Goal: Task Accomplishment & Management: Use online tool/utility

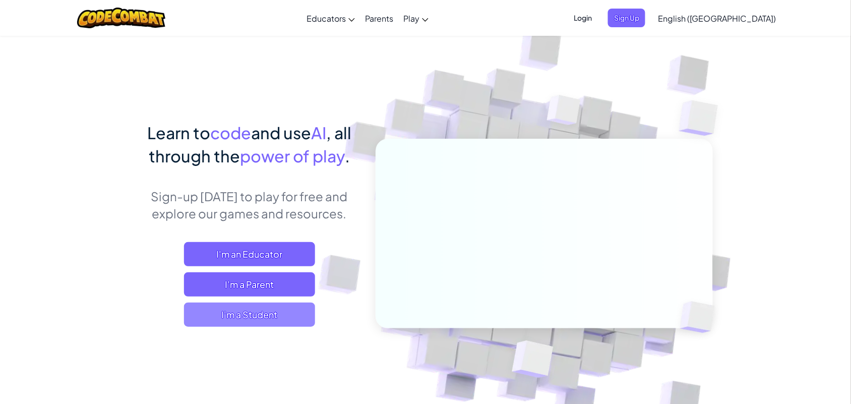
click at [247, 312] on span "I'm a Student" at bounding box center [249, 314] width 131 height 24
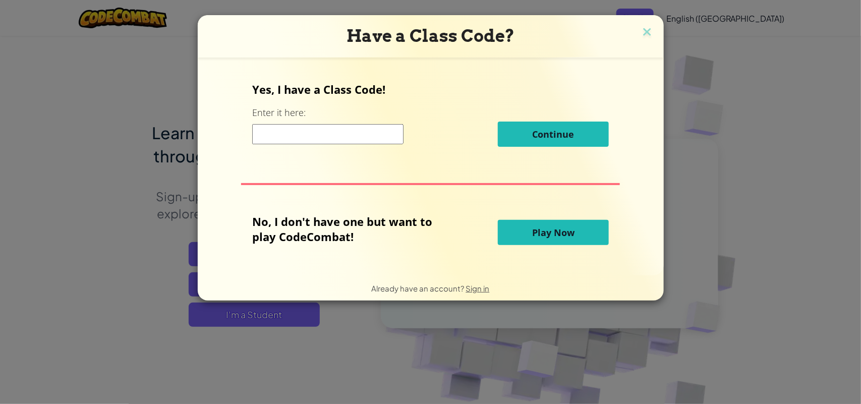
click at [537, 238] on button "Play Now" at bounding box center [553, 232] width 111 height 25
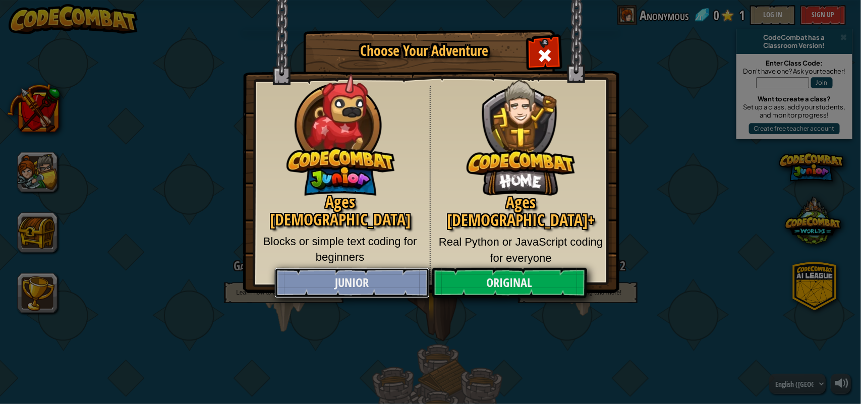
click at [387, 281] on link "Junior" at bounding box center [351, 283] width 155 height 30
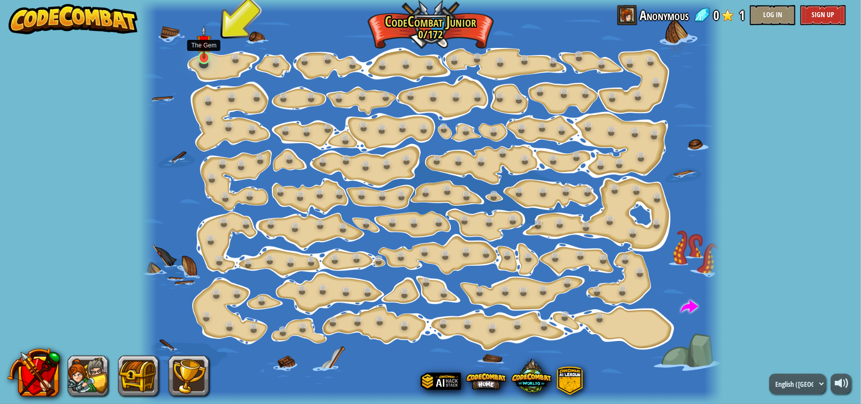
click at [198, 58] on img at bounding box center [204, 42] width 15 height 34
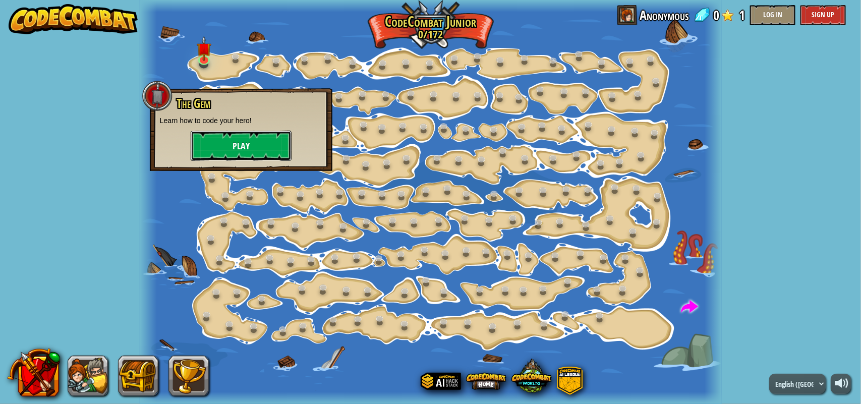
click at [212, 140] on button "Play" at bounding box center [241, 146] width 101 height 30
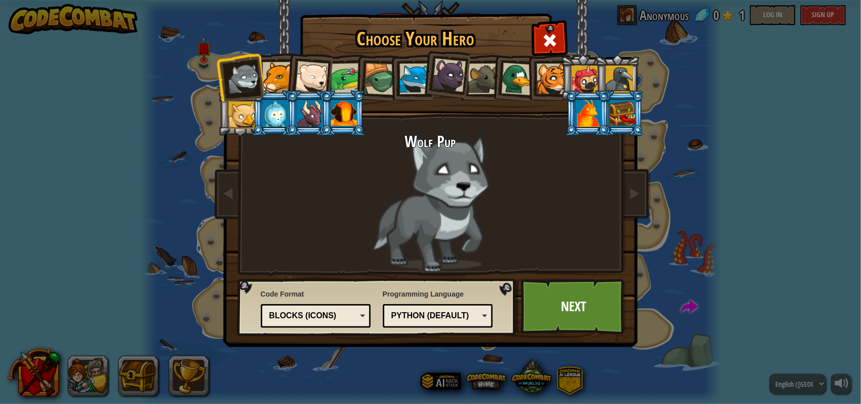
click at [554, 74] on div at bounding box center [551, 79] width 31 height 31
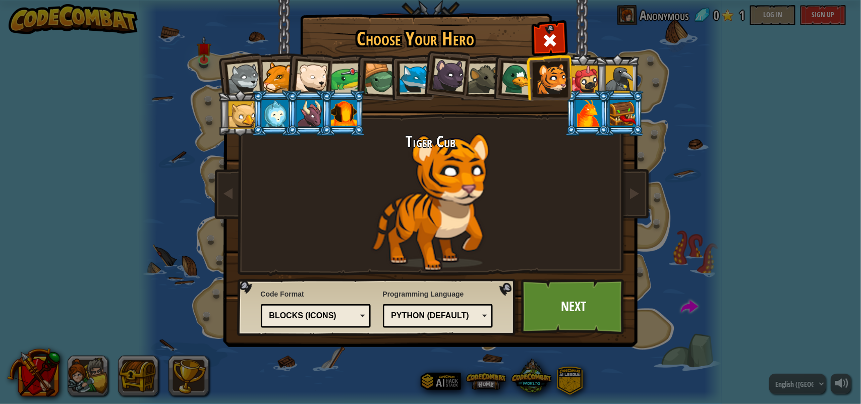
click at [554, 74] on div at bounding box center [551, 79] width 31 height 31
click at [552, 298] on link "Next" at bounding box center [573, 306] width 105 height 55
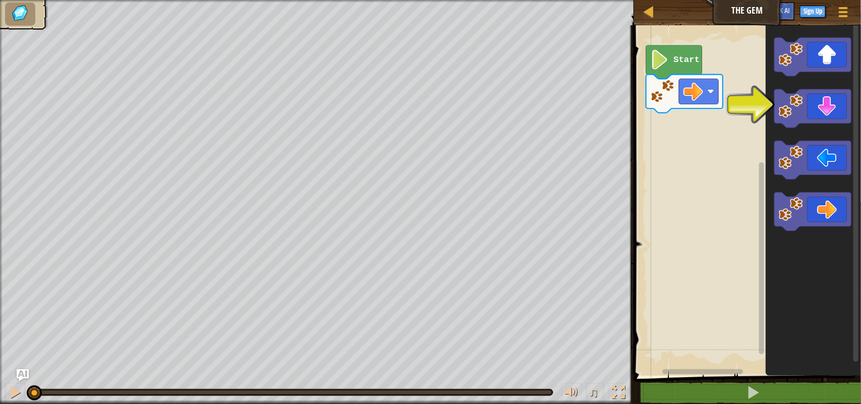
click at [681, 44] on rect "Blockly Workspace" at bounding box center [746, 197] width 230 height 355
click at [676, 48] on icon "Blockly Workspace" at bounding box center [674, 61] width 56 height 33
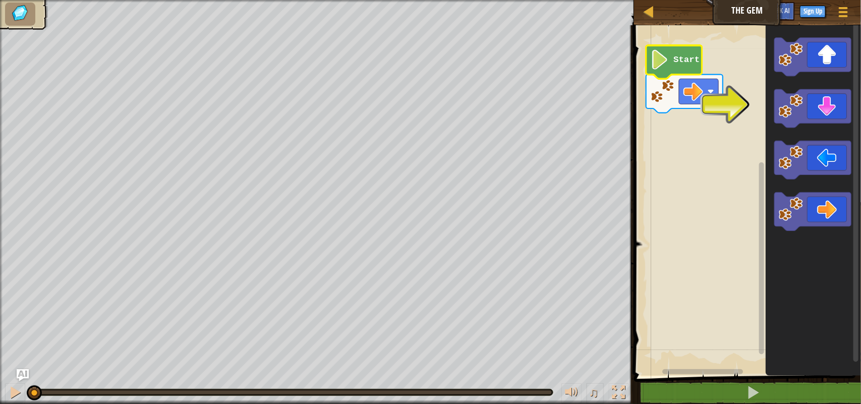
click at [668, 67] on image "Blockly Workspace" at bounding box center [659, 60] width 19 height 20
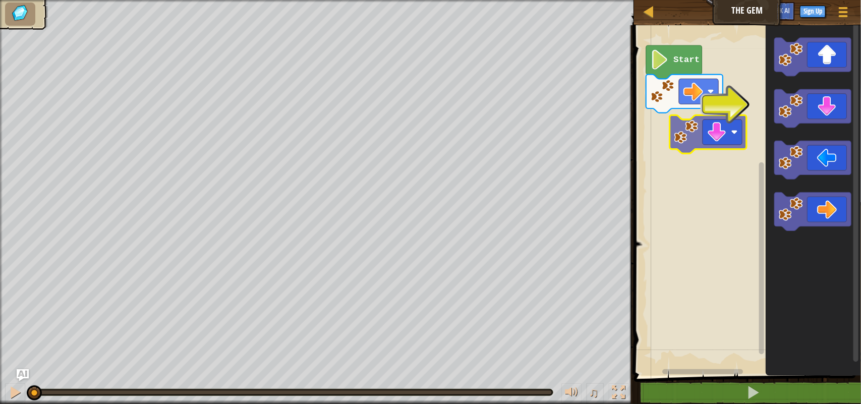
click at [706, 130] on div "Start" at bounding box center [746, 197] width 230 height 355
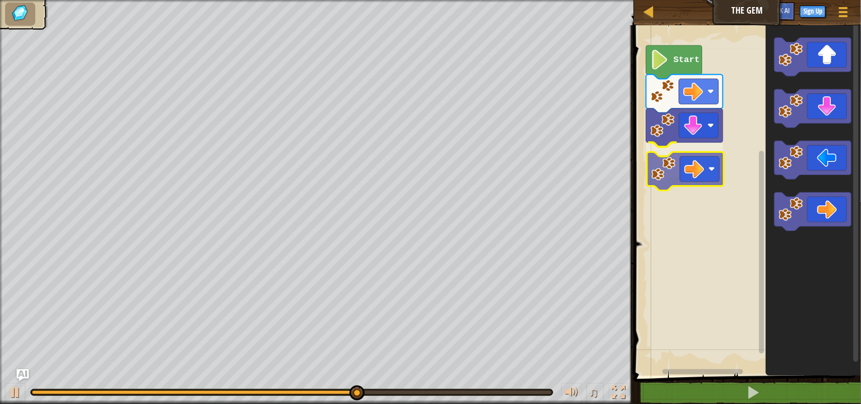
click at [689, 157] on div "Start" at bounding box center [746, 197] width 230 height 355
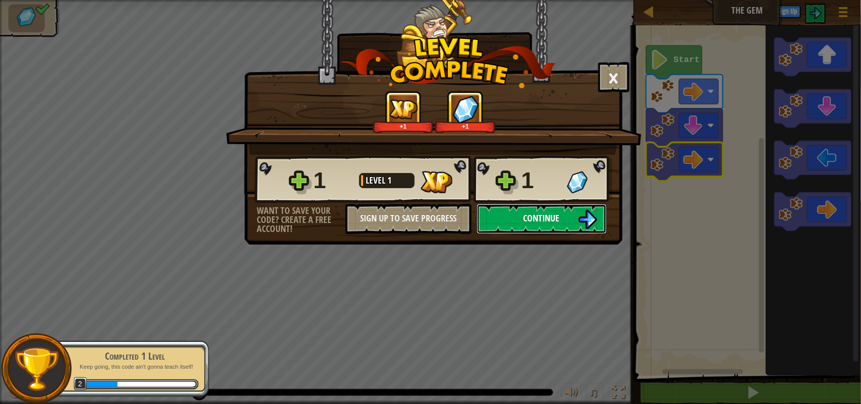
click at [527, 234] on button "Continue" at bounding box center [541, 219] width 130 height 30
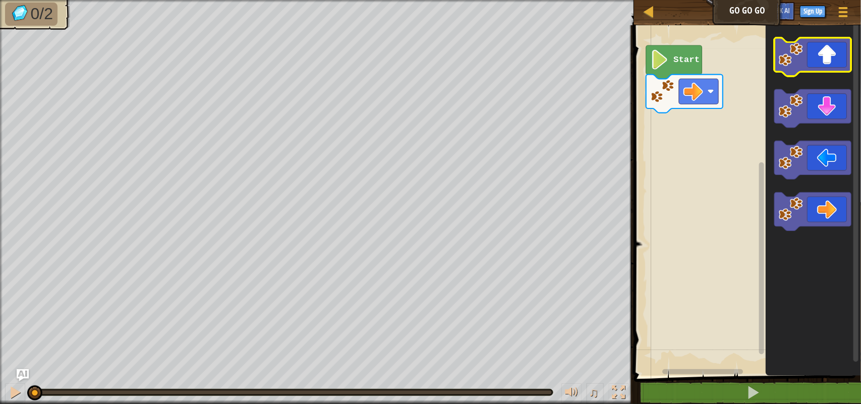
click at [832, 53] on icon "Blockly Workspace" at bounding box center [812, 57] width 77 height 38
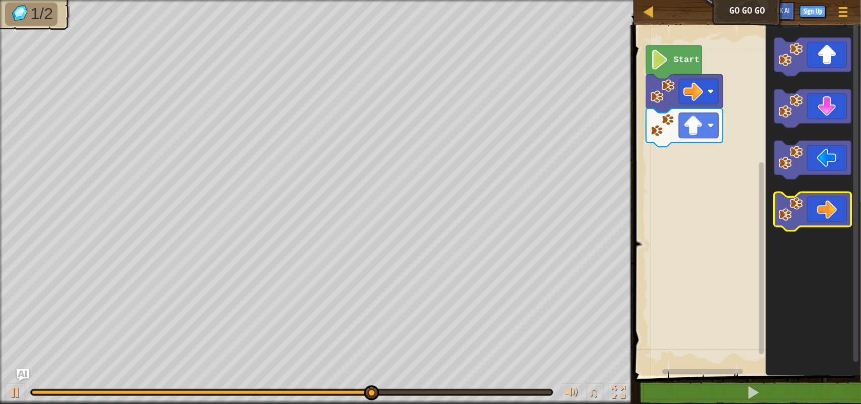
click at [812, 203] on icon "Blockly Workspace" at bounding box center [812, 211] width 77 height 38
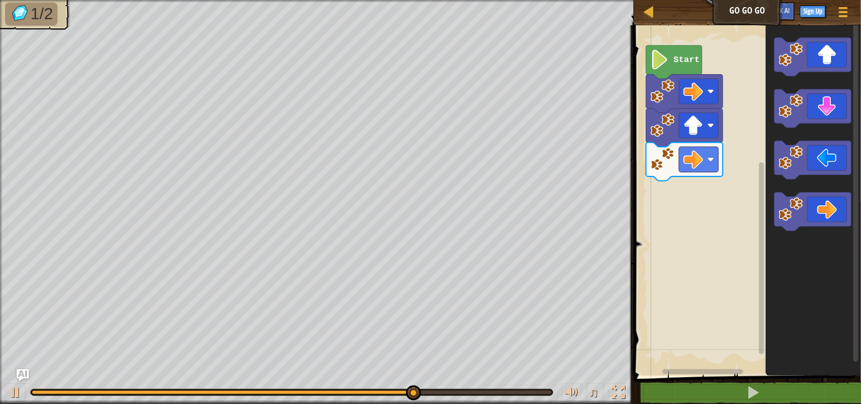
click at [697, 195] on rect "Blockly Workspace" at bounding box center [746, 197] width 230 height 355
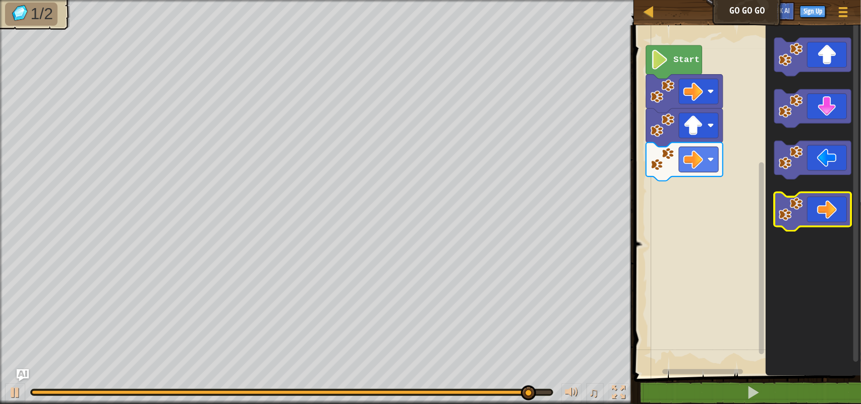
click at [837, 220] on icon "Blockly Workspace" at bounding box center [812, 211] width 77 height 38
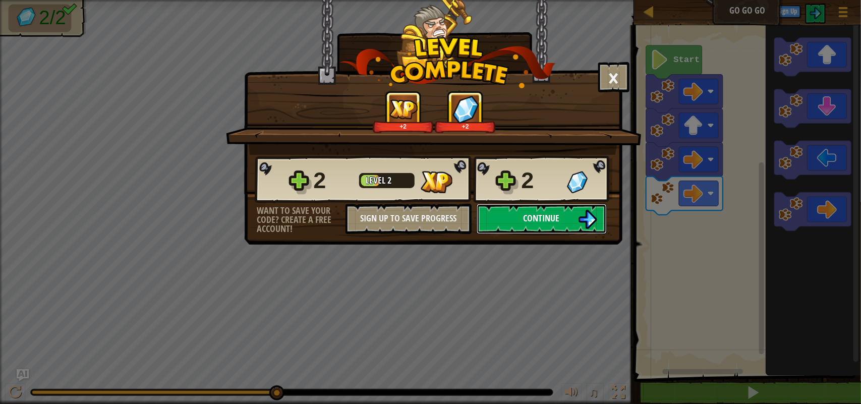
click at [566, 234] on button "Continue" at bounding box center [541, 219] width 130 height 30
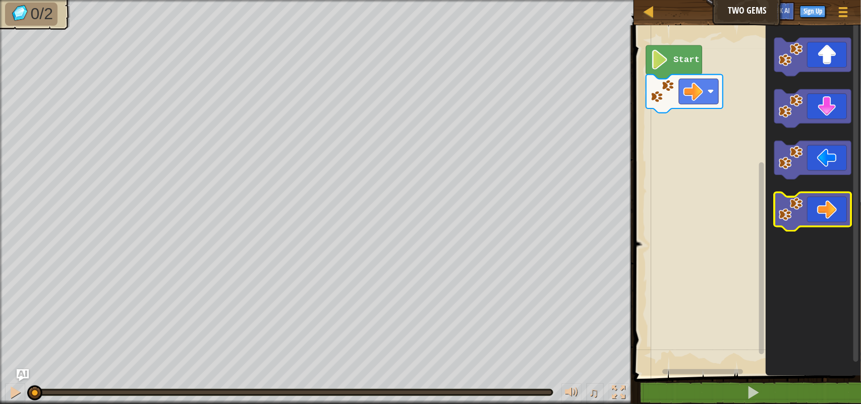
click at [818, 202] on icon "Blockly Workspace" at bounding box center [812, 211] width 77 height 38
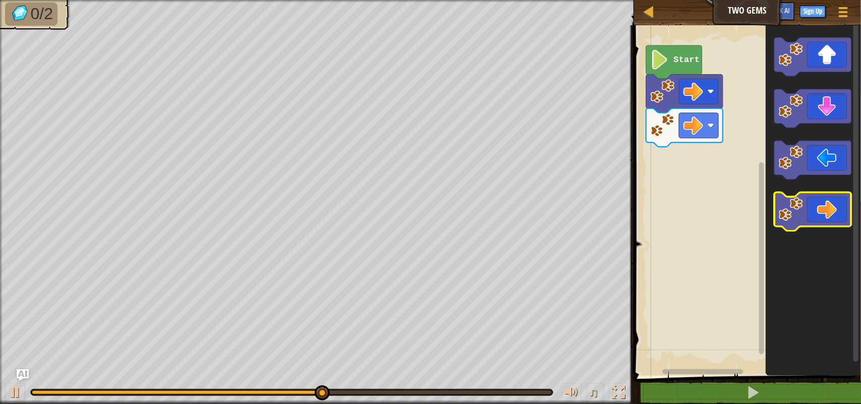
click at [829, 218] on icon "Blockly Workspace" at bounding box center [812, 211] width 77 height 38
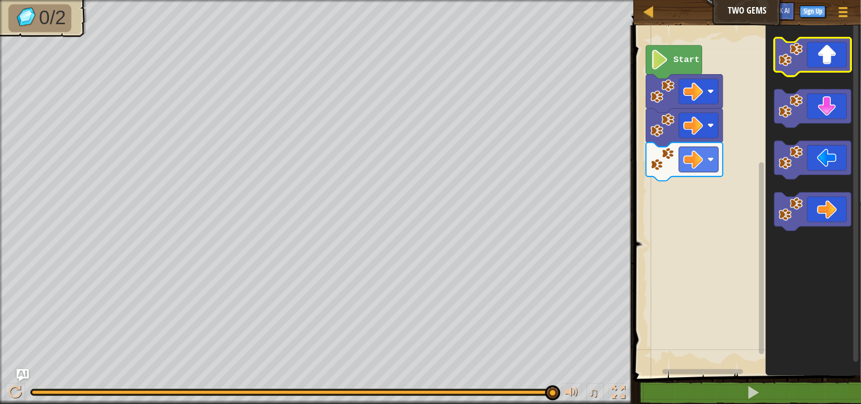
click at [820, 72] on icon "Blockly Workspace" at bounding box center [812, 57] width 77 height 38
click at [793, 63] on image "Blockly Workspace" at bounding box center [790, 54] width 24 height 24
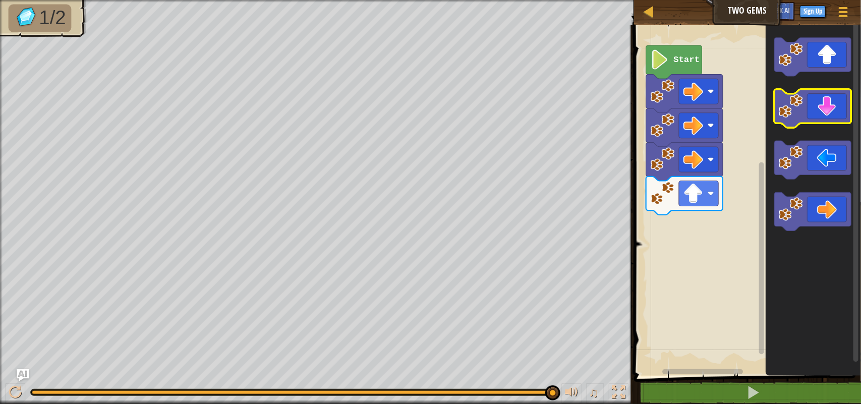
click at [827, 119] on icon "Blockly Workspace" at bounding box center [812, 108] width 77 height 38
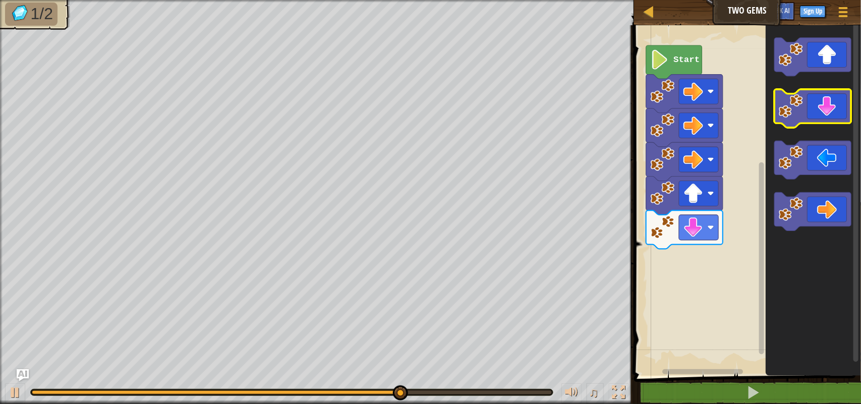
click at [827, 119] on icon "Blockly Workspace" at bounding box center [812, 108] width 77 height 38
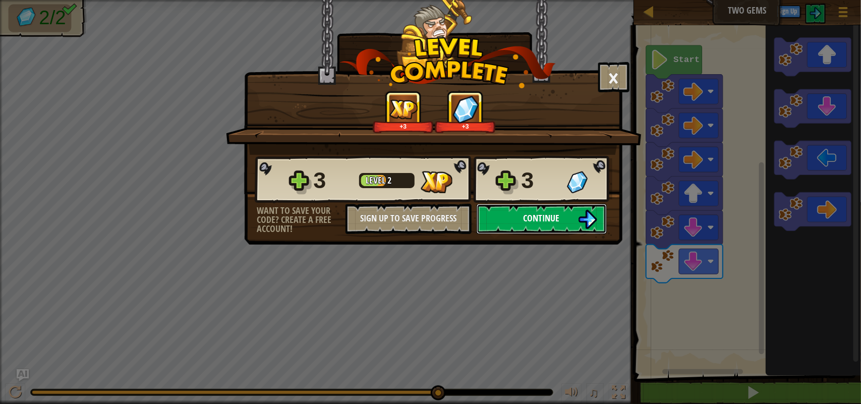
click at [556, 224] on span "Continue" at bounding box center [541, 218] width 36 height 13
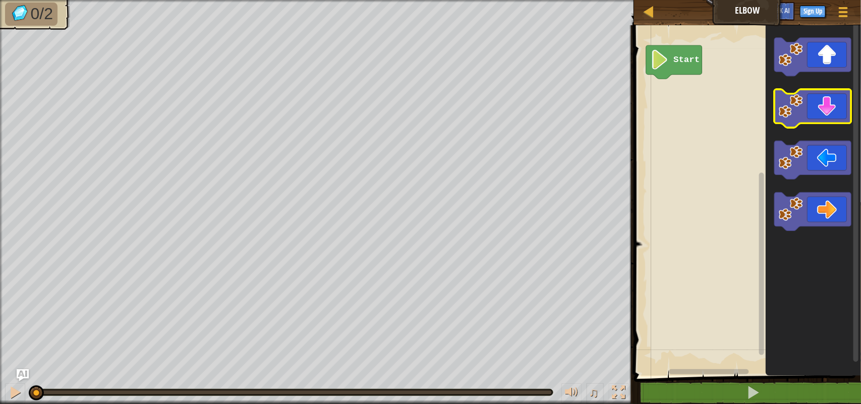
click at [810, 116] on icon "Blockly Workspace" at bounding box center [812, 108] width 77 height 38
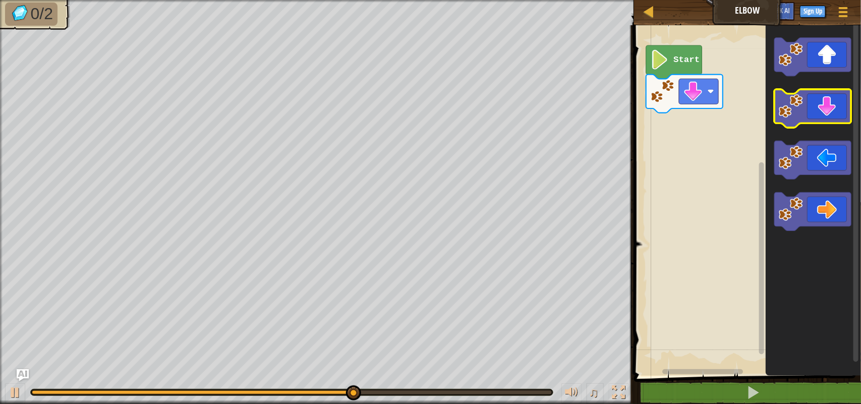
click at [810, 116] on icon "Blockly Workspace" at bounding box center [812, 108] width 77 height 38
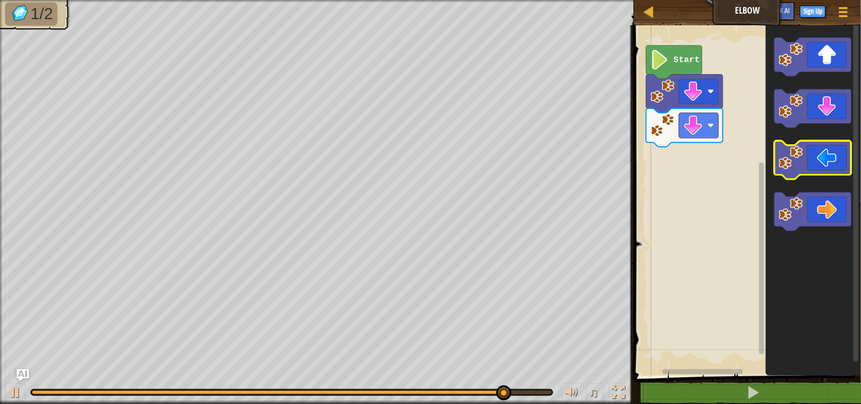
click at [825, 143] on icon "Blockly Workspace" at bounding box center [812, 160] width 77 height 38
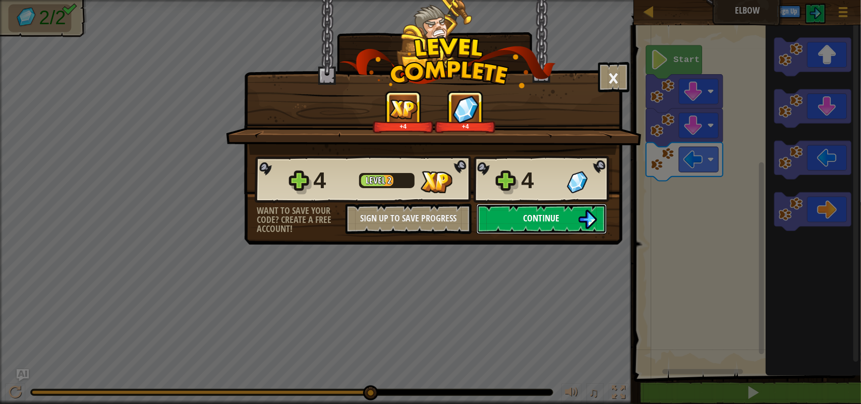
click at [579, 229] on img at bounding box center [587, 219] width 19 height 19
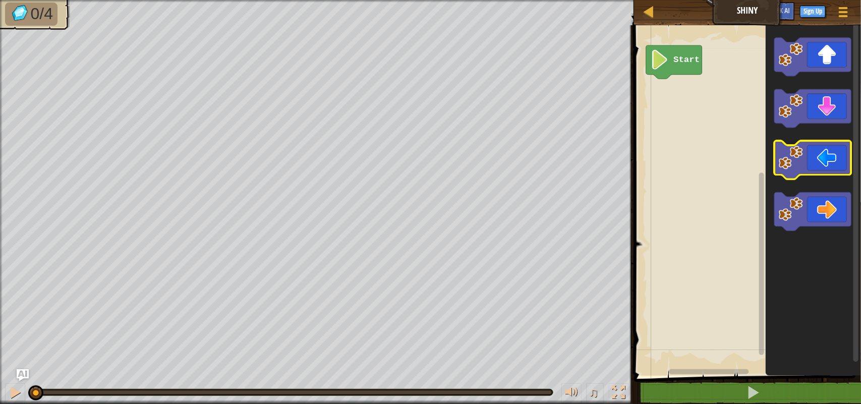
click at [785, 143] on rect "Blockly Workspace" at bounding box center [812, 160] width 77 height 38
click at [807, 159] on icon "Blockly Workspace" at bounding box center [812, 160] width 77 height 38
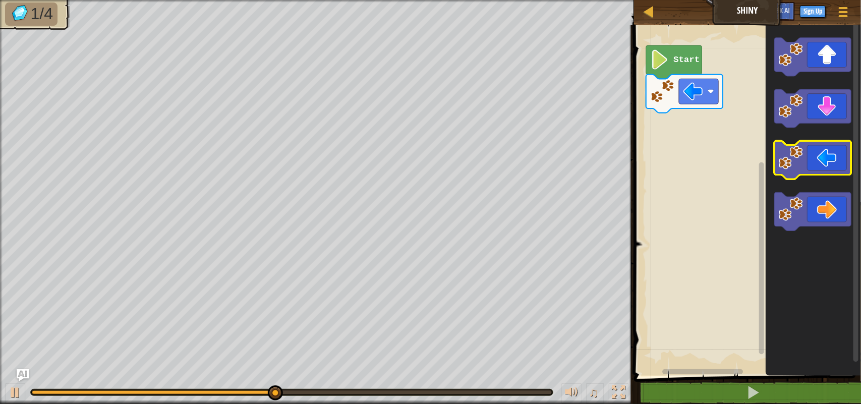
click at [807, 159] on icon "Blockly Workspace" at bounding box center [812, 160] width 77 height 38
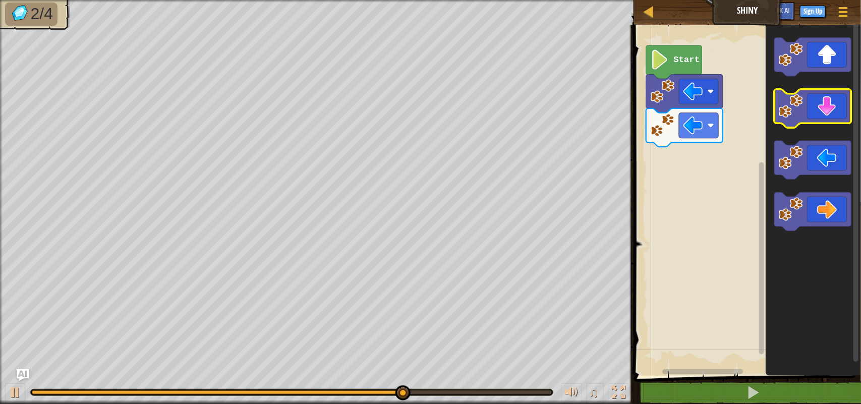
click at [841, 121] on icon "Blockly Workspace" at bounding box center [812, 108] width 77 height 38
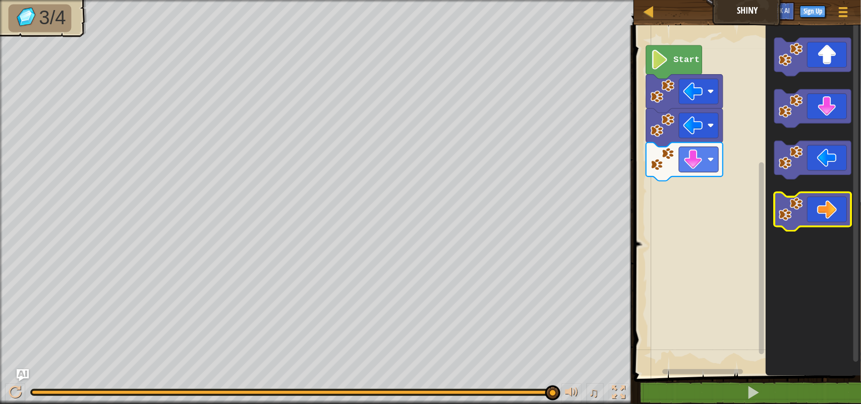
click at [822, 198] on icon "Blockly Workspace" at bounding box center [812, 211] width 77 height 38
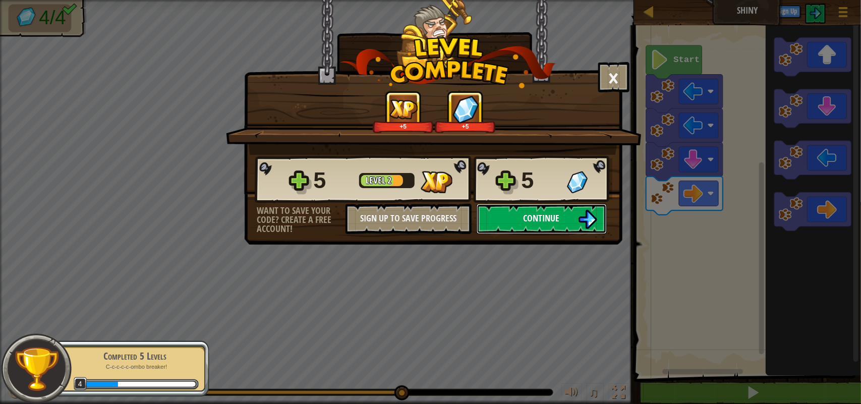
click at [521, 234] on button "Continue" at bounding box center [541, 219] width 130 height 30
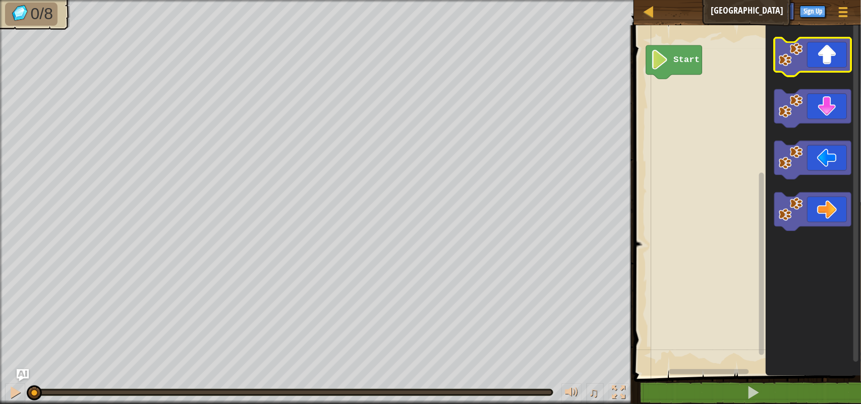
click at [844, 62] on icon "Blockly Workspace" at bounding box center [812, 57] width 77 height 38
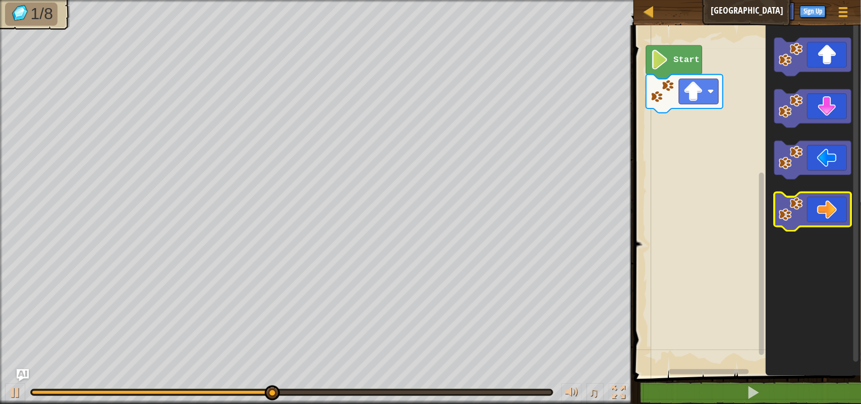
click at [828, 210] on icon "Blockly Workspace" at bounding box center [812, 211] width 77 height 38
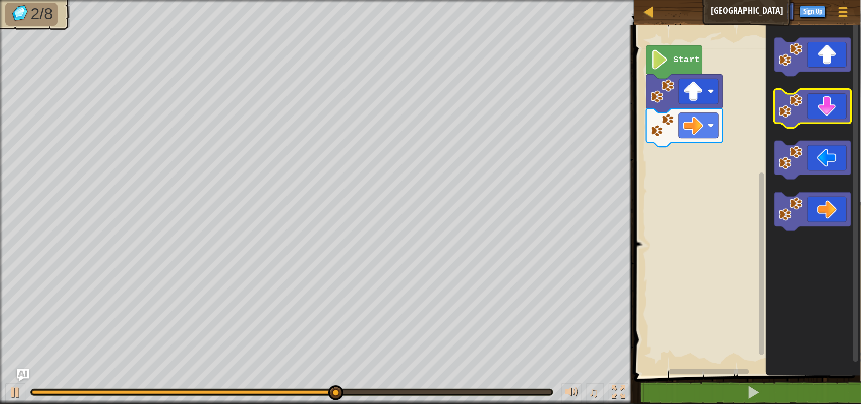
click at [823, 119] on icon "Blockly Workspace" at bounding box center [812, 108] width 77 height 38
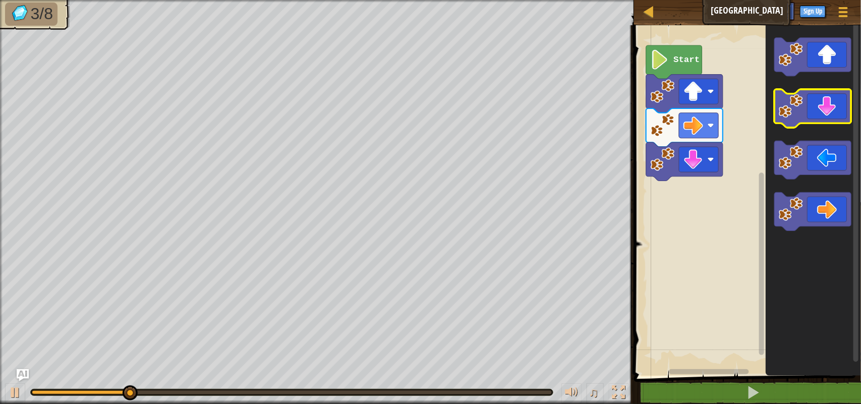
click at [823, 119] on icon "Blockly Workspace" at bounding box center [812, 108] width 77 height 38
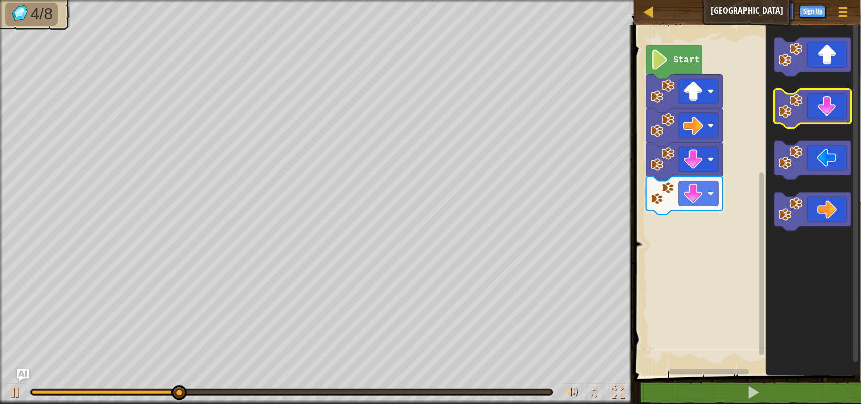
click at [823, 119] on icon "Blockly Workspace" at bounding box center [812, 108] width 77 height 38
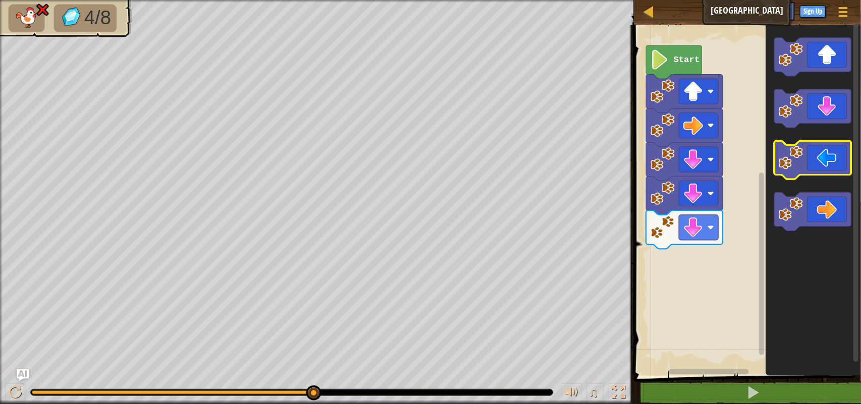
click at [796, 147] on image "Blockly Workspace" at bounding box center [790, 157] width 24 height 24
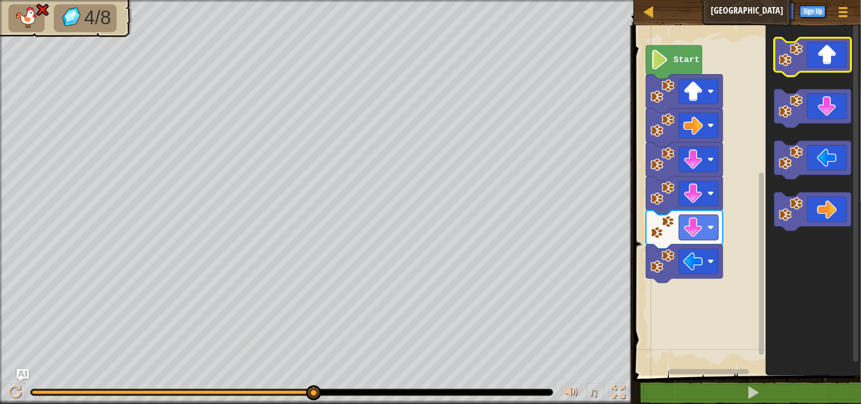
click at [833, 68] on icon "Blockly Workspace" at bounding box center [812, 57] width 77 height 38
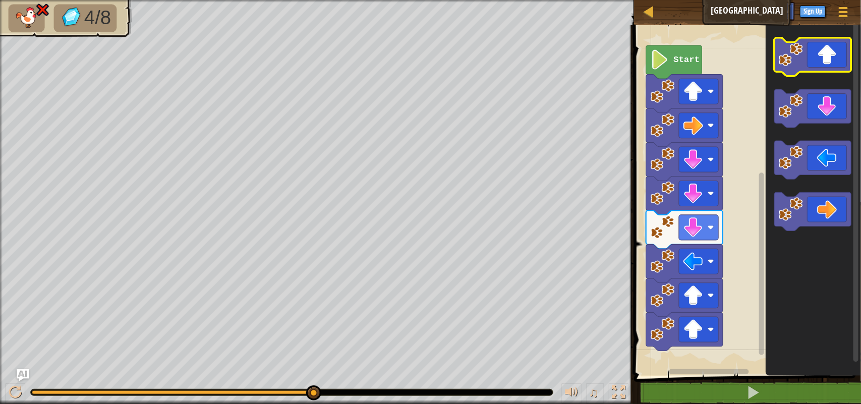
click at [833, 68] on icon "Blockly Workspace" at bounding box center [812, 57] width 77 height 38
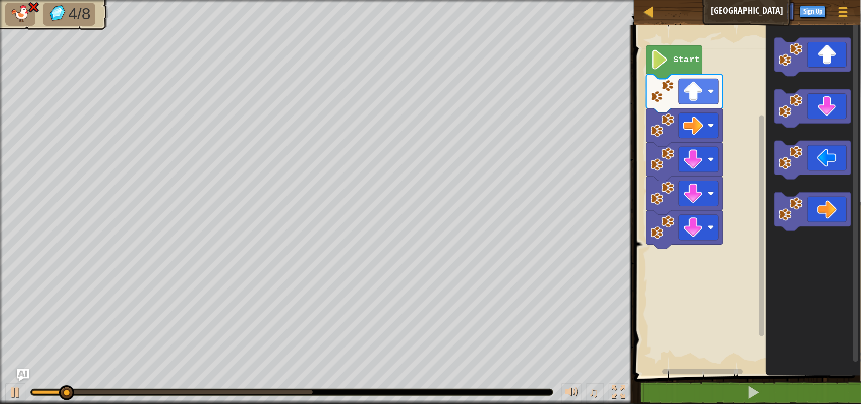
click at [660, 67] on image "Blockly Workspace" at bounding box center [659, 60] width 19 height 20
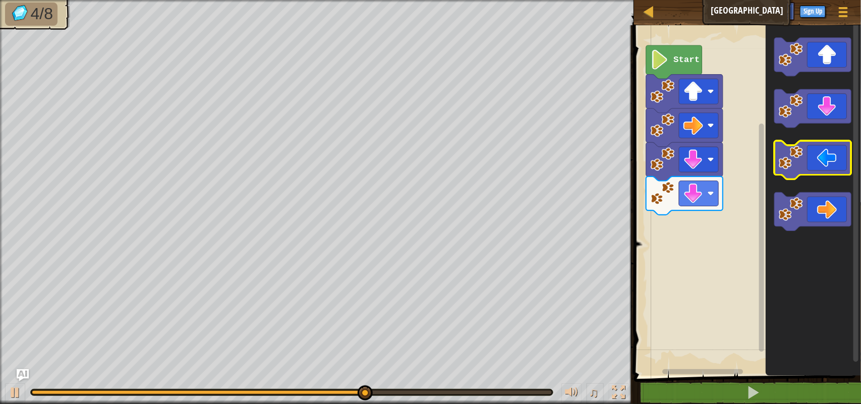
click at [820, 161] on icon "Blockly Workspace" at bounding box center [812, 160] width 77 height 38
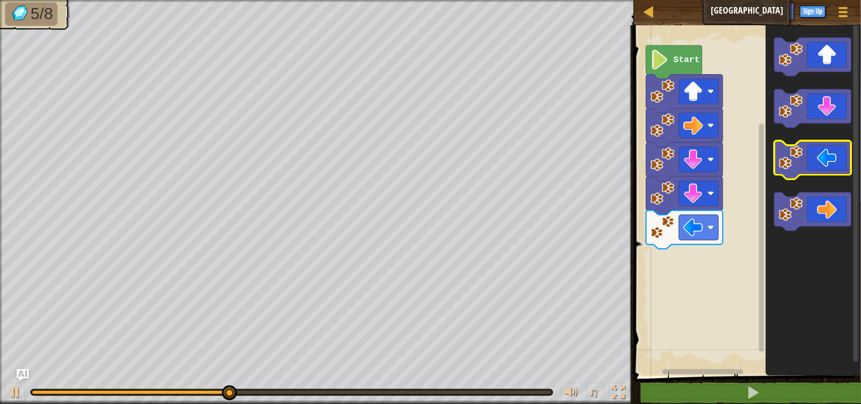
click at [820, 161] on icon "Blockly Workspace" at bounding box center [812, 160] width 77 height 38
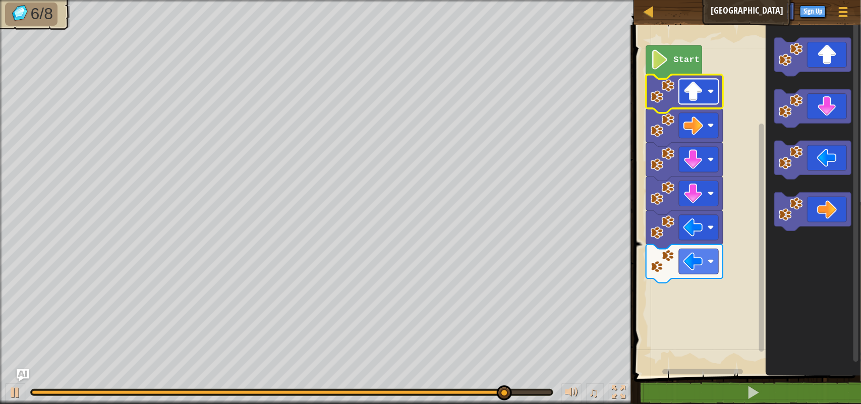
click at [687, 100] on image "Blockly Workspace" at bounding box center [693, 92] width 20 height 20
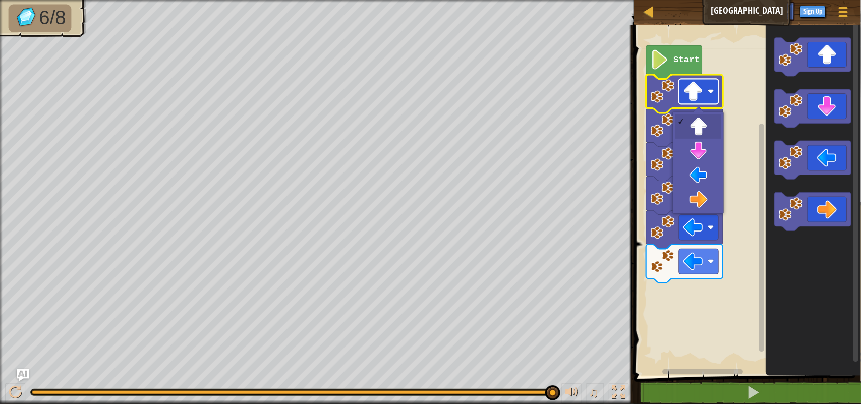
click at [689, 92] on image "Blockly Workspace" at bounding box center [693, 92] width 20 height 20
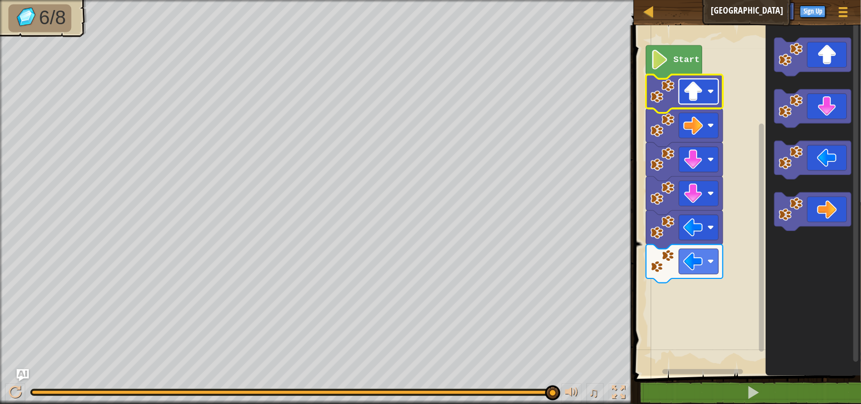
click at [689, 92] on image "Blockly Workspace" at bounding box center [693, 92] width 20 height 20
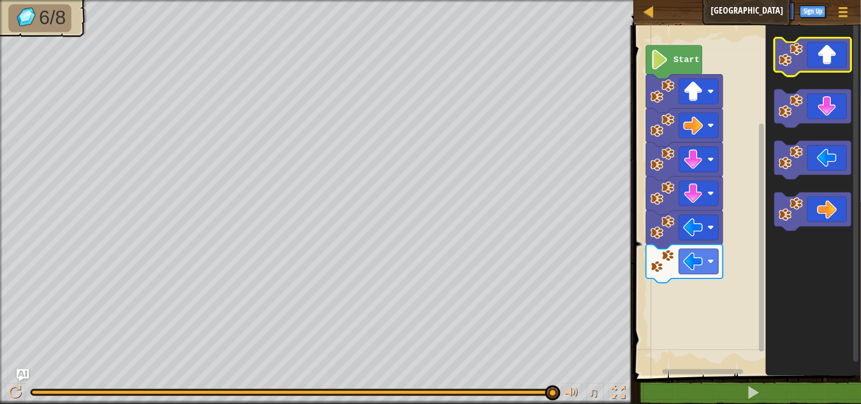
click at [817, 52] on icon "Blockly Workspace" at bounding box center [812, 57] width 77 height 38
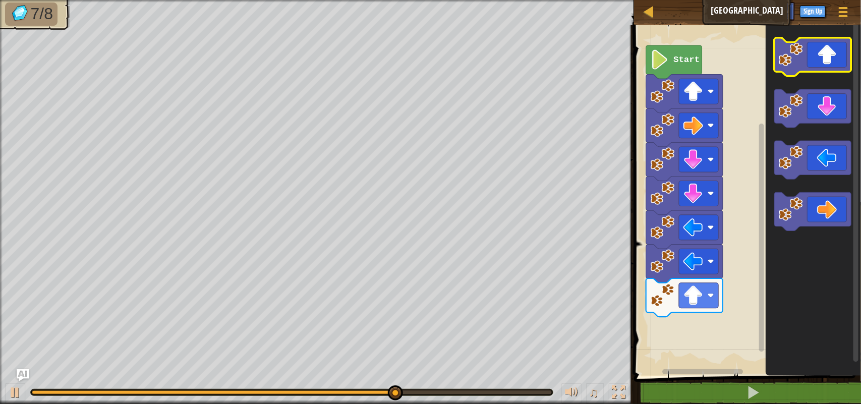
click at [817, 52] on icon "Blockly Workspace" at bounding box center [812, 57] width 77 height 38
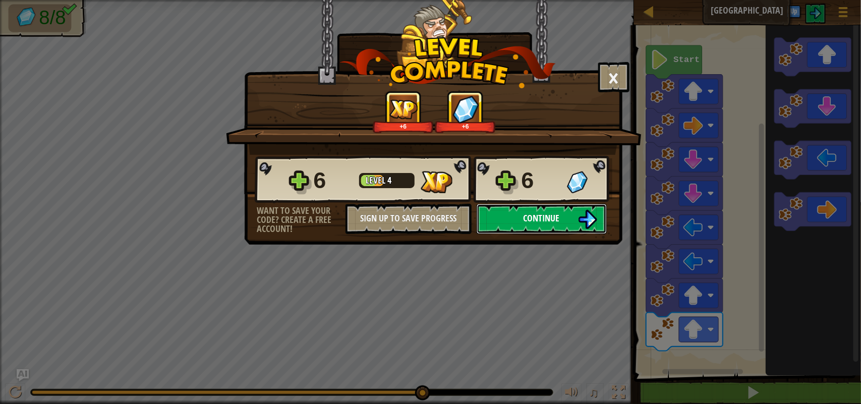
click at [538, 224] on span "Continue" at bounding box center [541, 218] width 36 height 13
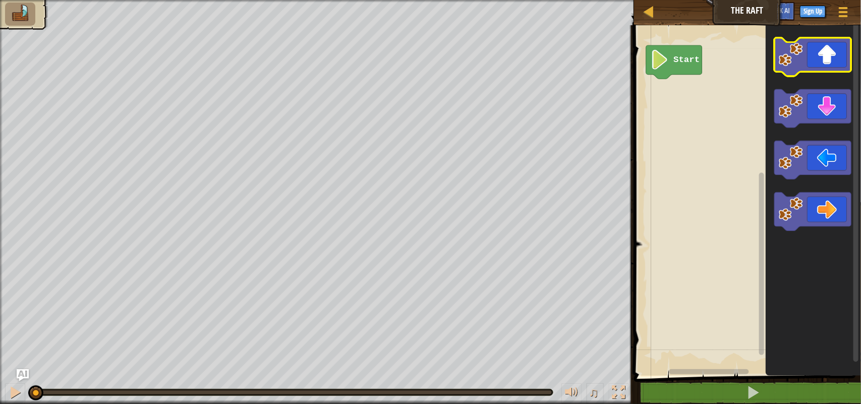
click at [823, 65] on icon "Blockly Workspace" at bounding box center [812, 57] width 77 height 38
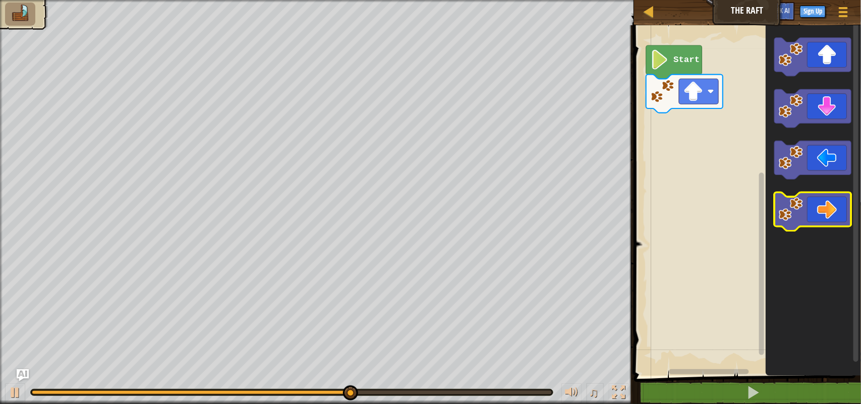
click at [817, 212] on icon "Blockly Workspace" at bounding box center [812, 211] width 77 height 38
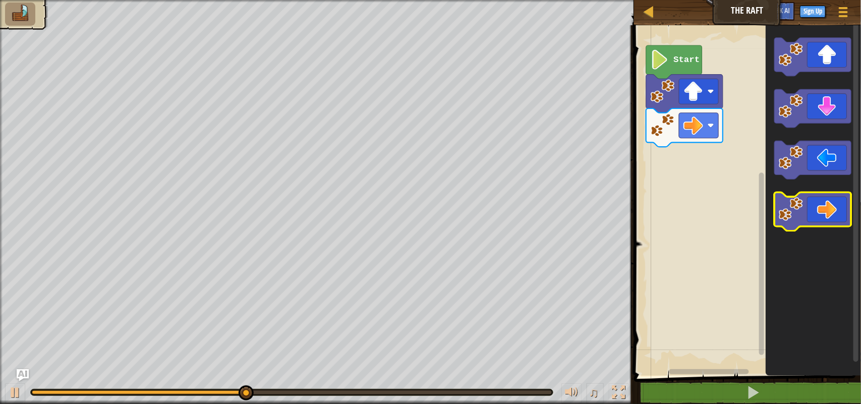
click at [817, 212] on icon "Blockly Workspace" at bounding box center [812, 211] width 77 height 38
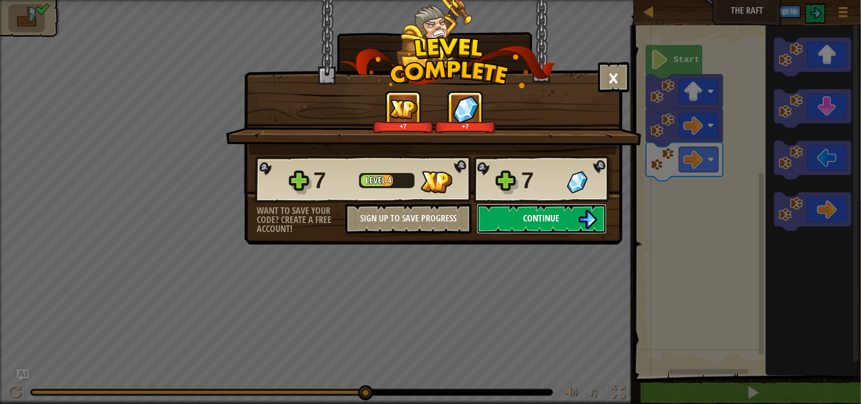
click at [570, 234] on button "Continue" at bounding box center [541, 219] width 130 height 30
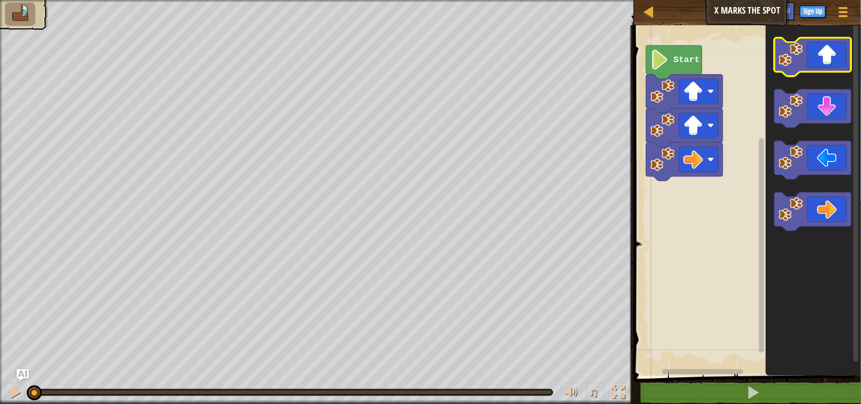
click at [837, 51] on icon "Blockly Workspace" at bounding box center [812, 57] width 77 height 38
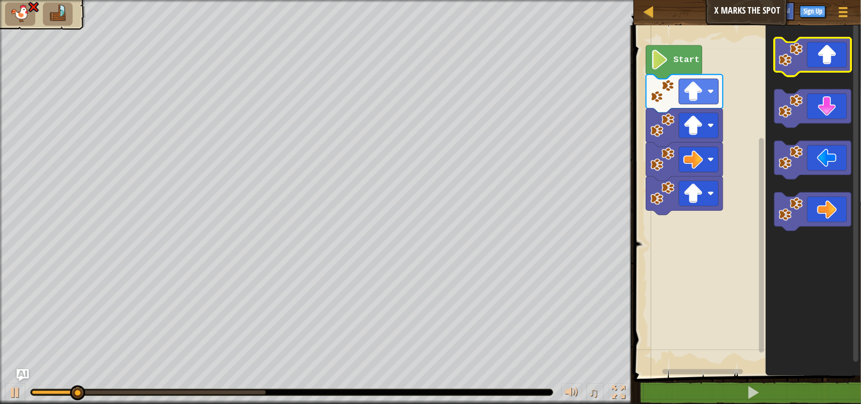
click at [837, 51] on icon "Blockly Workspace" at bounding box center [812, 57] width 77 height 38
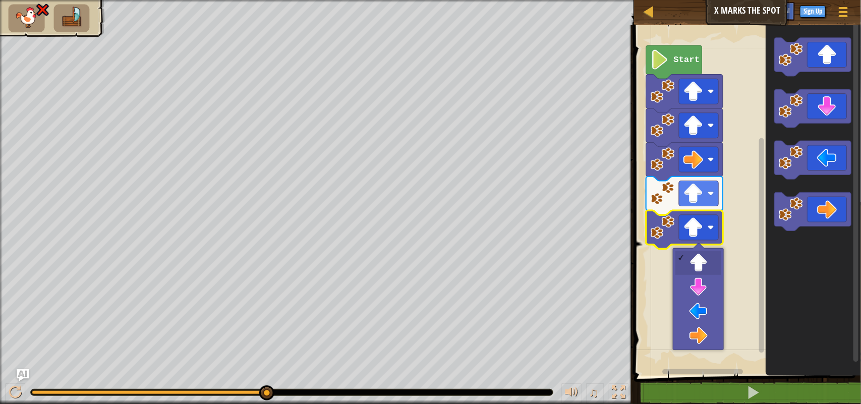
click at [799, 249] on icon "Blockly Workspace" at bounding box center [812, 197] width 95 height 355
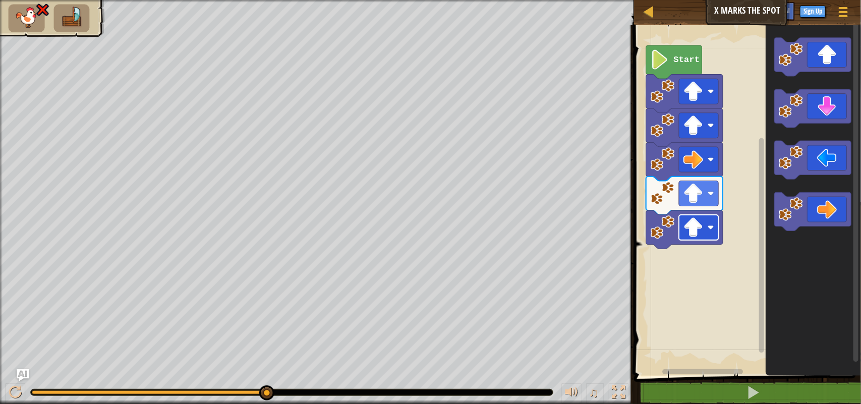
click at [689, 236] on image "Blockly Workspace" at bounding box center [693, 227] width 20 height 20
click at [693, 232] on image "Blockly Workspace" at bounding box center [693, 227] width 20 height 20
click at [692, 233] on image "Blockly Workspace" at bounding box center [693, 227] width 20 height 20
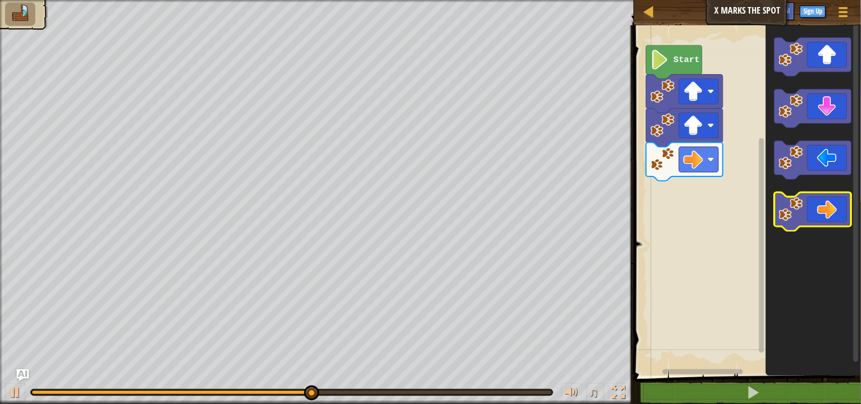
click at [818, 205] on icon "Blockly Workspace" at bounding box center [812, 211] width 77 height 38
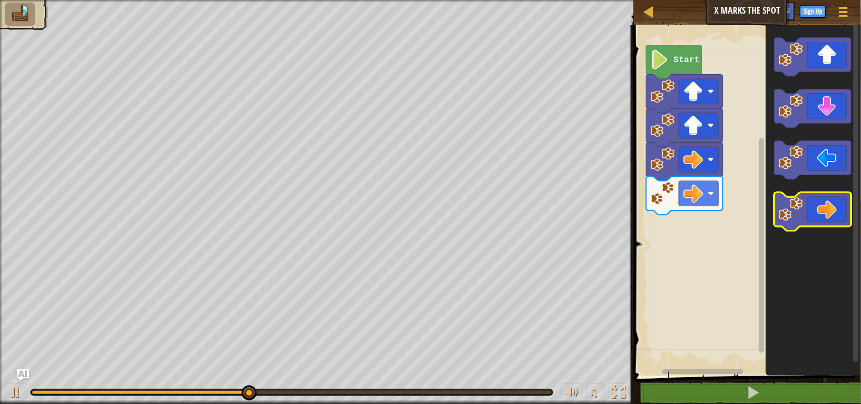
click at [818, 205] on icon "Blockly Workspace" at bounding box center [812, 211] width 77 height 38
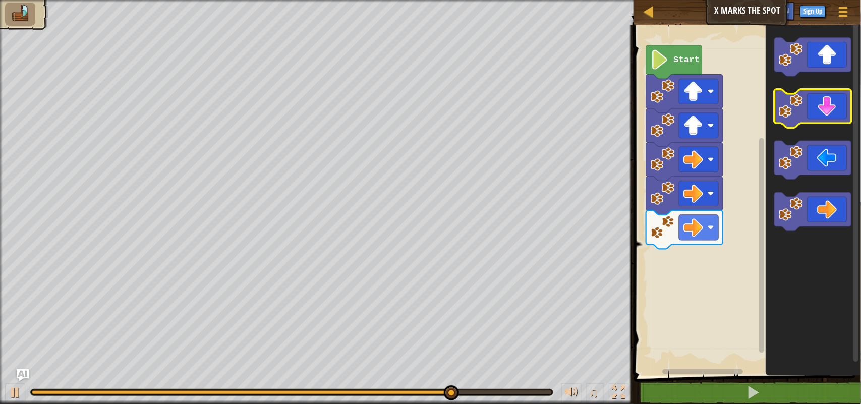
click at [825, 105] on icon "Blockly Workspace" at bounding box center [812, 108] width 77 height 38
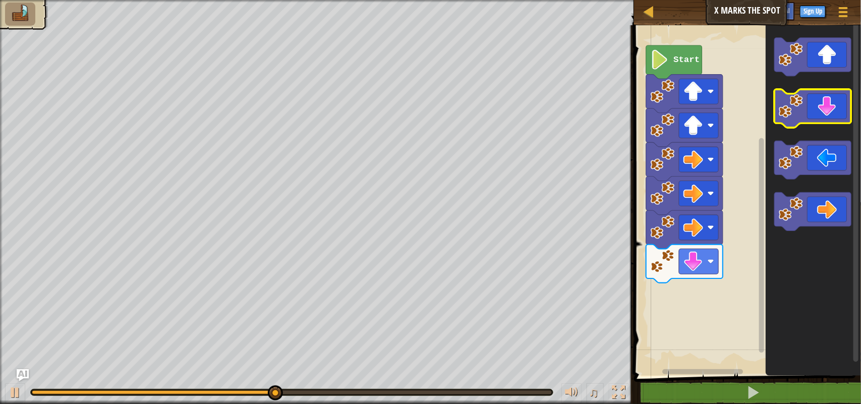
click at [825, 105] on icon "Blockly Workspace" at bounding box center [812, 108] width 77 height 38
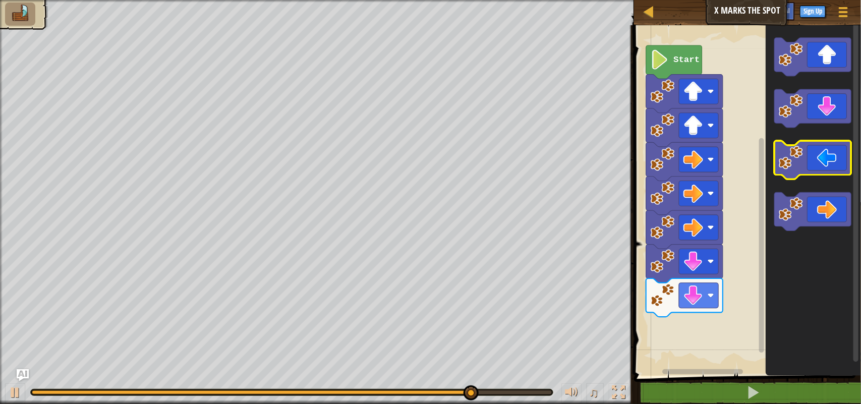
click at [807, 165] on icon "Blockly Workspace" at bounding box center [812, 160] width 77 height 38
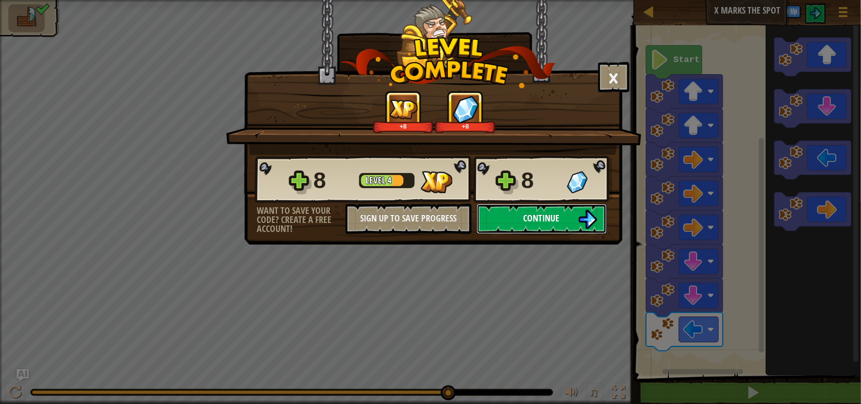
click at [495, 234] on button "Continue" at bounding box center [541, 219] width 130 height 30
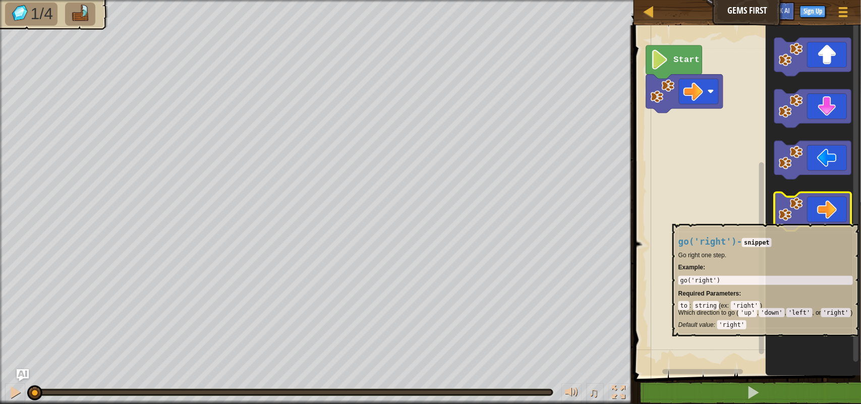
click at [794, 218] on image "Blockly Workspace" at bounding box center [790, 209] width 24 height 24
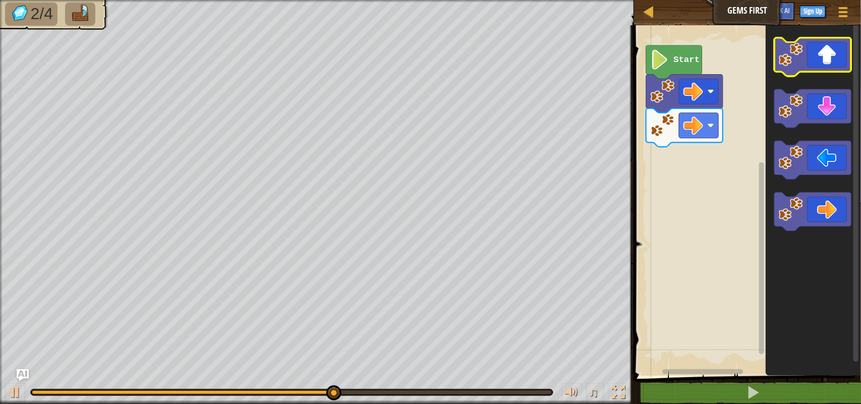
click at [827, 62] on icon "Blockly Workspace" at bounding box center [812, 57] width 77 height 38
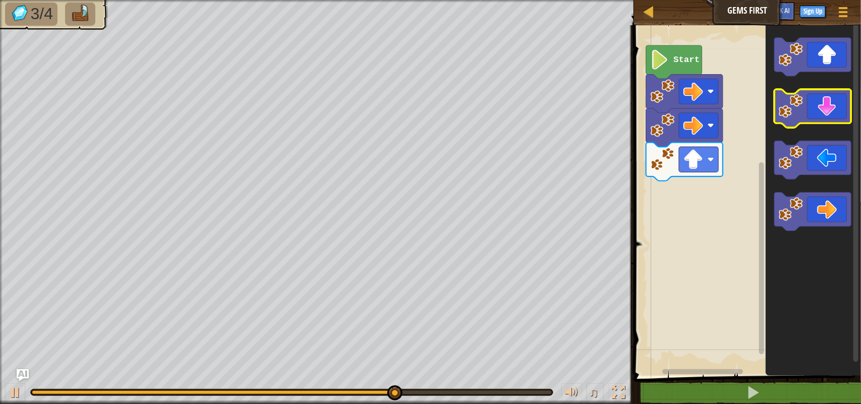
click at [829, 109] on icon "Blockly Workspace" at bounding box center [812, 108] width 77 height 38
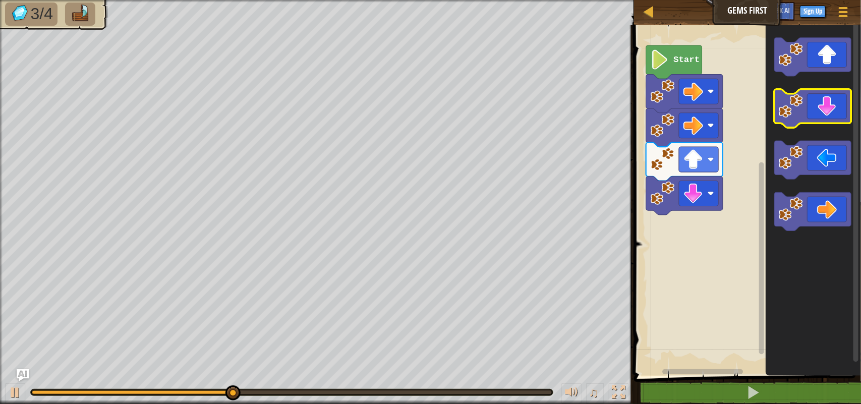
click at [829, 109] on icon "Blockly Workspace" at bounding box center [812, 108] width 77 height 38
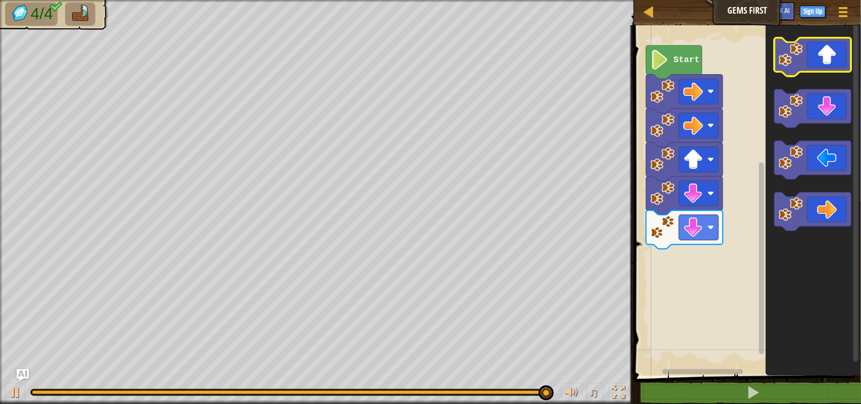
click at [837, 49] on icon "Blockly Workspace" at bounding box center [812, 57] width 77 height 38
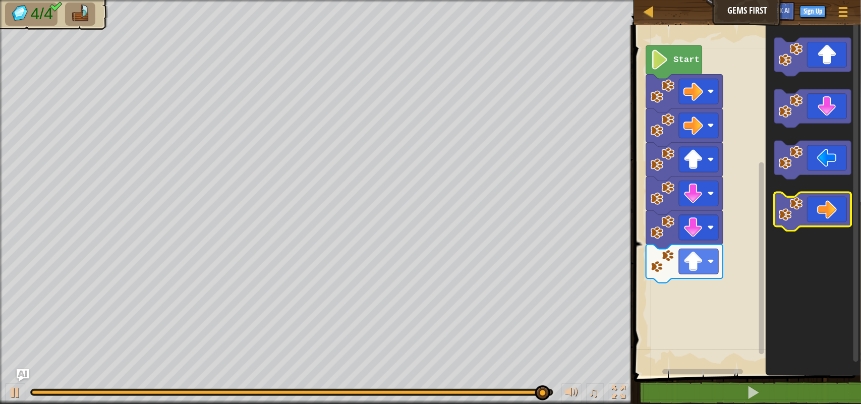
click at [791, 212] on image "Blockly Workspace" at bounding box center [790, 209] width 24 height 24
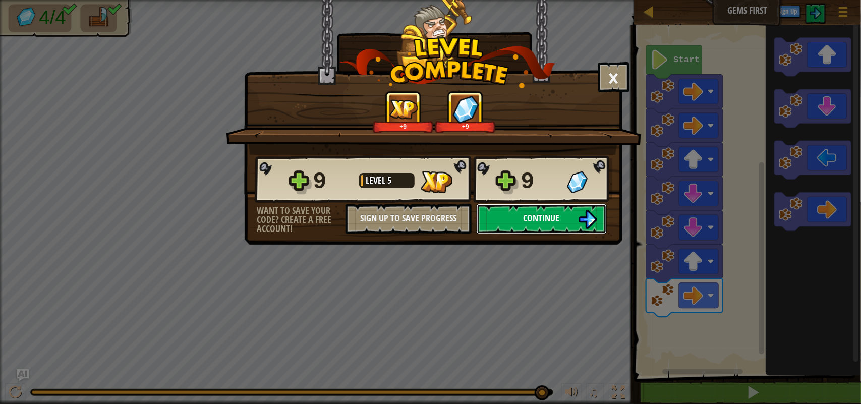
click at [544, 234] on button "Continue" at bounding box center [541, 219] width 130 height 30
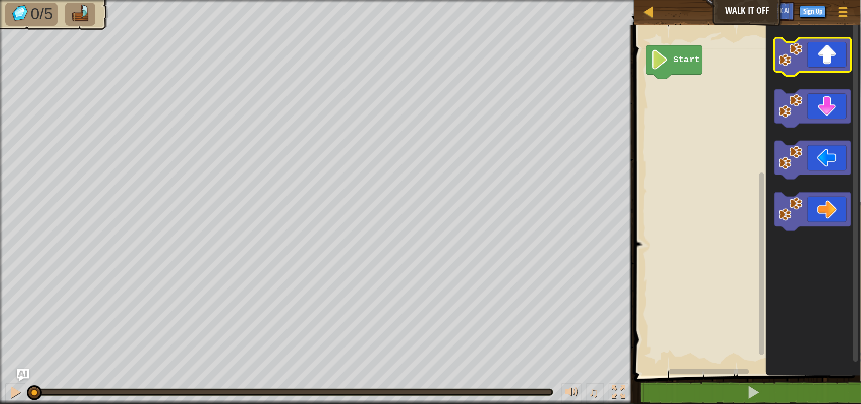
click at [832, 41] on icon "Blockly Workspace" at bounding box center [812, 57] width 77 height 38
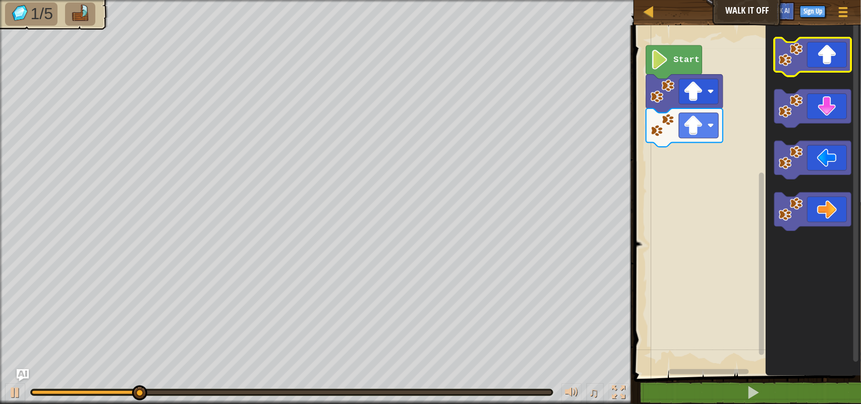
click at [832, 41] on icon "Blockly Workspace" at bounding box center [812, 57] width 77 height 38
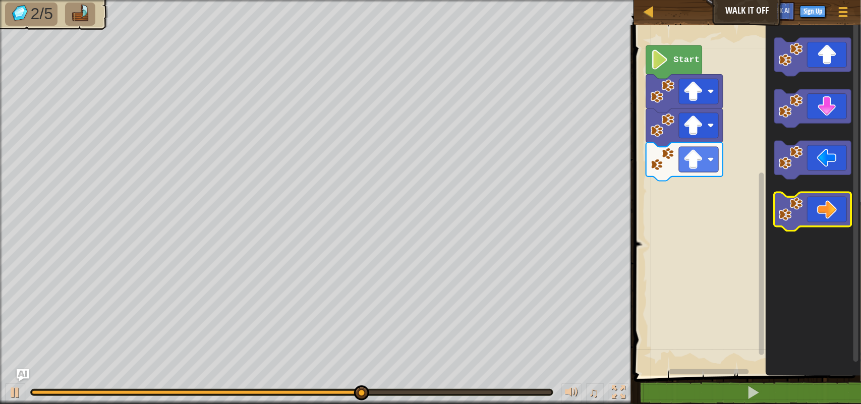
click at [822, 201] on icon "Blockly Workspace" at bounding box center [812, 211] width 77 height 38
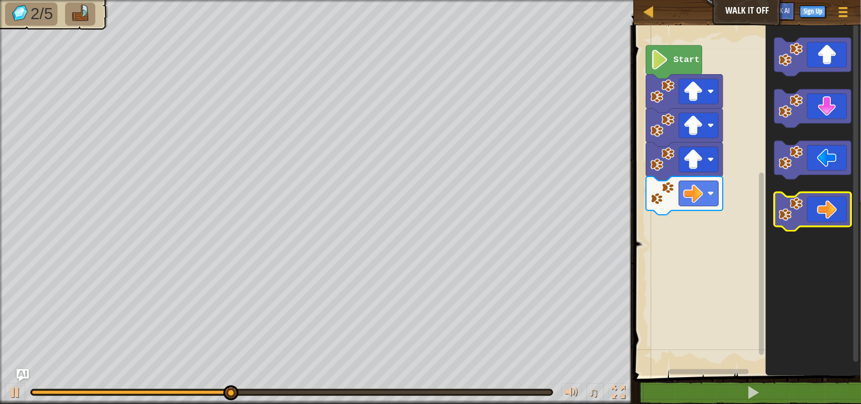
click at [822, 201] on icon "Blockly Workspace" at bounding box center [812, 211] width 77 height 38
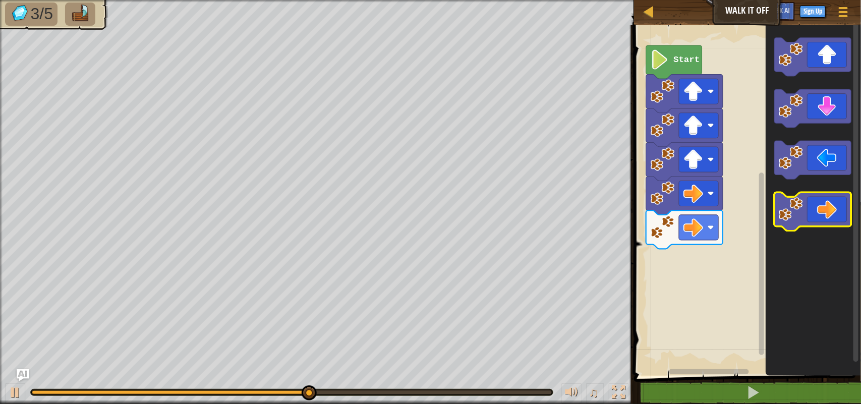
click at [822, 201] on icon "Blockly Workspace" at bounding box center [812, 211] width 77 height 38
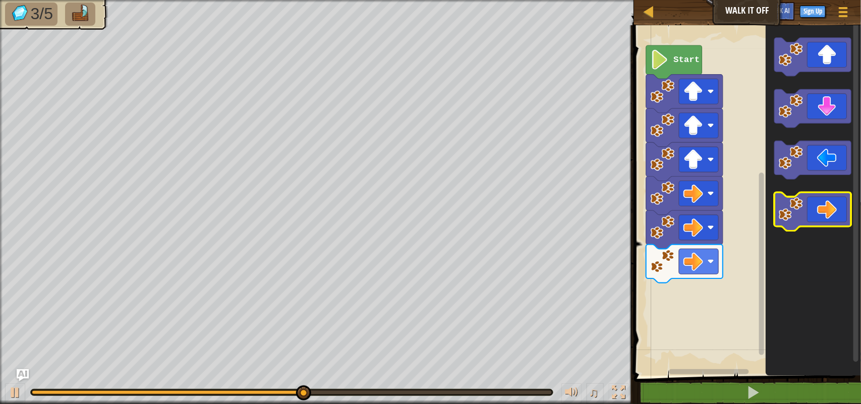
click at [822, 201] on icon "Blockly Workspace" at bounding box center [812, 211] width 77 height 38
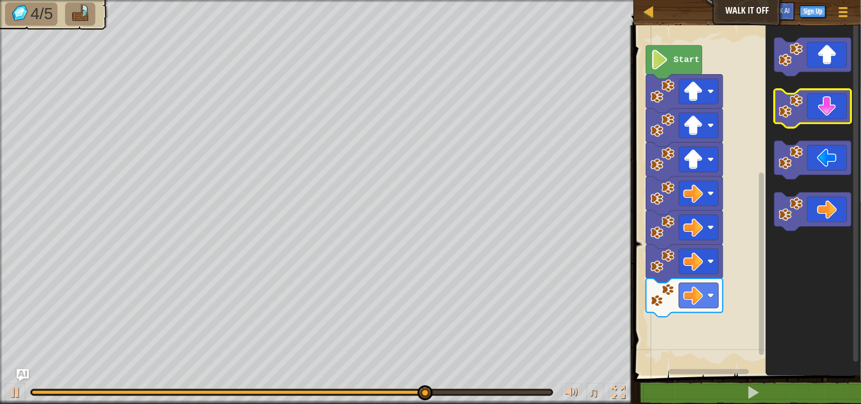
click at [833, 113] on icon "Blockly Workspace" at bounding box center [812, 108] width 77 height 38
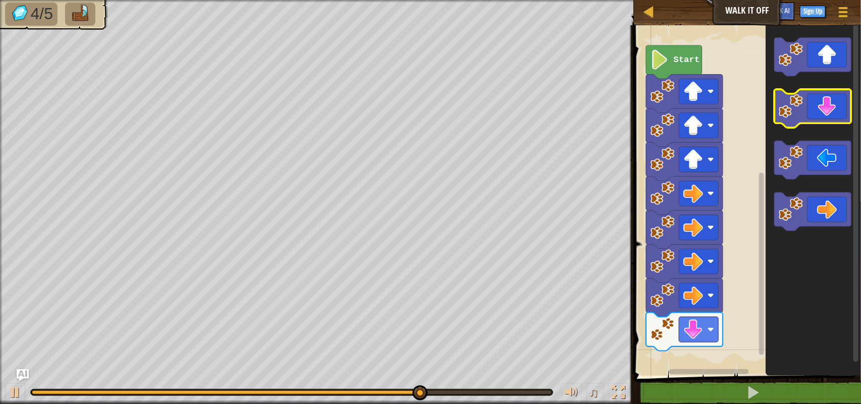
click at [833, 113] on icon "Blockly Workspace" at bounding box center [812, 108] width 77 height 38
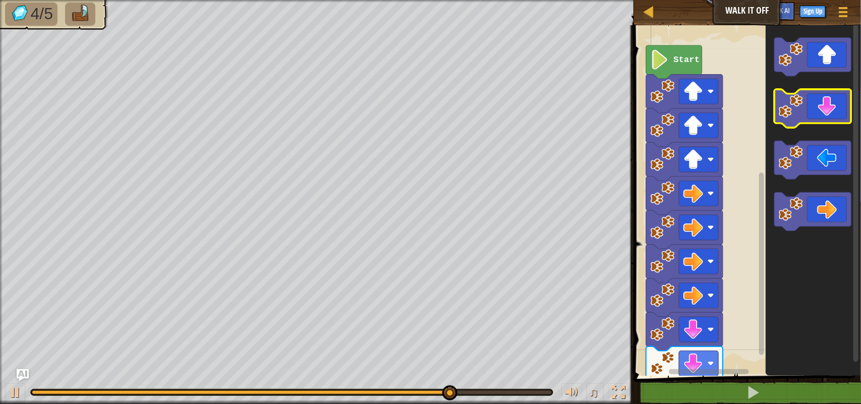
click at [833, 113] on icon "Blockly Workspace" at bounding box center [812, 108] width 77 height 38
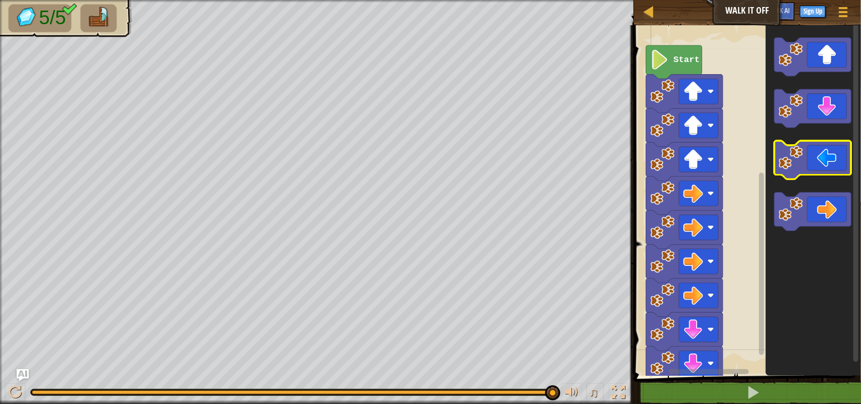
click at [807, 170] on icon "Blockly Workspace" at bounding box center [812, 160] width 77 height 38
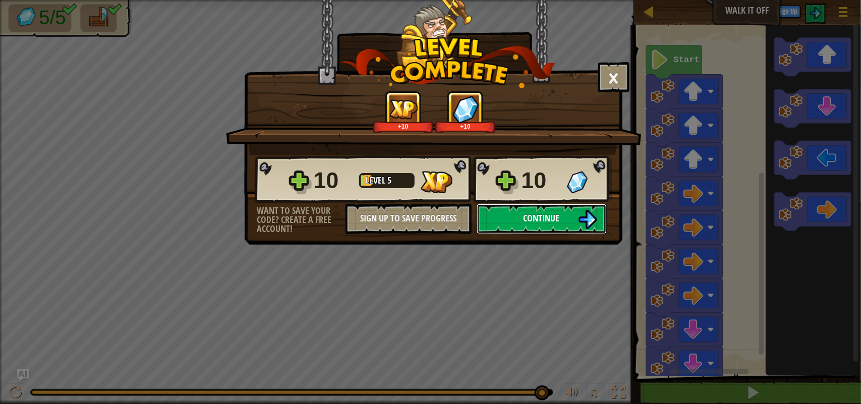
click at [563, 234] on button "Continue" at bounding box center [541, 219] width 130 height 30
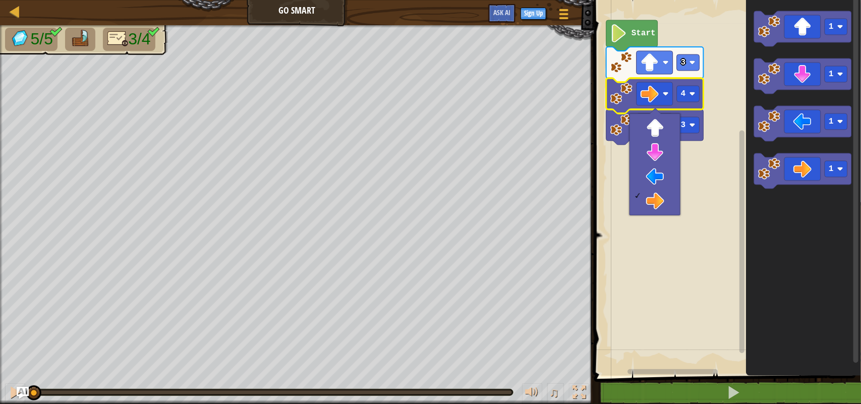
drag, startPoint x: 679, startPoint y: 131, endPoint x: 683, endPoint y: 137, distance: 7.6
click at [687, 0] on body "Map Go Smart Game Menu Sign Up Ask AI 1 ההההההההההההההההההההההההההההההההההההההה…" at bounding box center [430, 0] width 861 height 0
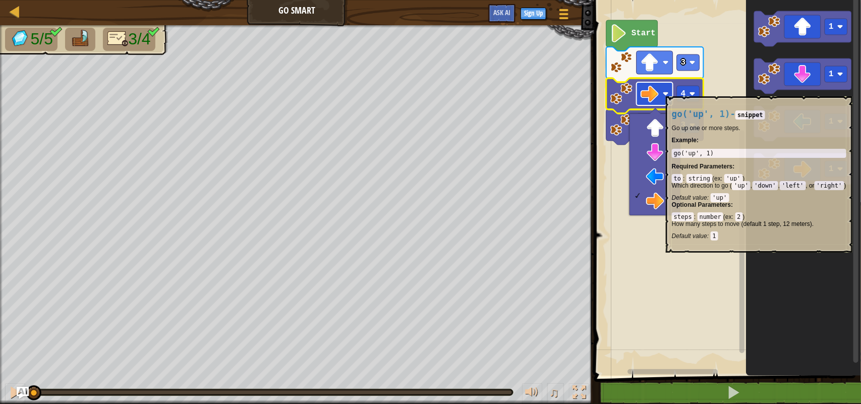
click at [665, 91] on image "Blockly Workspace" at bounding box center [665, 94] width 6 height 6
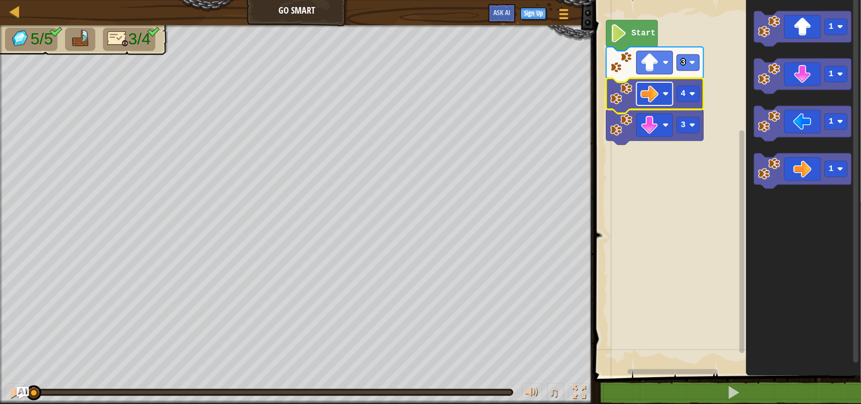
click at [665, 91] on image "Blockly Workspace" at bounding box center [665, 94] width 6 height 6
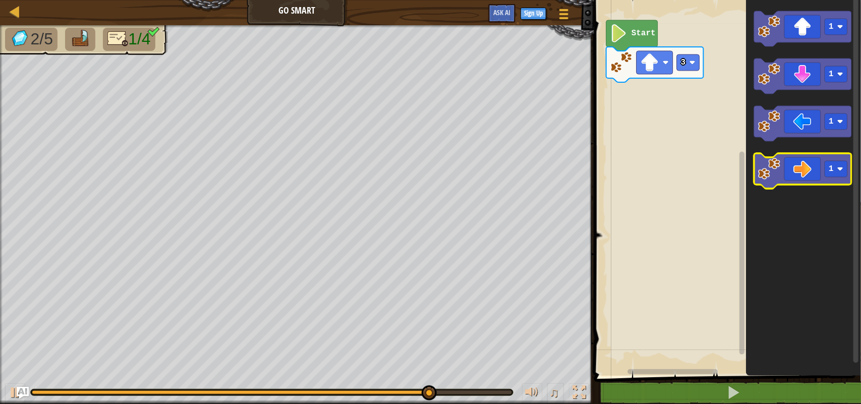
click at [805, 165] on icon "Blockly Workspace" at bounding box center [802, 170] width 97 height 35
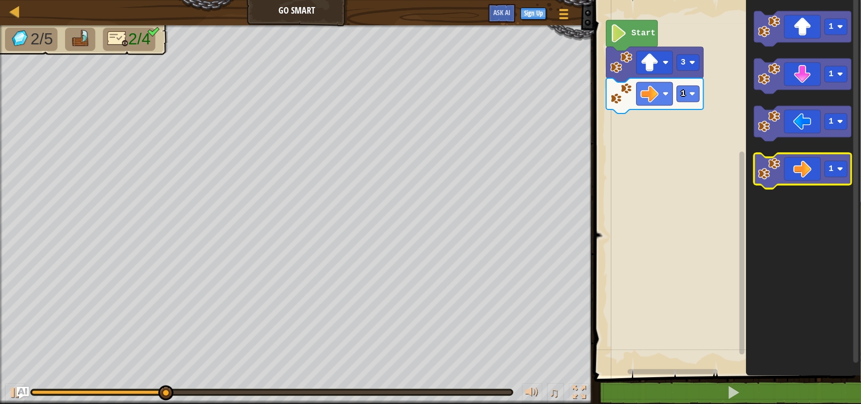
click at [805, 165] on icon "Blockly Workspace" at bounding box center [802, 170] width 97 height 35
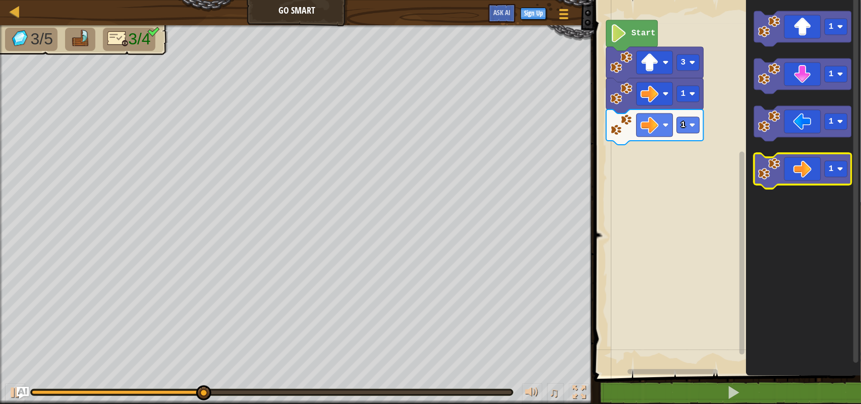
click at [805, 165] on icon "Blockly Workspace" at bounding box center [802, 170] width 97 height 35
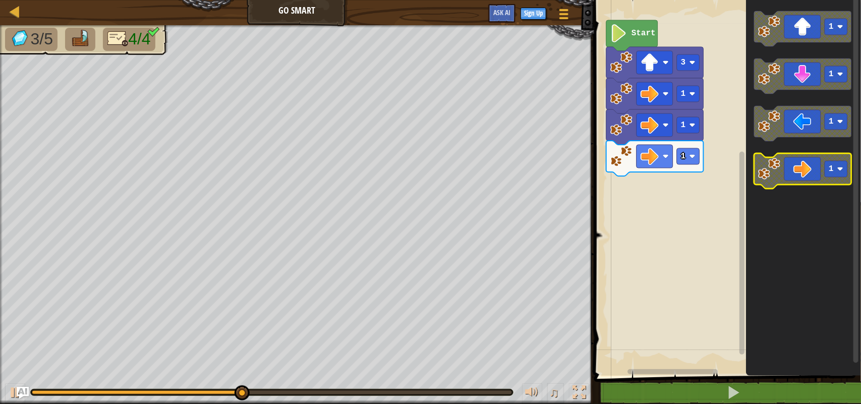
click at [805, 165] on icon "Blockly Workspace" at bounding box center [802, 170] width 97 height 35
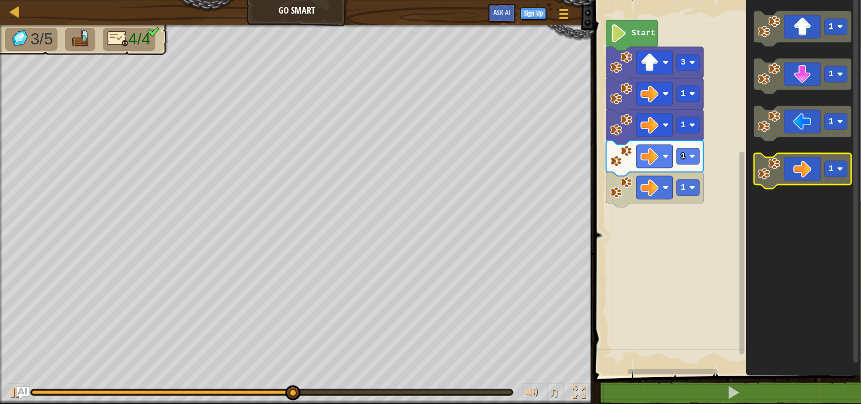
click at [805, 165] on icon "Blockly Workspace" at bounding box center [802, 170] width 97 height 35
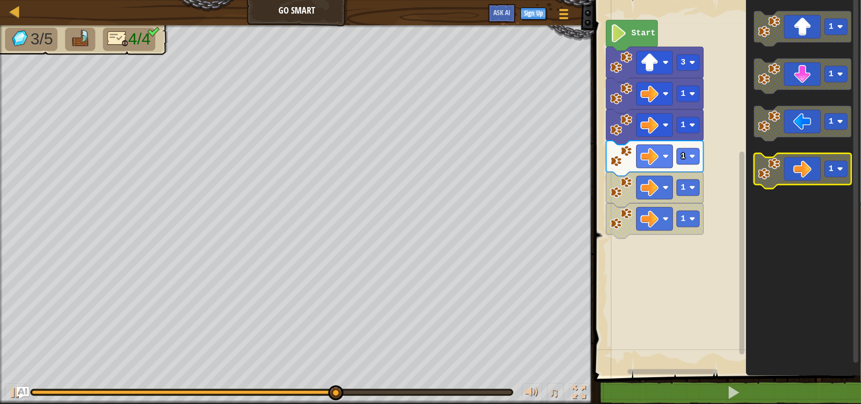
click at [805, 165] on icon "Blockly Workspace" at bounding box center [802, 170] width 97 height 35
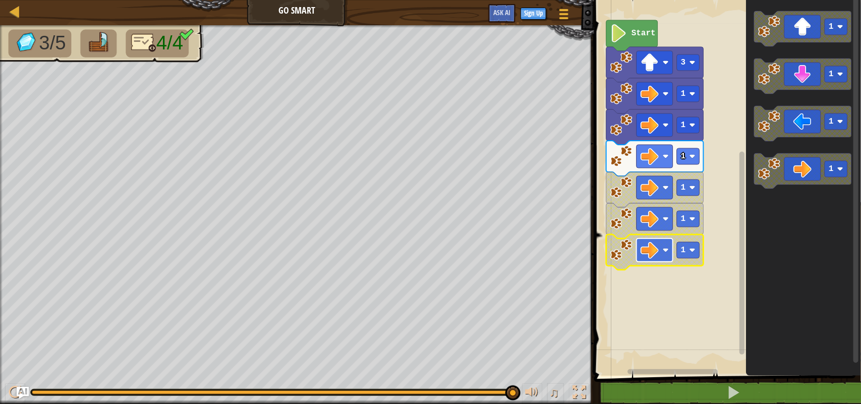
click at [650, 249] on image "Blockly Workspace" at bounding box center [649, 250] width 18 height 18
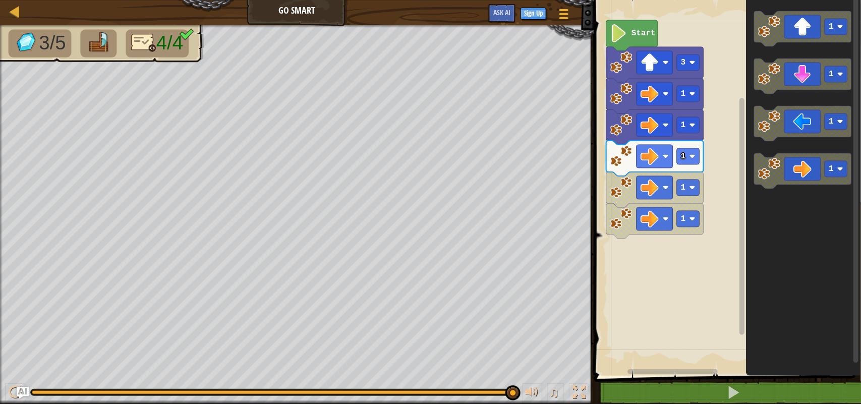
click at [846, 226] on icon "Blockly Workspace" at bounding box center [803, 185] width 115 height 381
click at [801, 174] on icon "Blockly Workspace" at bounding box center [802, 170] width 97 height 35
click at [750, 230] on icon "Blockly Workspace" at bounding box center [803, 185] width 115 height 381
click at [651, 255] on image "Blockly Workspace" at bounding box center [649, 250] width 18 height 18
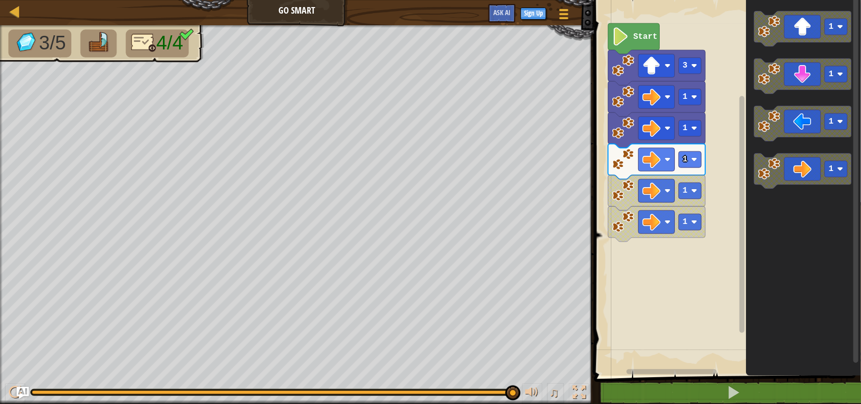
click at [711, 222] on rect "Blockly Workspace" at bounding box center [726, 185] width 270 height 381
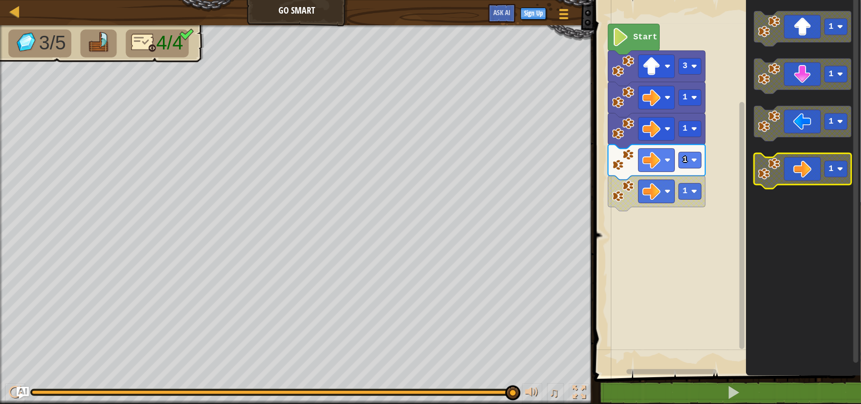
click at [816, 177] on icon "Blockly Workspace" at bounding box center [802, 170] width 97 height 35
click at [815, 177] on icon "Blockly Workspace" at bounding box center [802, 170] width 97 height 35
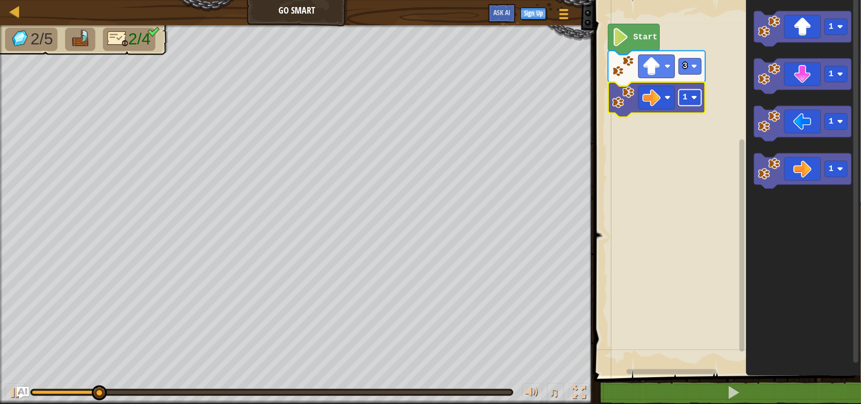
click at [697, 96] on image "Blockly Workspace" at bounding box center [694, 98] width 6 height 6
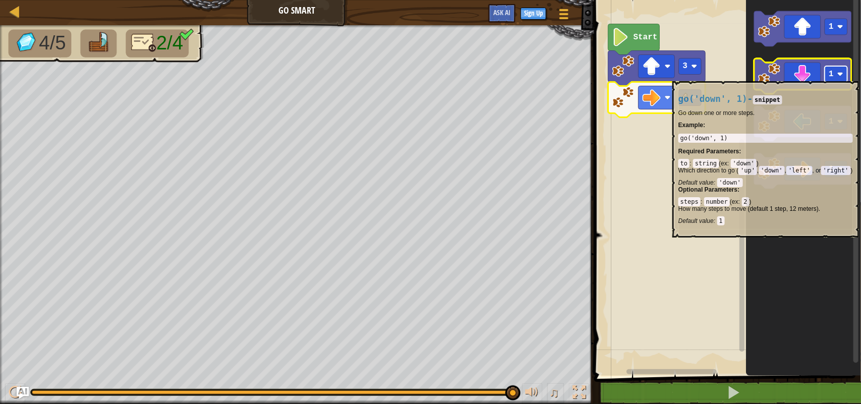
click at [838, 76] on image "Blockly Workspace" at bounding box center [840, 74] width 6 height 6
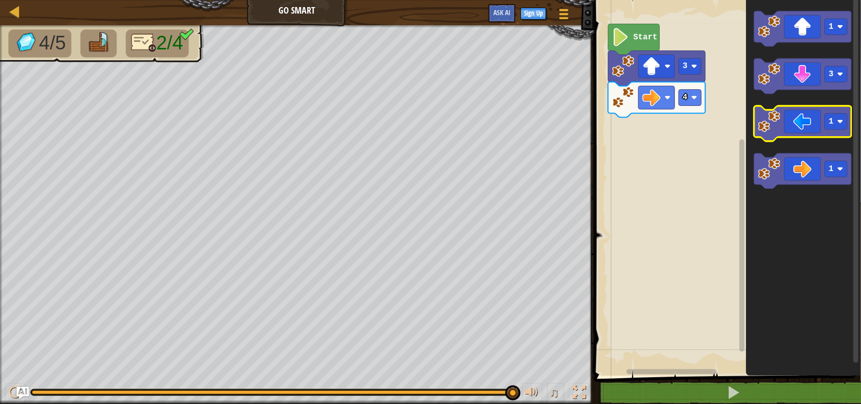
click at [807, 114] on icon "Blockly Workspace" at bounding box center [802, 123] width 97 height 35
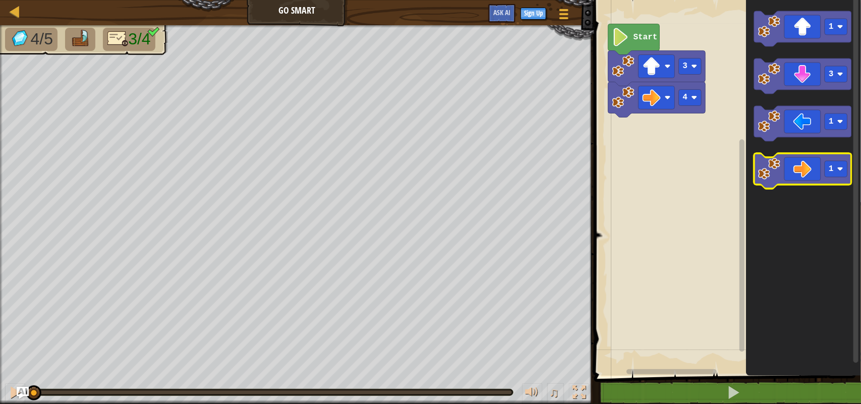
click at [755, 160] on icon "Blockly Workspace" at bounding box center [802, 170] width 97 height 35
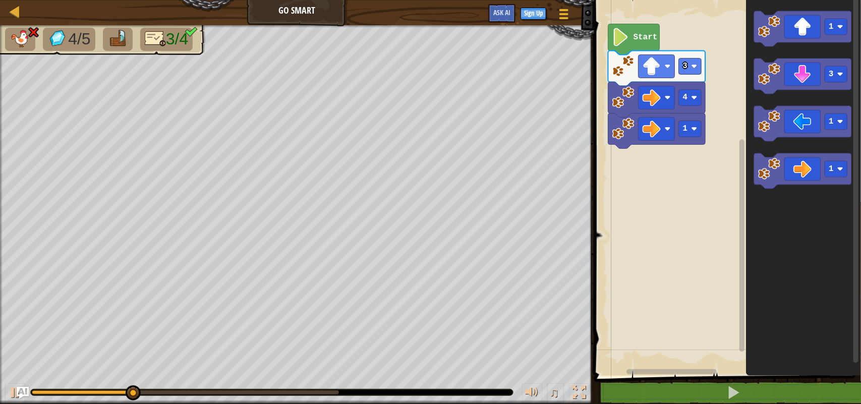
click at [734, 160] on div "Start 3 4 1 1 3 1 1" at bounding box center [726, 185] width 270 height 381
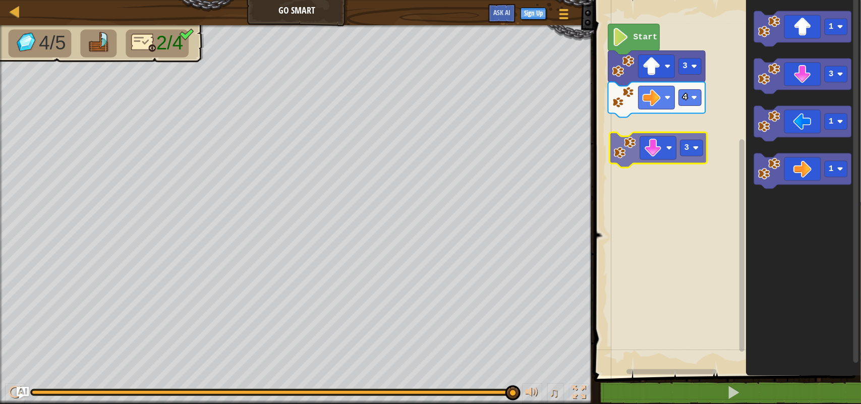
click at [658, 146] on div "Start 3 4 1 3 1 1 3" at bounding box center [726, 185] width 270 height 381
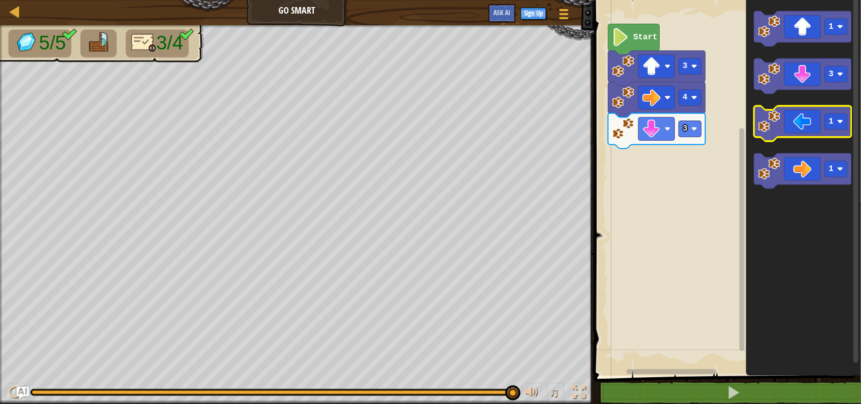
click at [795, 127] on icon "Blockly Workspace" at bounding box center [802, 123] width 97 height 35
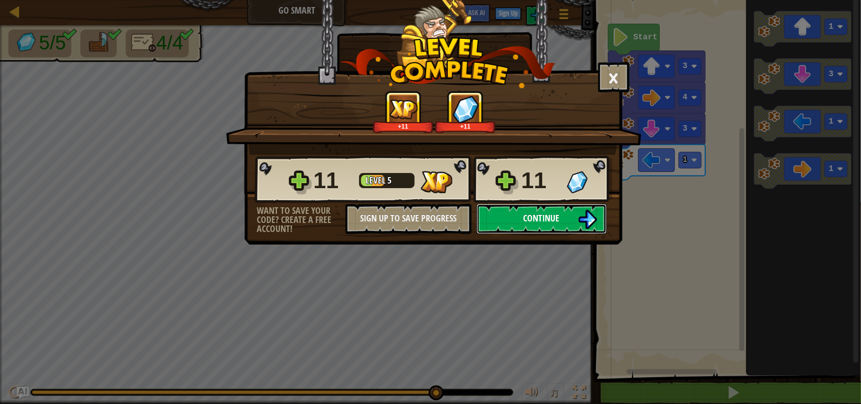
click at [584, 229] on img at bounding box center [587, 219] width 19 height 19
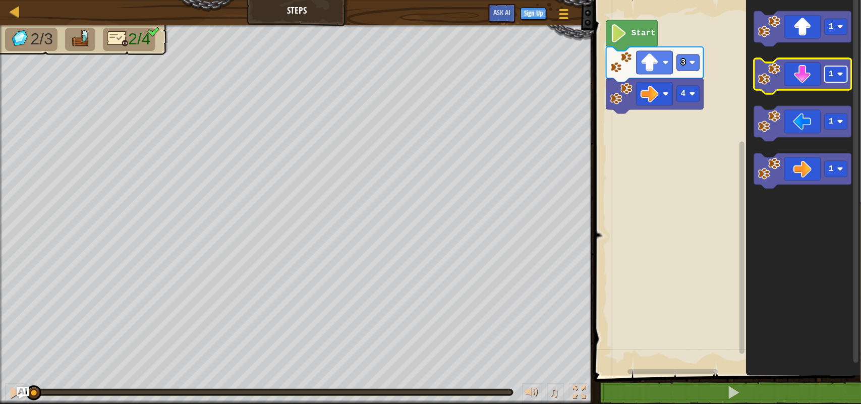
click at [837, 81] on rect "Blockly Workspace" at bounding box center [835, 74] width 23 height 16
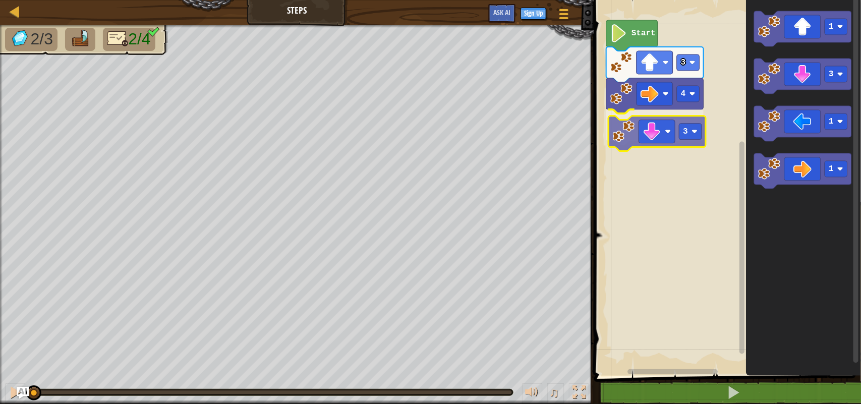
click at [671, 131] on div "3 4 3 Start 1 3 1 1 3" at bounding box center [726, 185] width 270 height 381
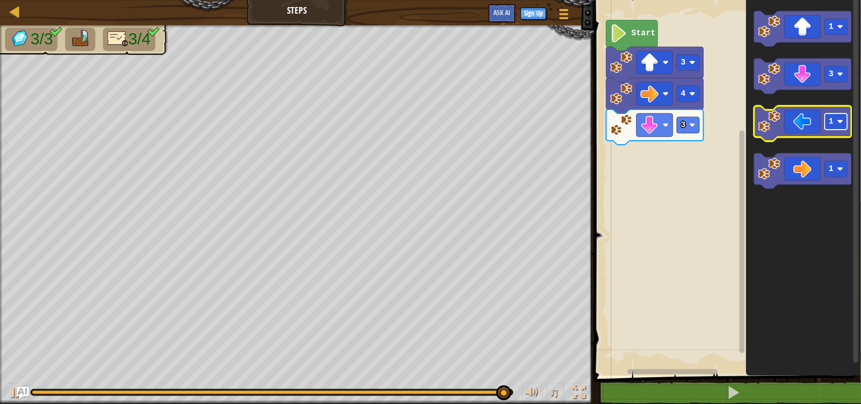
click at [827, 127] on rect "Blockly Workspace" at bounding box center [835, 121] width 23 height 16
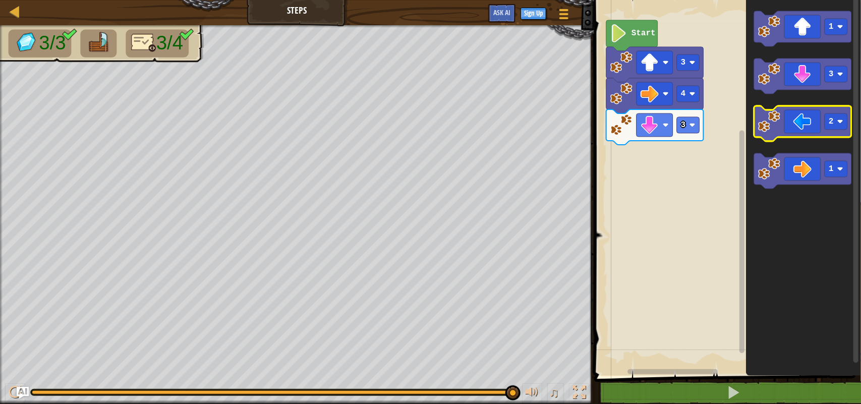
click at [794, 125] on icon "Blockly Workspace" at bounding box center [802, 123] width 97 height 35
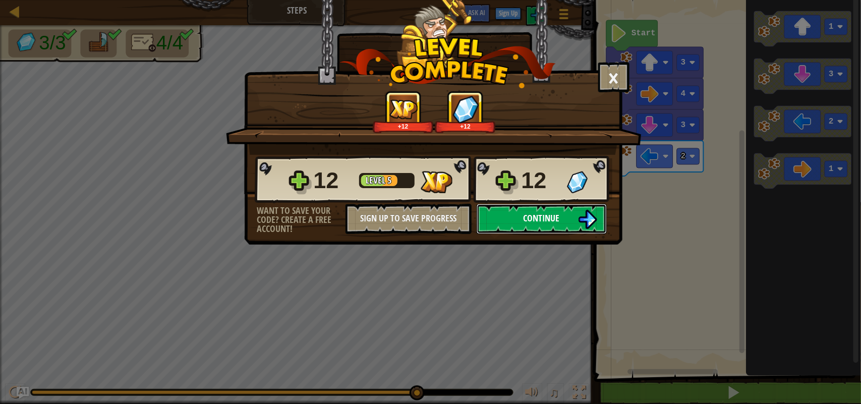
click at [548, 224] on span "Continue" at bounding box center [541, 218] width 36 height 13
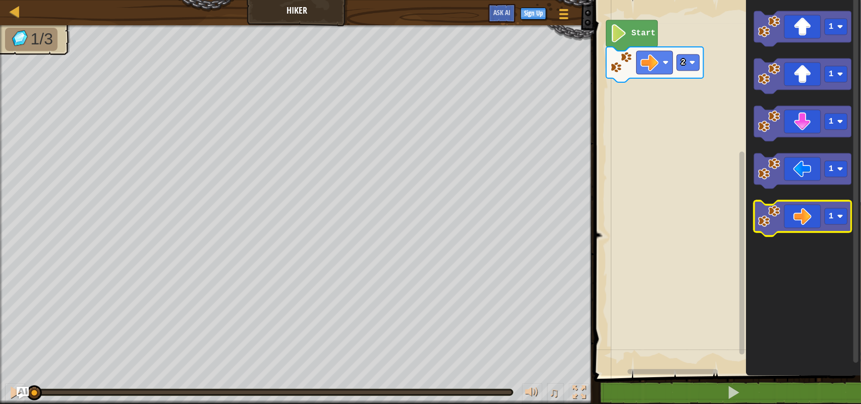
click at [791, 201] on icon "Blockly Workspace" at bounding box center [802, 218] width 97 height 35
click at [789, 223] on icon "Blockly Workspace" at bounding box center [802, 218] width 97 height 35
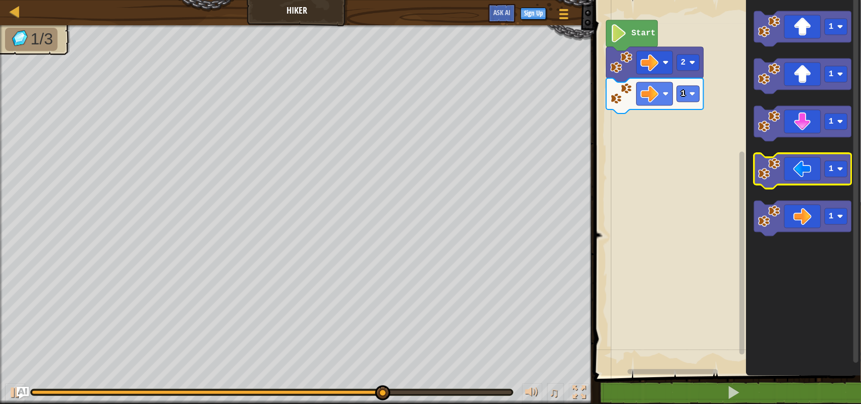
click at [826, 186] on rect "Blockly Workspace" at bounding box center [802, 170] width 97 height 35
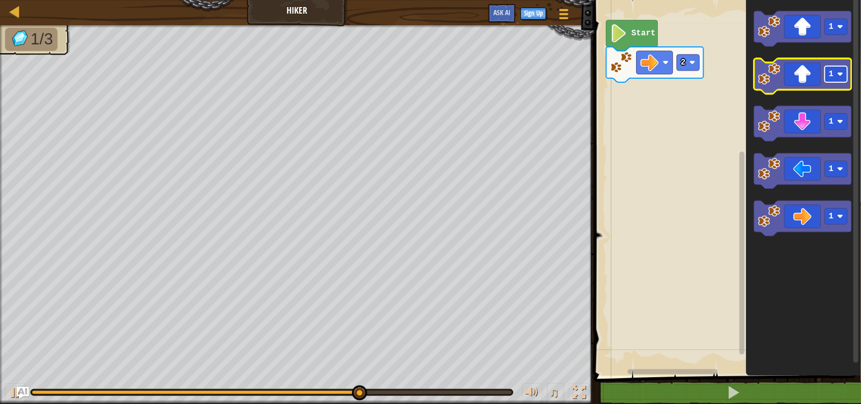
click at [826, 81] on rect "Blockly Workspace" at bounding box center [835, 74] width 23 height 16
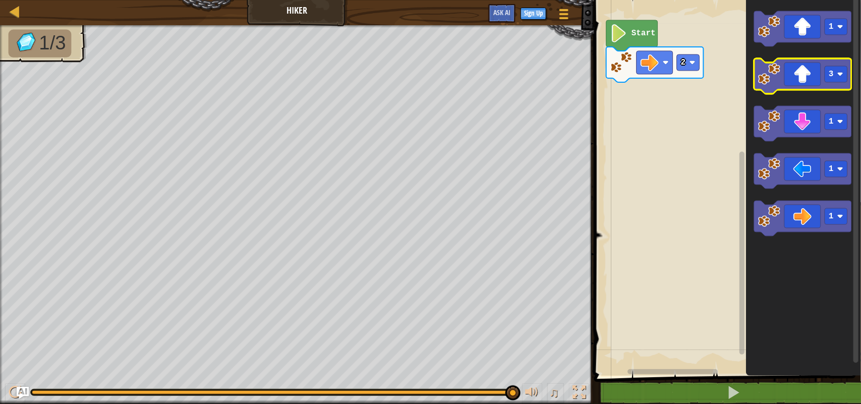
click at [815, 74] on icon "Blockly Workspace" at bounding box center [802, 75] width 97 height 35
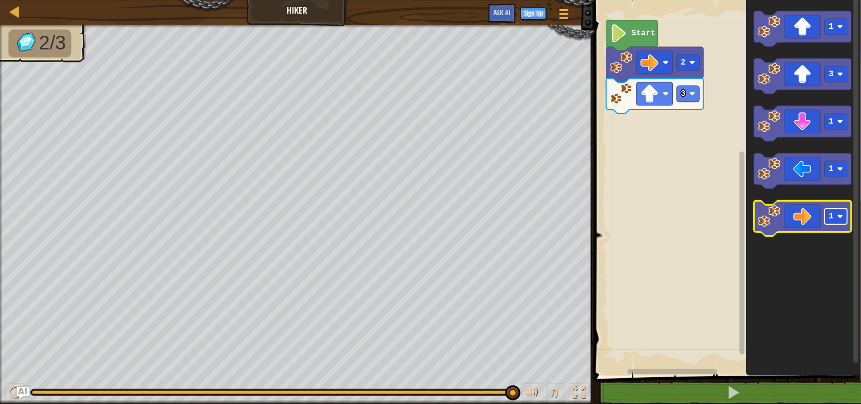
click at [837, 218] on rect "Blockly Workspace" at bounding box center [835, 216] width 23 height 16
click at [828, 220] on text "2" at bounding box center [830, 216] width 5 height 9
click at [793, 226] on icon "Blockly Workspace" at bounding box center [802, 218] width 97 height 35
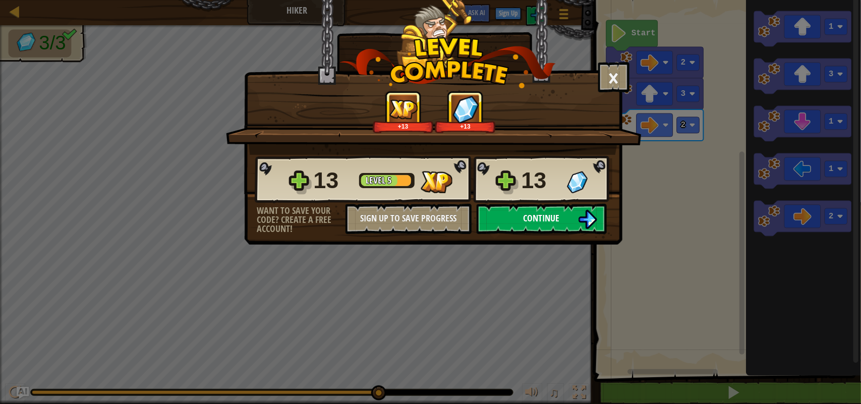
click at [590, 229] on img at bounding box center [587, 219] width 19 height 19
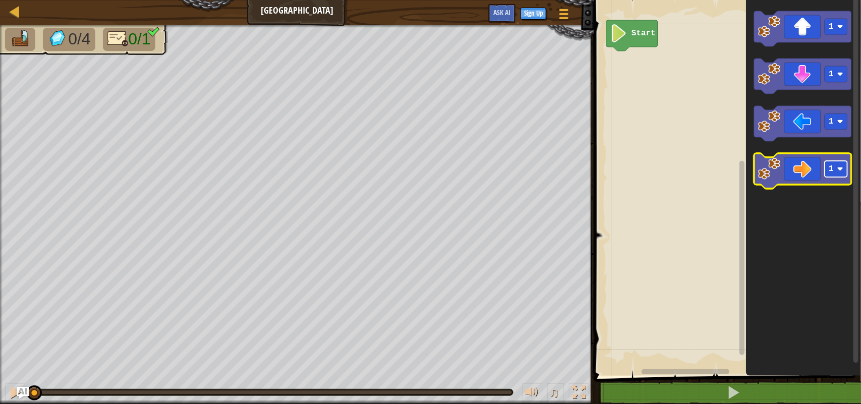
click at [840, 169] on image "Blockly Workspace" at bounding box center [840, 169] width 6 height 6
click at [803, 167] on icon "Blockly Workspace" at bounding box center [802, 170] width 97 height 35
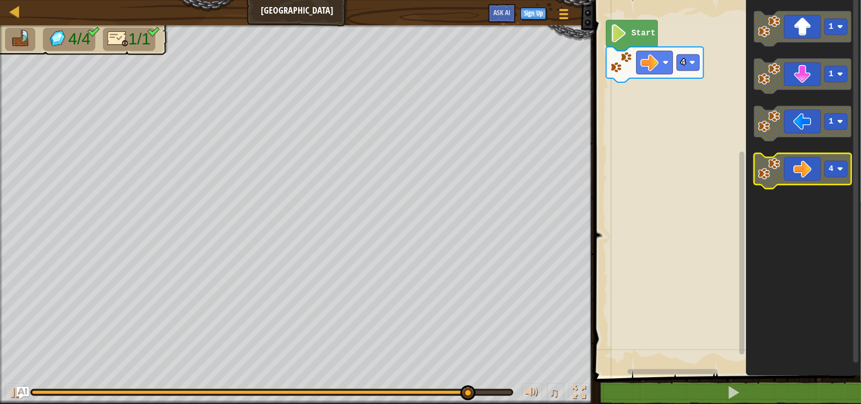
click at [832, 165] on text "4" at bounding box center [830, 168] width 5 height 9
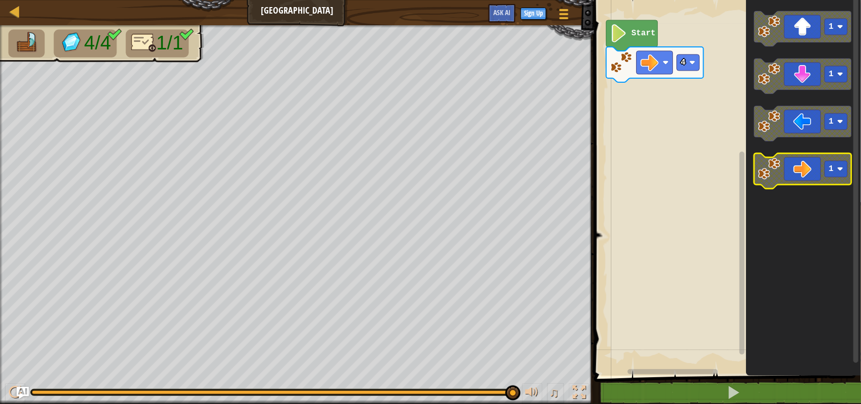
click at [780, 173] on icon "Blockly Workspace" at bounding box center [802, 170] width 97 height 35
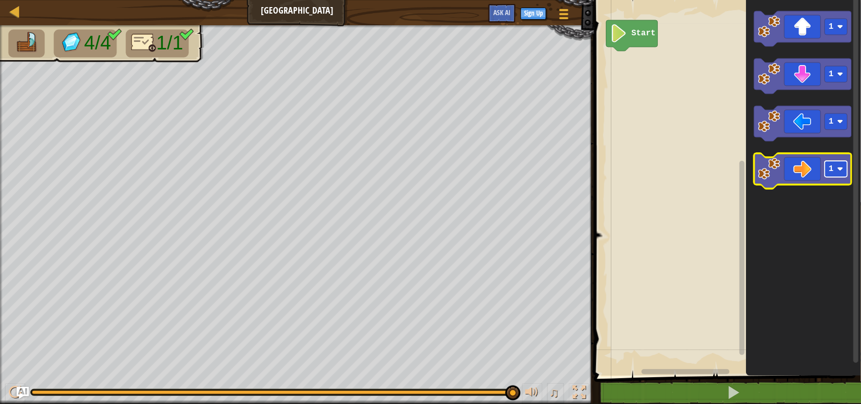
click at [828, 170] on rect "Blockly Workspace" at bounding box center [835, 169] width 23 height 16
click at [823, 180] on icon "Blockly Workspace" at bounding box center [802, 170] width 97 height 35
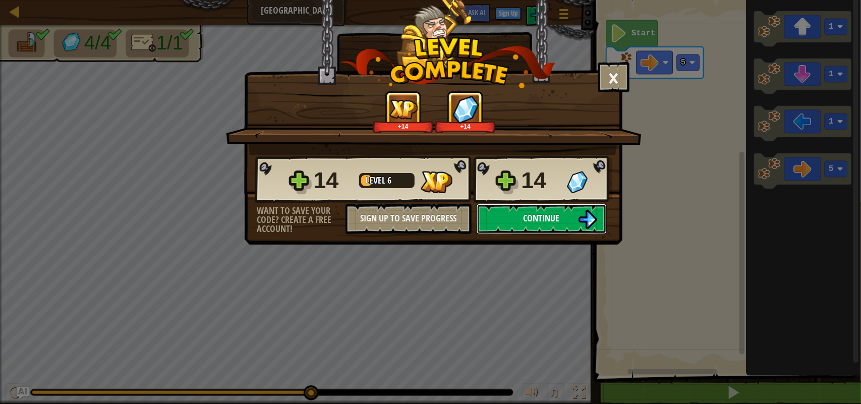
click at [535, 234] on button "Continue" at bounding box center [541, 219] width 130 height 30
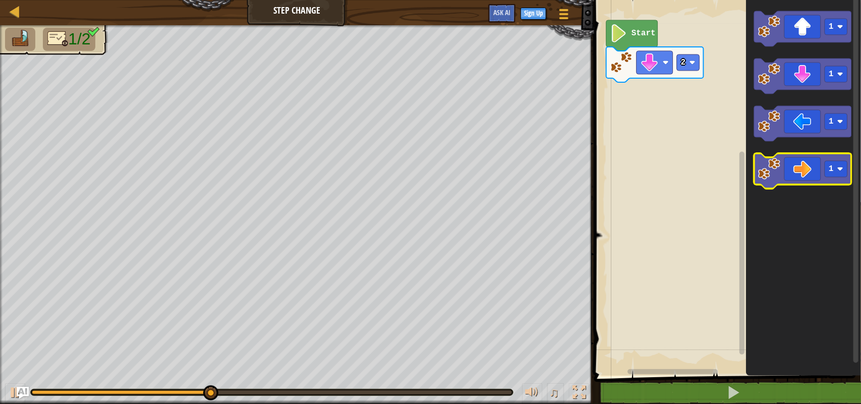
click at [817, 170] on icon "Blockly Workspace" at bounding box center [802, 170] width 97 height 35
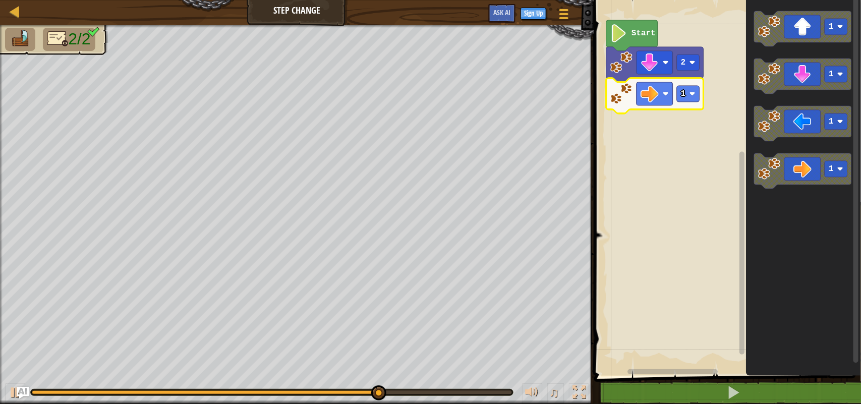
click at [677, 104] on icon "Blockly Workspace" at bounding box center [654, 95] width 97 height 35
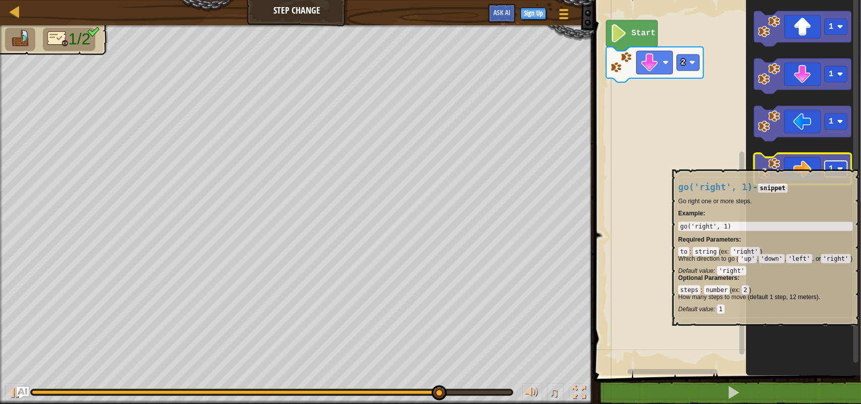
click at [845, 164] on rect "Blockly Workspace" at bounding box center [835, 169] width 23 height 16
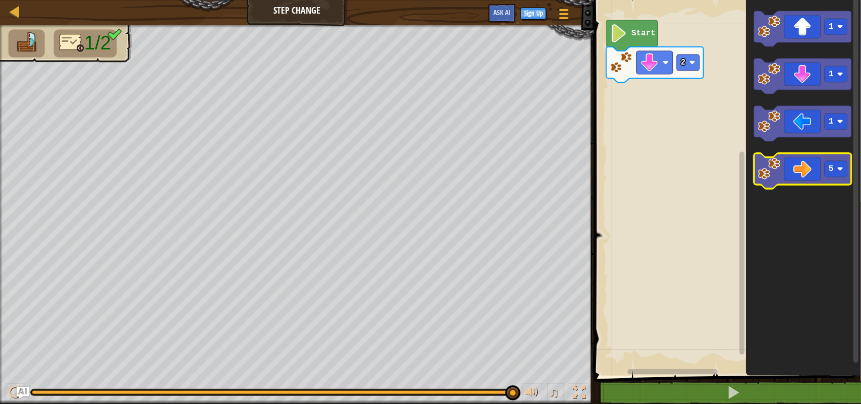
click at [814, 167] on icon "Blockly Workspace" at bounding box center [802, 170] width 97 height 35
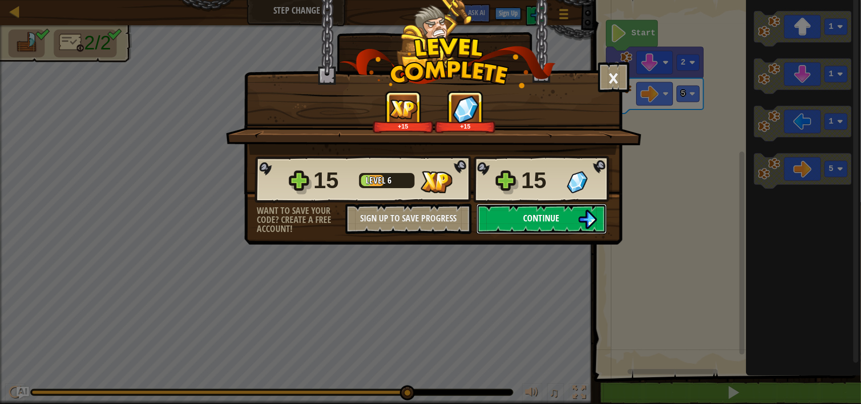
click at [553, 224] on span "Continue" at bounding box center [541, 218] width 36 height 13
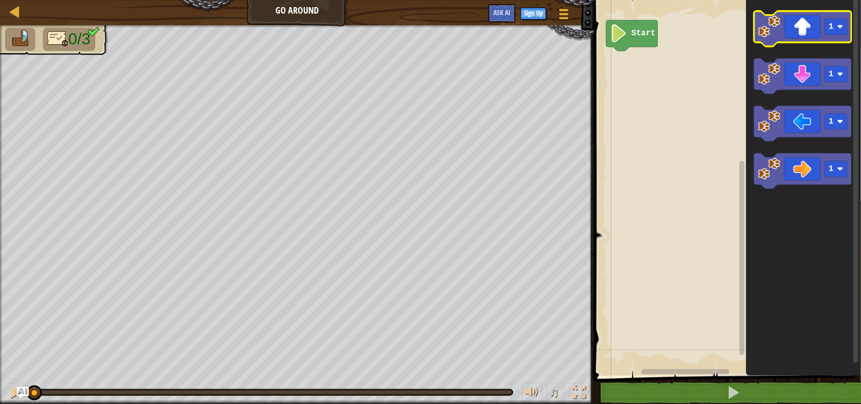
click at [812, 34] on icon "Blockly Workspace" at bounding box center [802, 28] width 97 height 35
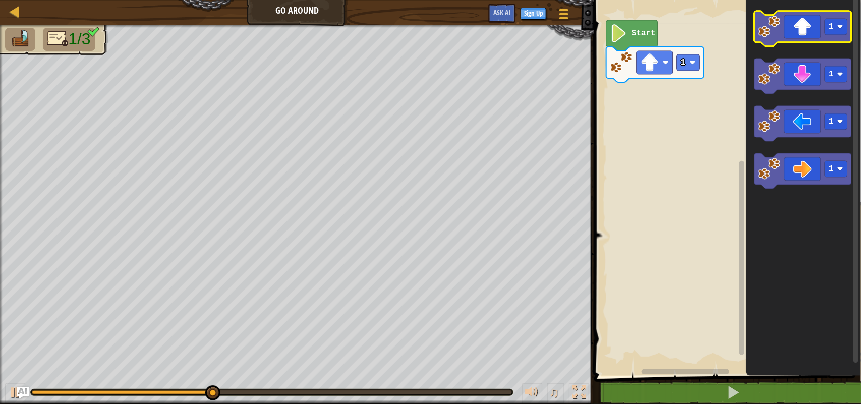
click at [812, 34] on icon "Blockly Workspace" at bounding box center [802, 28] width 97 height 35
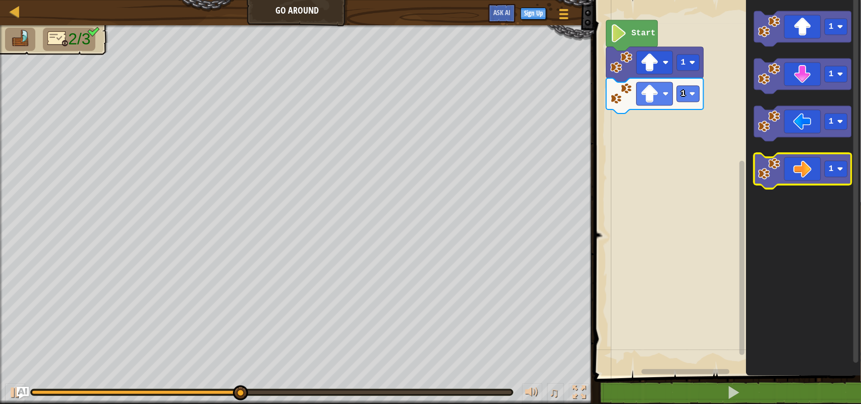
click at [809, 174] on icon "Blockly Workspace" at bounding box center [802, 170] width 97 height 35
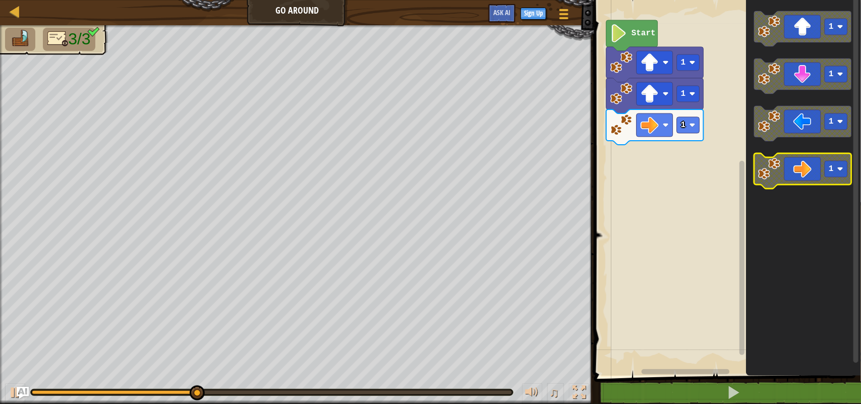
click at [809, 174] on icon "Blockly Workspace" at bounding box center [802, 170] width 97 height 35
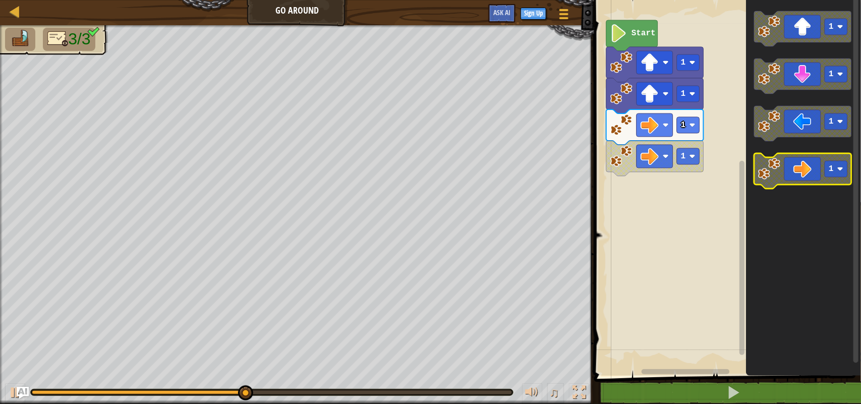
click at [809, 174] on icon "Blockly Workspace" at bounding box center [802, 170] width 97 height 35
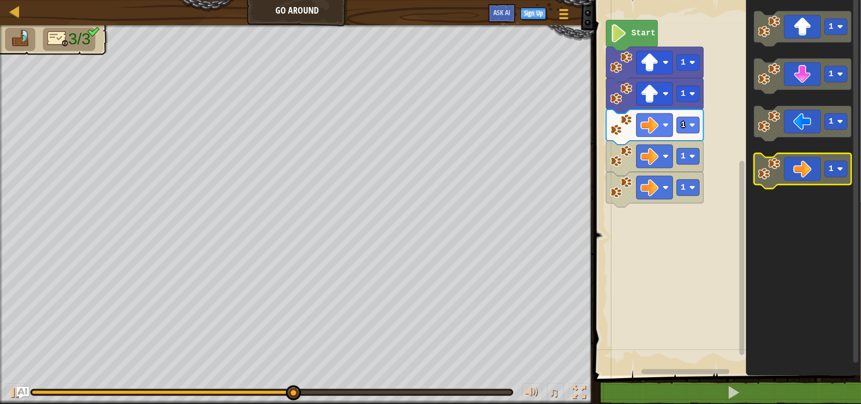
click at [809, 174] on icon "Blockly Workspace" at bounding box center [802, 170] width 97 height 35
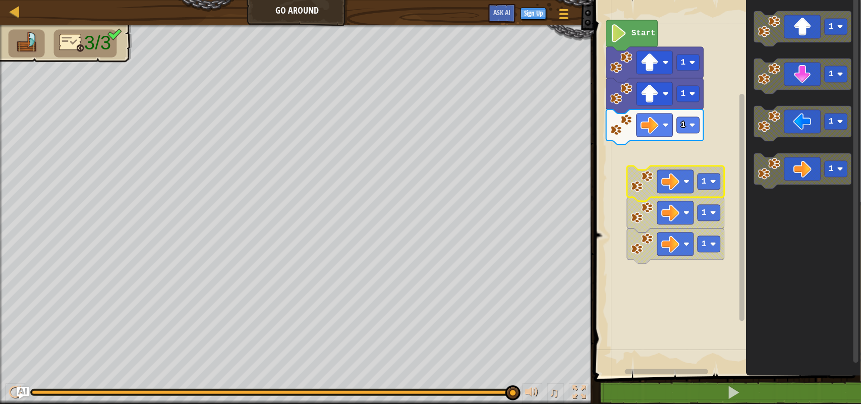
click at [639, 153] on rect "Blockly Workspace" at bounding box center [726, 185] width 270 height 381
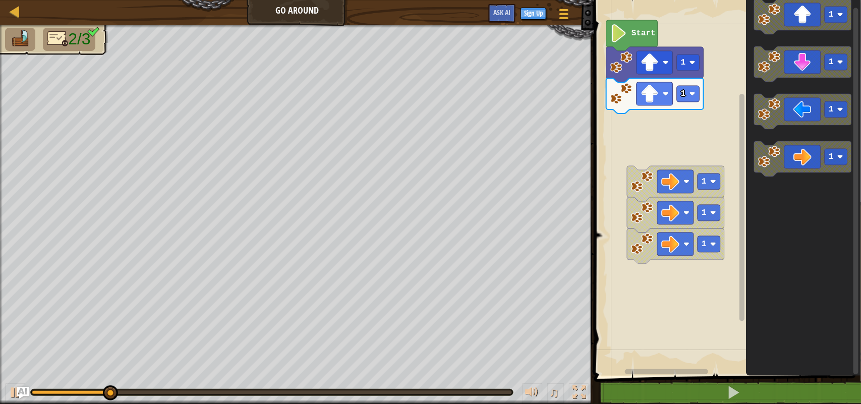
click at [669, 194] on div "Start 1 1 1 1 1 1 1 1 1" at bounding box center [726, 185] width 270 height 381
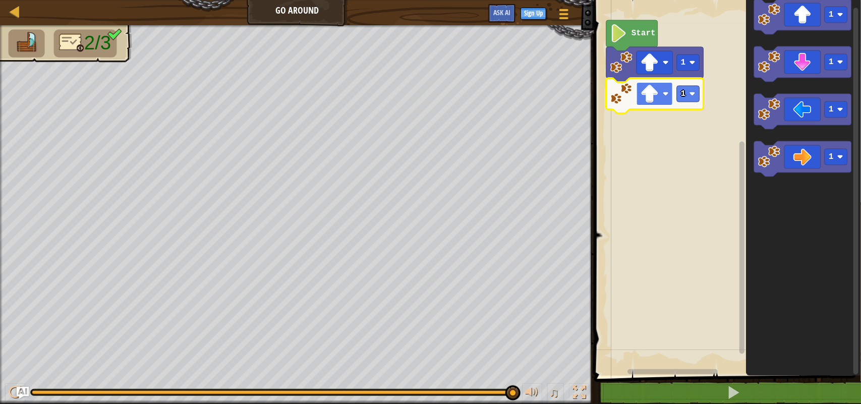
click at [666, 97] on rect "Blockly Workspace" at bounding box center [654, 93] width 36 height 23
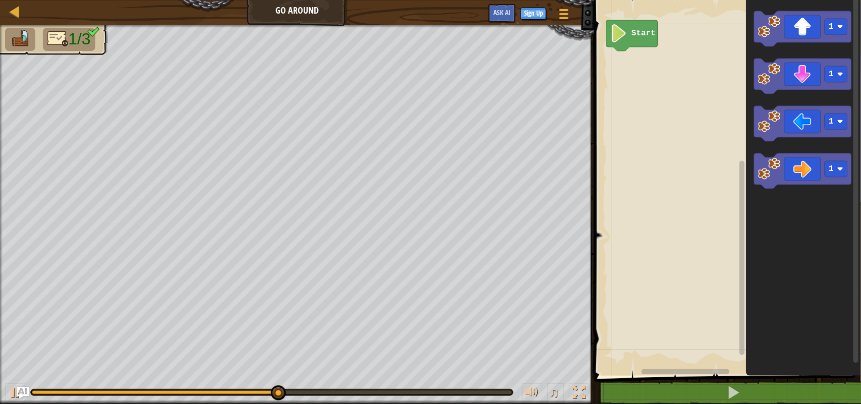
click at [802, 208] on icon "Blockly Workspace" at bounding box center [803, 185] width 115 height 381
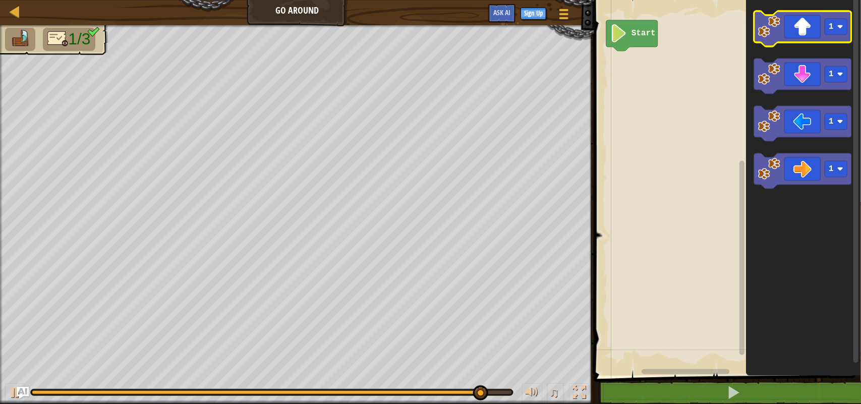
click at [805, 21] on icon "Blockly Workspace" at bounding box center [802, 28] width 97 height 35
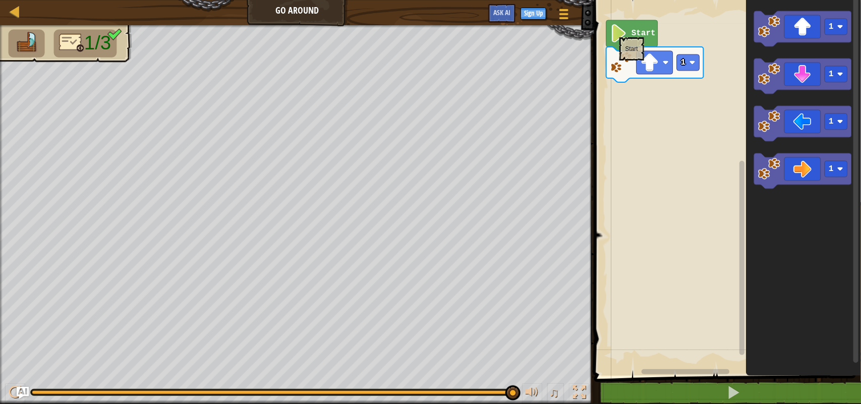
click at [619, 32] on image "Blockly Workspace" at bounding box center [618, 33] width 17 height 18
click at [791, 64] on icon "Blockly Workspace" at bounding box center [802, 75] width 97 height 35
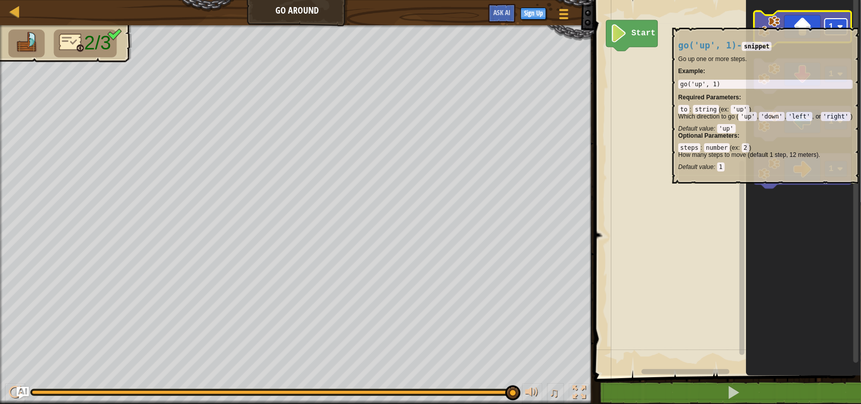
click at [843, 23] on rect "Blockly Workspace" at bounding box center [835, 27] width 23 height 16
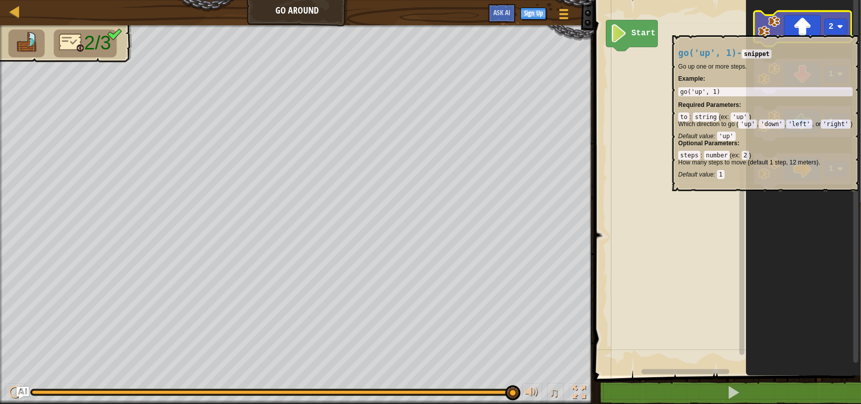
click at [822, 30] on icon "Blockly Workspace" at bounding box center [802, 28] width 97 height 35
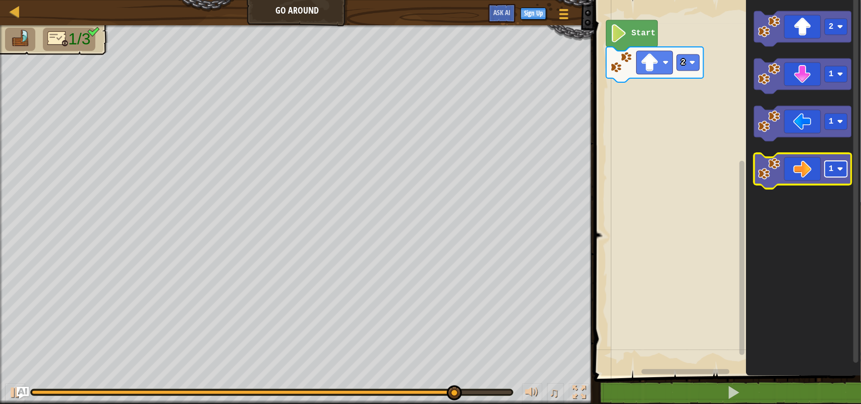
click at [842, 168] on image "Blockly Workspace" at bounding box center [840, 169] width 6 height 6
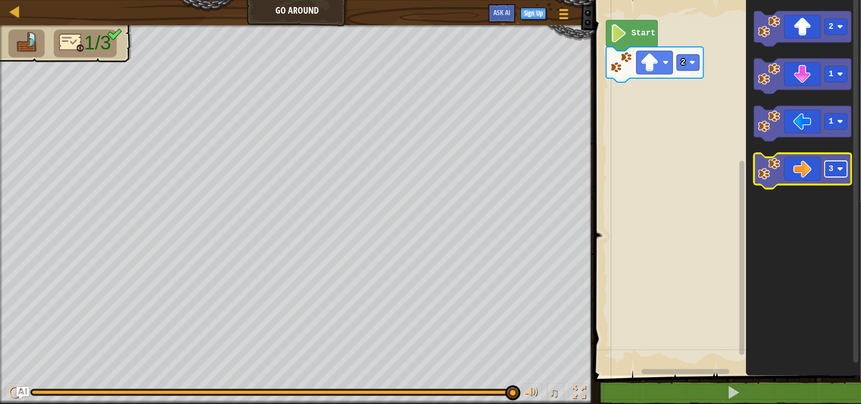
click at [825, 173] on rect "Blockly Workspace" at bounding box center [835, 169] width 23 height 16
click at [800, 175] on icon "Blockly Workspace" at bounding box center [802, 170] width 97 height 35
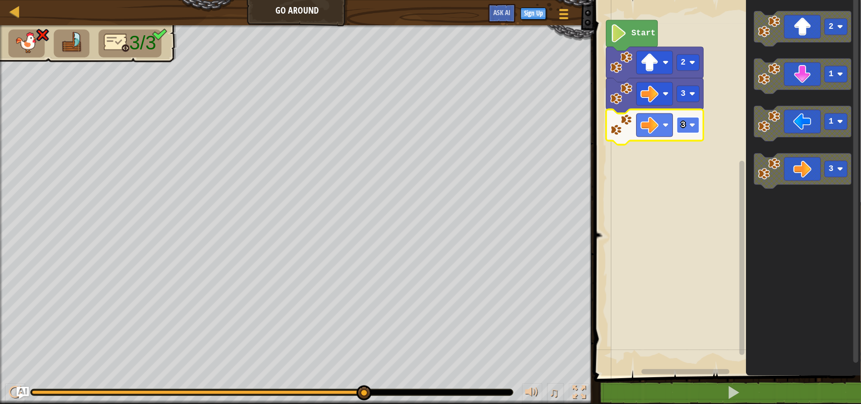
click at [691, 129] on rect "Blockly Workspace" at bounding box center [688, 125] width 23 height 16
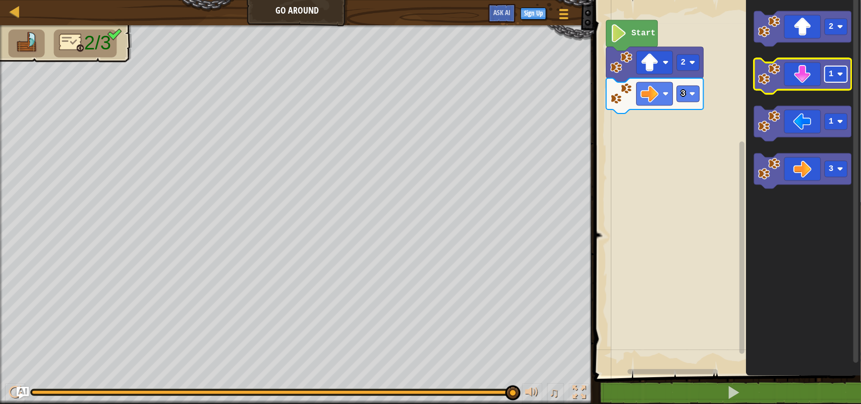
click at [830, 72] on text "1" at bounding box center [830, 74] width 5 height 9
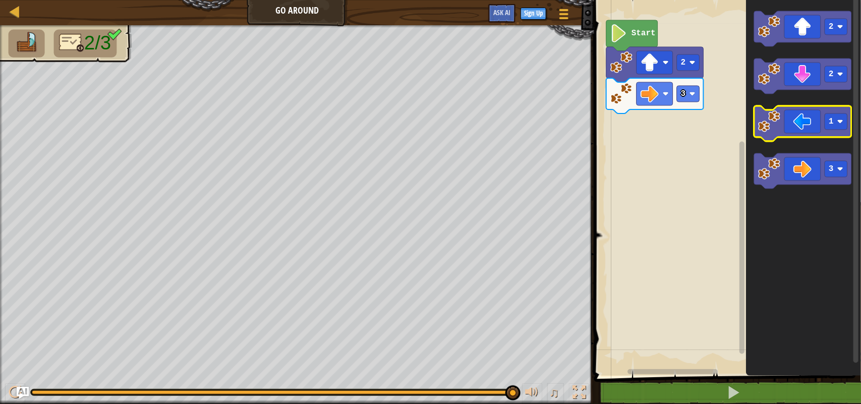
click at [831, 117] on text "1" at bounding box center [830, 121] width 5 height 9
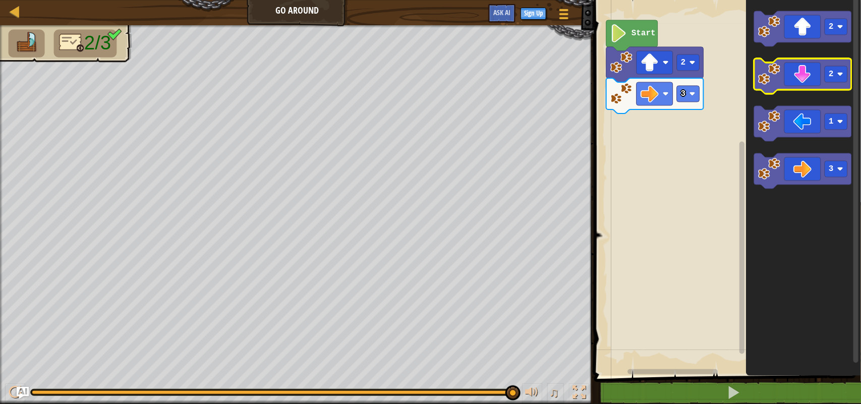
click at [816, 82] on icon "Blockly Workspace" at bounding box center [802, 75] width 97 height 35
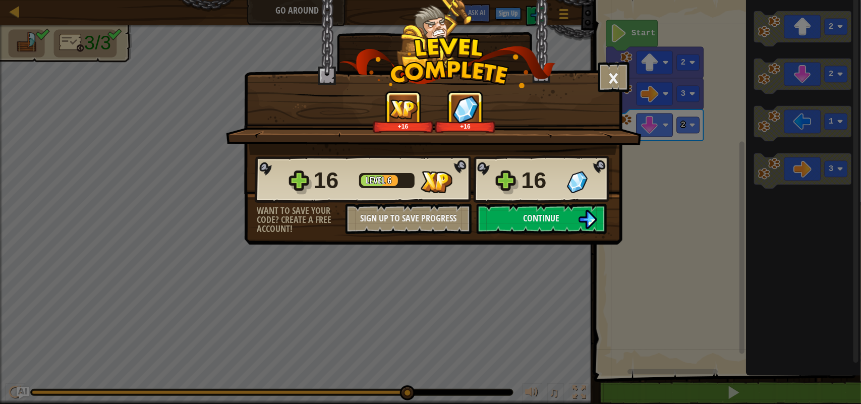
click at [548, 229] on div "16 Level 6 16 Want to save your code? Create a free account! Sign Up to Save Pr…" at bounding box center [432, 194] width 377 height 79
click at [532, 234] on button "Continue" at bounding box center [541, 219] width 130 height 30
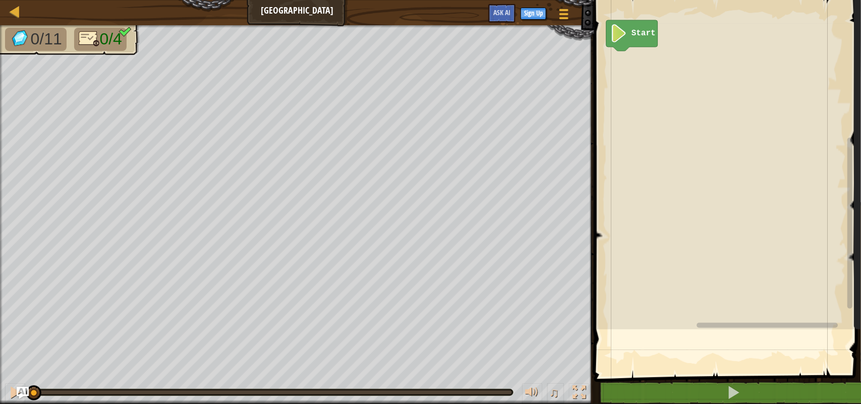
click at [532, 240] on div "Map Big Gem Square Game Menu Sign Up Ask AI 1 ההההההההההההההההההההההההההההההההה…" at bounding box center [430, 202] width 861 height 404
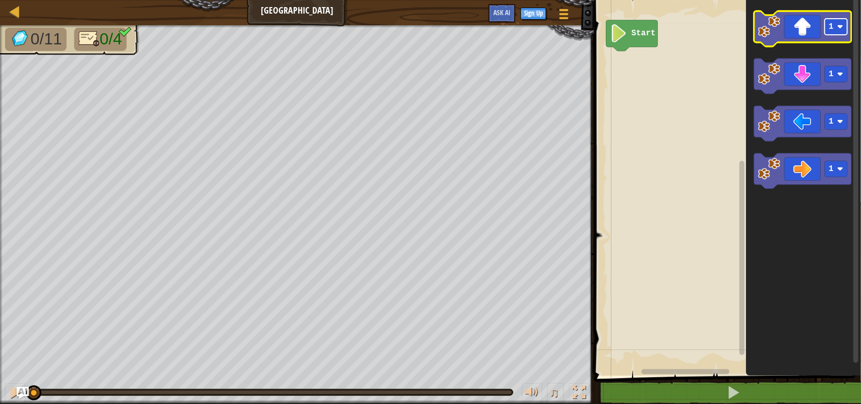
click at [832, 31] on rect "Blockly Workspace" at bounding box center [835, 27] width 23 height 16
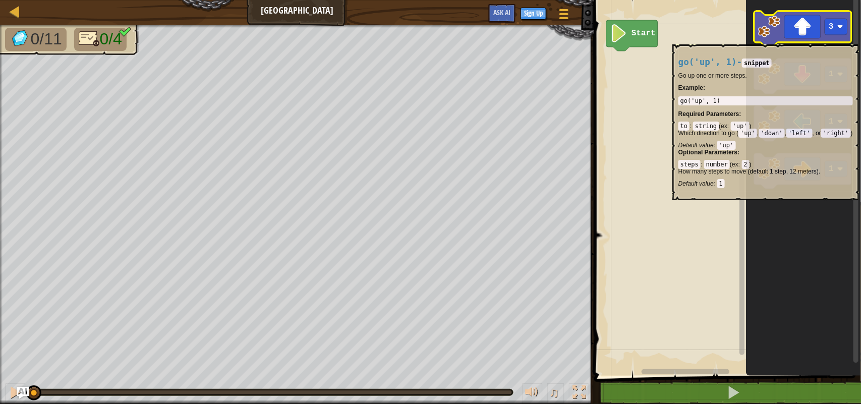
click at [817, 39] on icon "Blockly Workspace" at bounding box center [802, 28] width 97 height 35
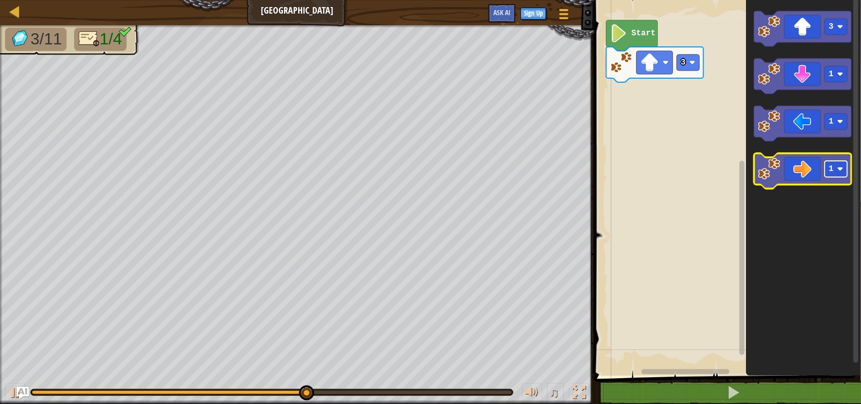
click at [837, 175] on rect "Blockly Workspace" at bounding box center [835, 169] width 23 height 16
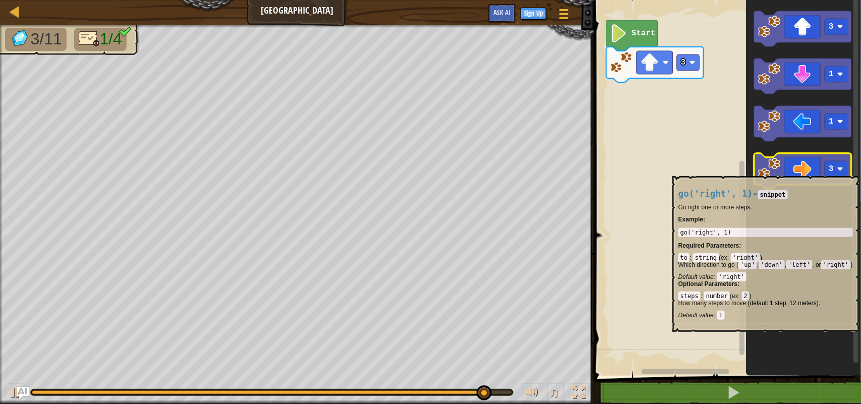
click at [811, 170] on icon "Blockly Workspace" at bounding box center [802, 170] width 97 height 35
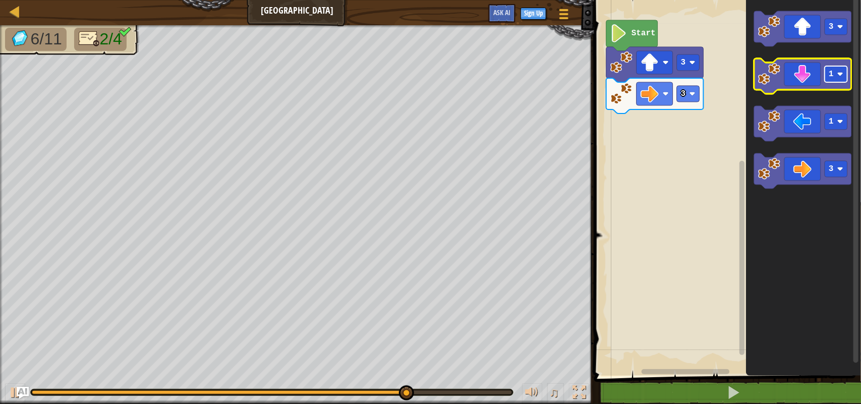
click at [835, 72] on rect "Blockly Workspace" at bounding box center [835, 74] width 23 height 16
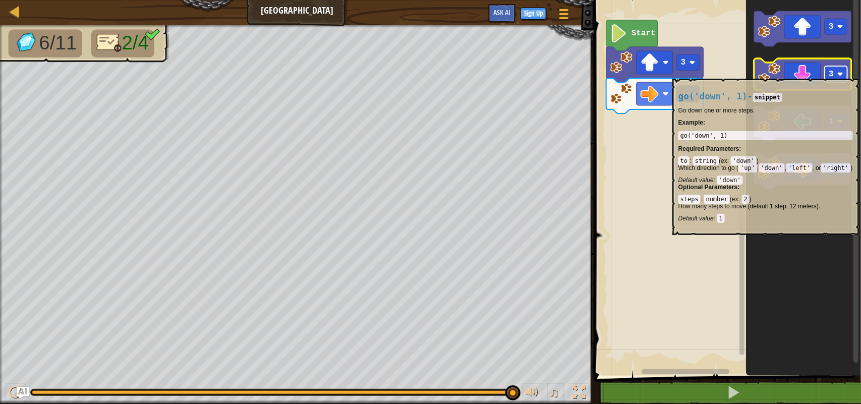
click at [839, 74] on image "Blockly Workspace" at bounding box center [840, 74] width 6 height 6
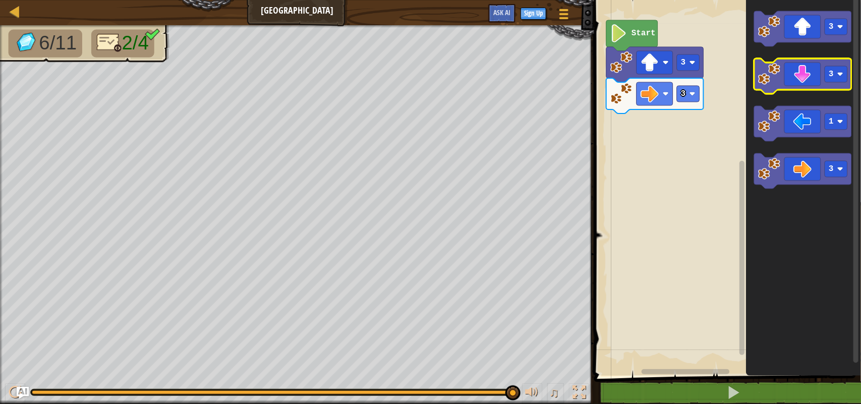
click at [808, 76] on icon "Blockly Workspace" at bounding box center [802, 75] width 97 height 35
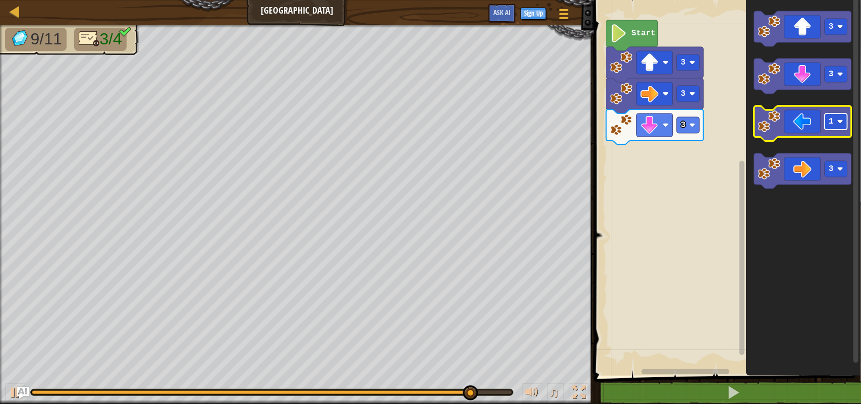
click at [828, 122] on rect "Blockly Workspace" at bounding box center [835, 121] width 23 height 16
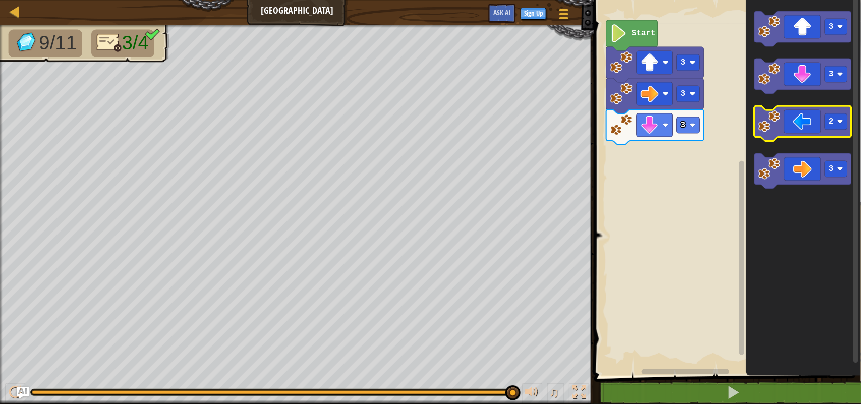
click at [811, 132] on icon "Blockly Workspace" at bounding box center [802, 123] width 97 height 35
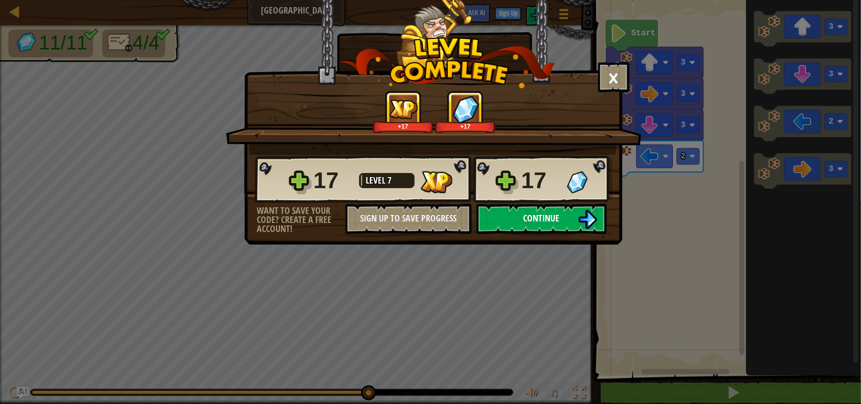
click at [518, 234] on button "Continue" at bounding box center [541, 219] width 130 height 30
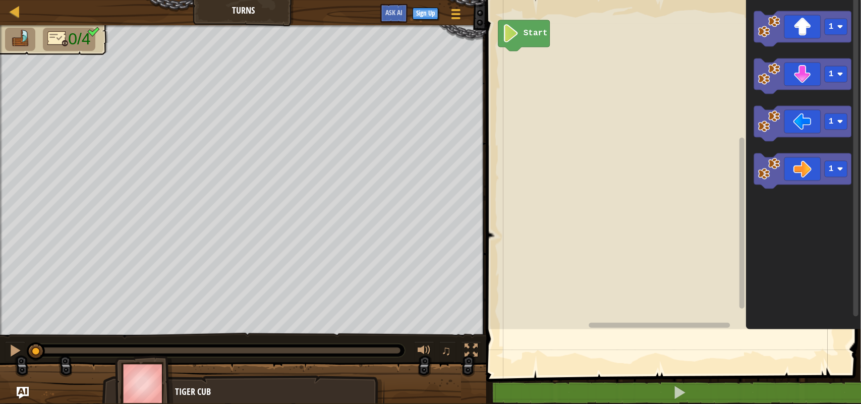
click at [518, 243] on rect "Blockly Workspace" at bounding box center [672, 162] width 378 height 334
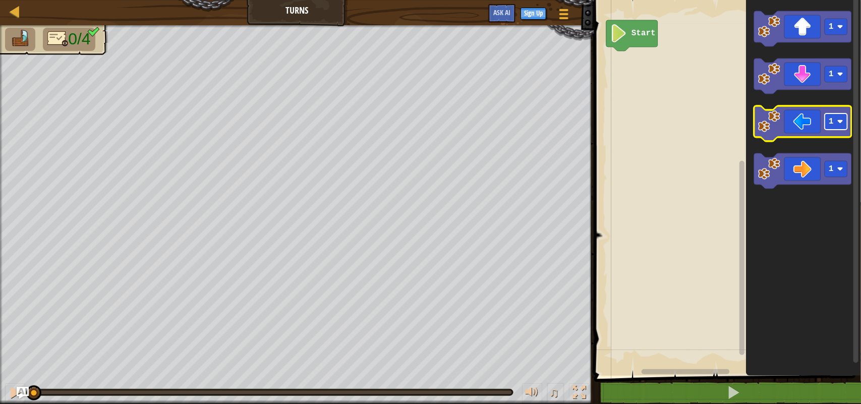
click at [840, 129] on rect "Blockly Workspace" at bounding box center [835, 121] width 23 height 16
click at [802, 132] on icon "Blockly Workspace" at bounding box center [802, 123] width 97 height 35
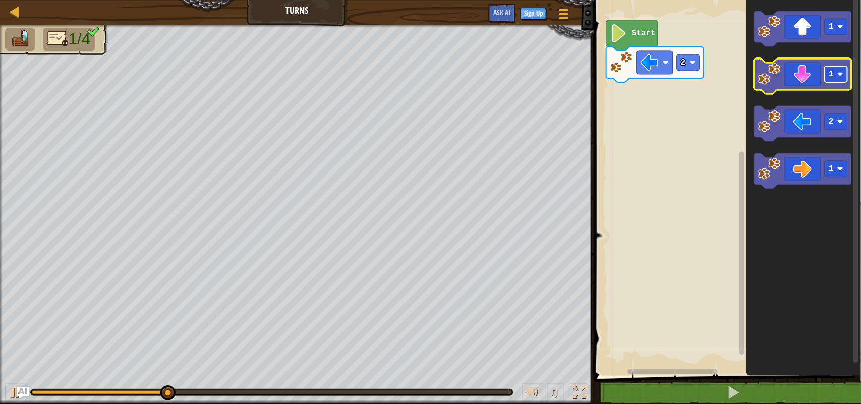
click at [844, 79] on rect "Blockly Workspace" at bounding box center [835, 74] width 23 height 16
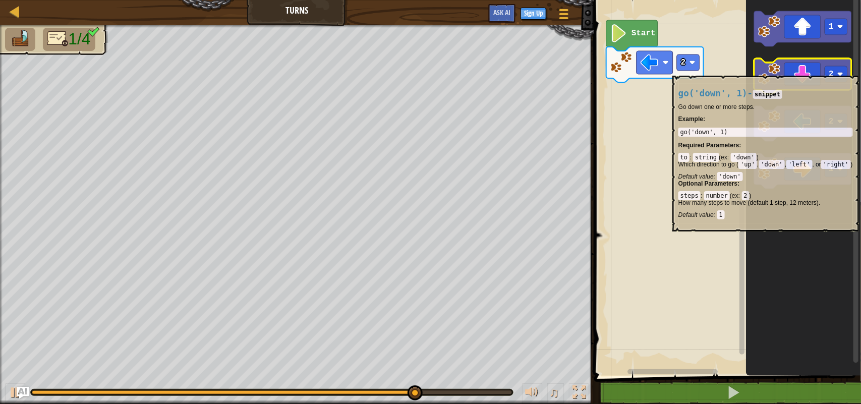
click at [819, 71] on icon "Blockly Workspace" at bounding box center [802, 75] width 97 height 35
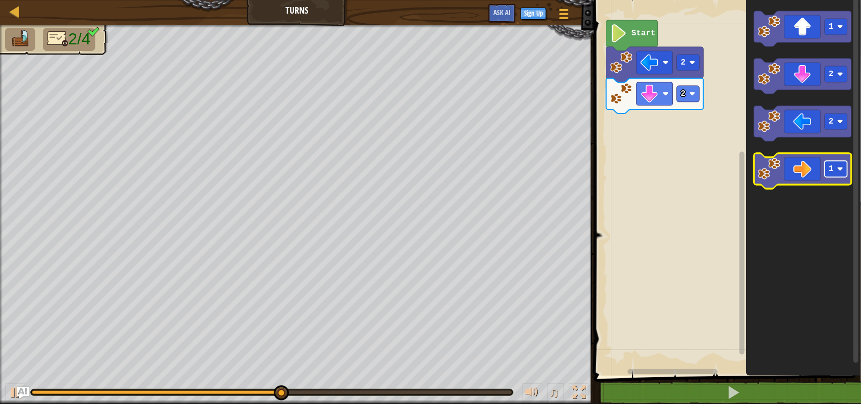
click at [827, 171] on rect "Blockly Workspace" at bounding box center [835, 169] width 23 height 16
click at [795, 165] on icon "Blockly Workspace" at bounding box center [802, 170] width 97 height 35
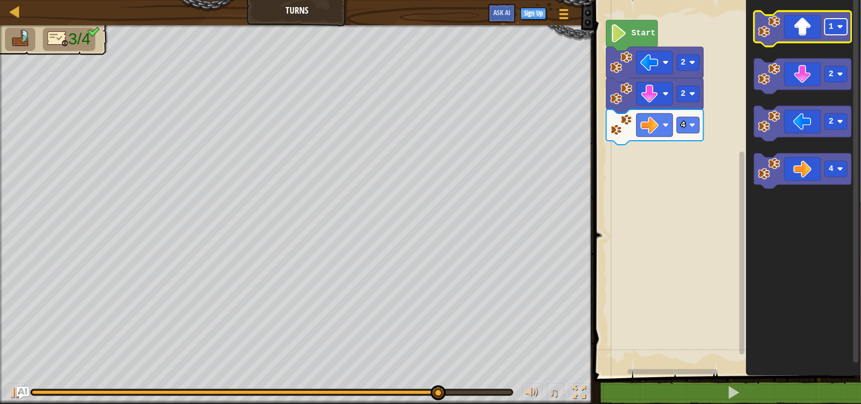
click at [841, 33] on rect "Blockly Workspace" at bounding box center [835, 27] width 23 height 16
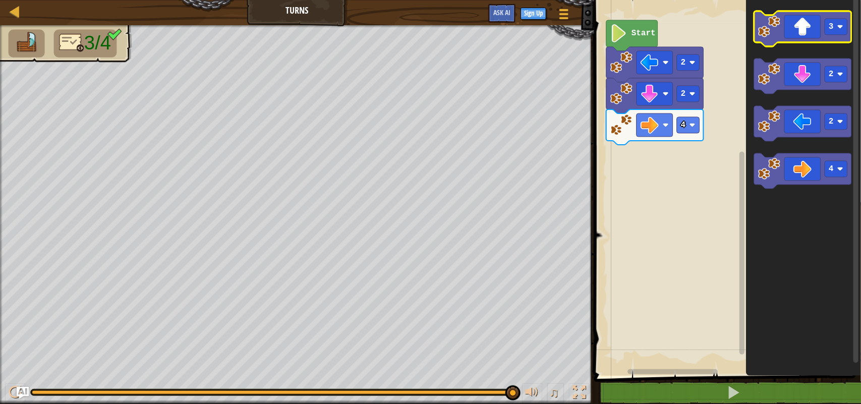
click at [816, 34] on icon "Blockly Workspace" at bounding box center [802, 28] width 97 height 35
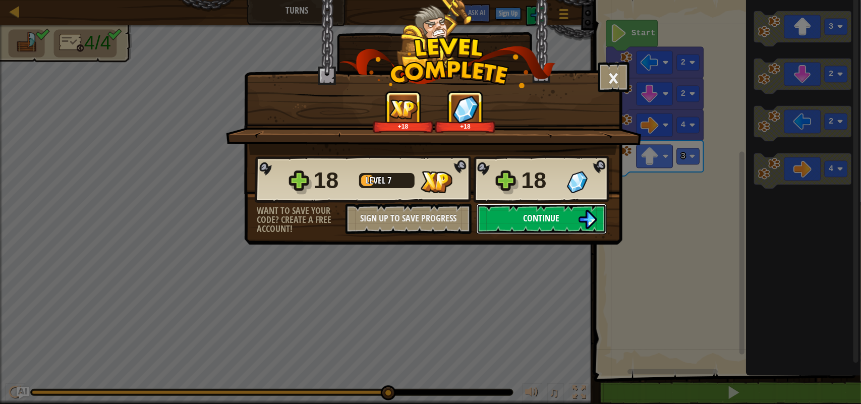
click at [543, 224] on span "Continue" at bounding box center [541, 218] width 36 height 13
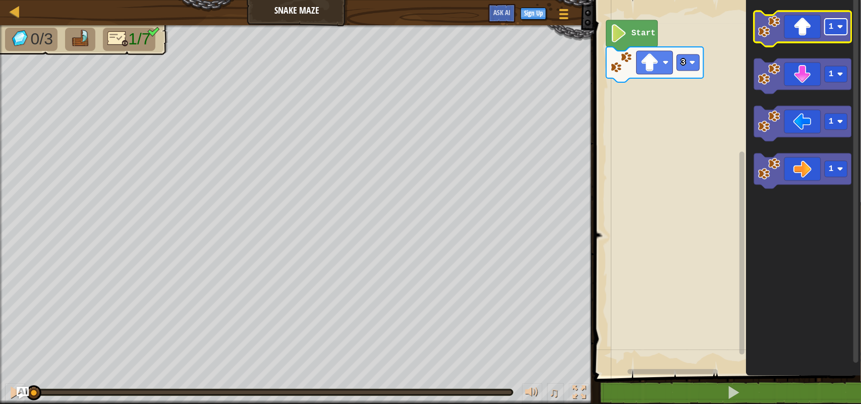
click at [844, 34] on rect "Blockly Workspace" at bounding box center [835, 27] width 23 height 16
click at [827, 31] on rect "Blockly Workspace" at bounding box center [835, 27] width 23 height 16
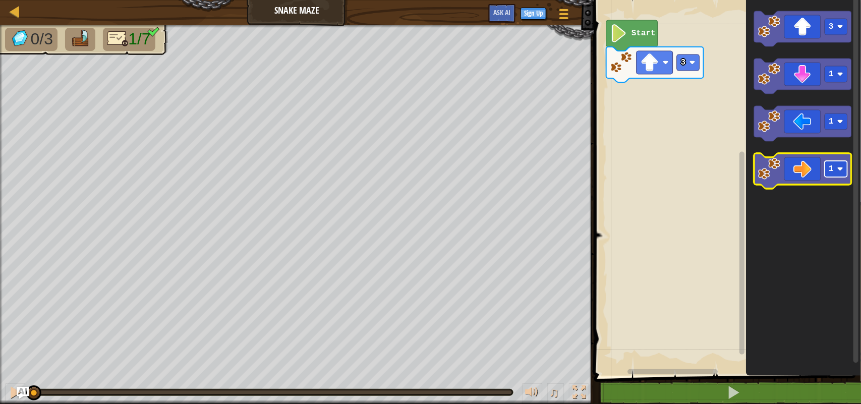
click at [835, 175] on rect "Blockly Workspace" at bounding box center [835, 169] width 23 height 16
click at [808, 165] on icon "Blockly Workspace" at bounding box center [802, 170] width 97 height 35
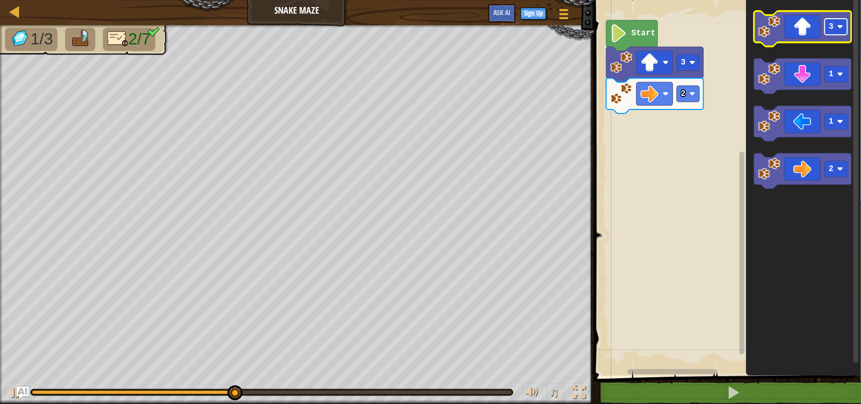
click at [834, 26] on rect "Blockly Workspace" at bounding box center [835, 27] width 23 height 16
click at [803, 38] on icon "Blockly Workspace" at bounding box center [802, 28] width 97 height 35
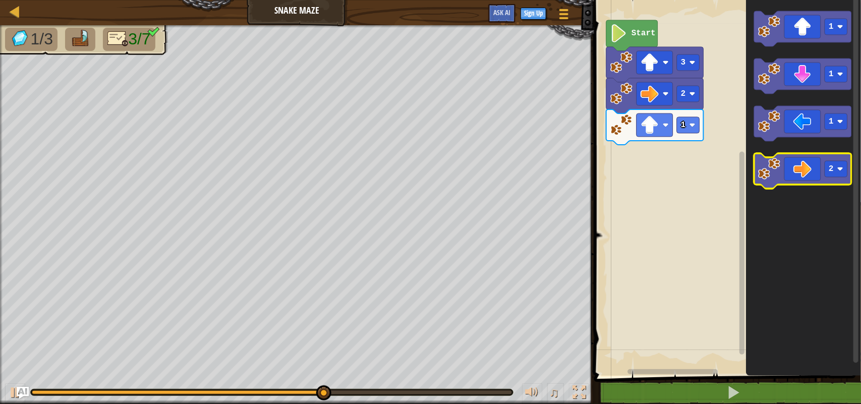
click at [801, 180] on icon "Blockly Workspace" at bounding box center [802, 170] width 97 height 35
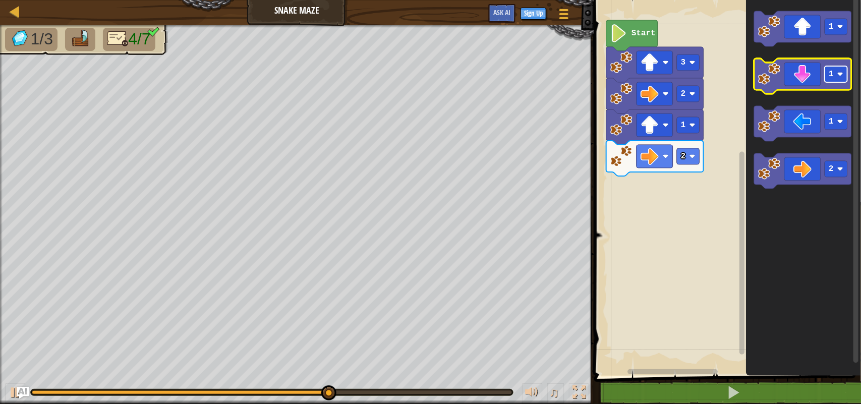
click at [832, 81] on rect "Blockly Workspace" at bounding box center [835, 74] width 23 height 16
click at [807, 71] on icon "Blockly Workspace" at bounding box center [802, 75] width 97 height 35
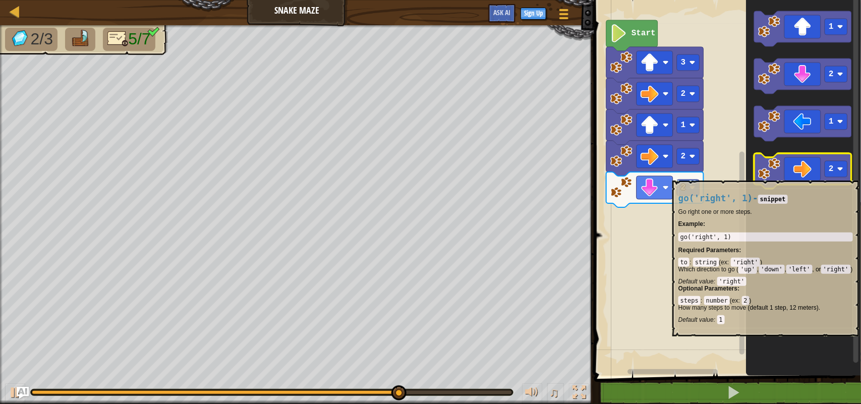
click at [807, 175] on icon "Blockly Workspace" at bounding box center [802, 170] width 97 height 35
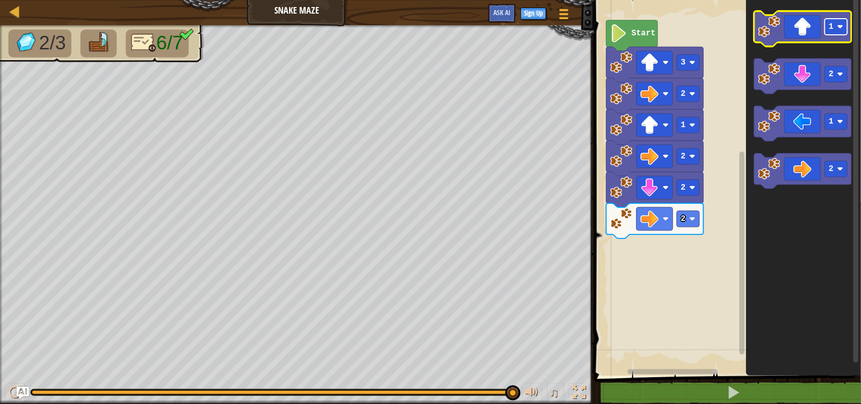
click at [840, 27] on image "Blockly Workspace" at bounding box center [840, 27] width 6 height 6
click at [789, 34] on icon "Blockly Workspace" at bounding box center [802, 28] width 97 height 35
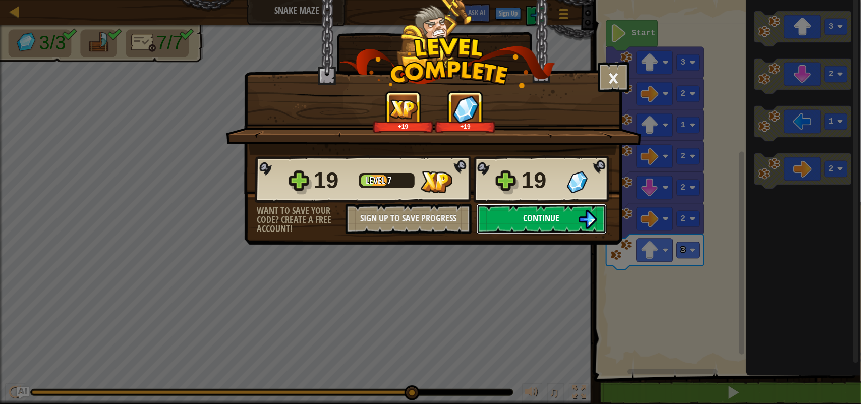
click at [534, 224] on span "Continue" at bounding box center [541, 218] width 36 height 13
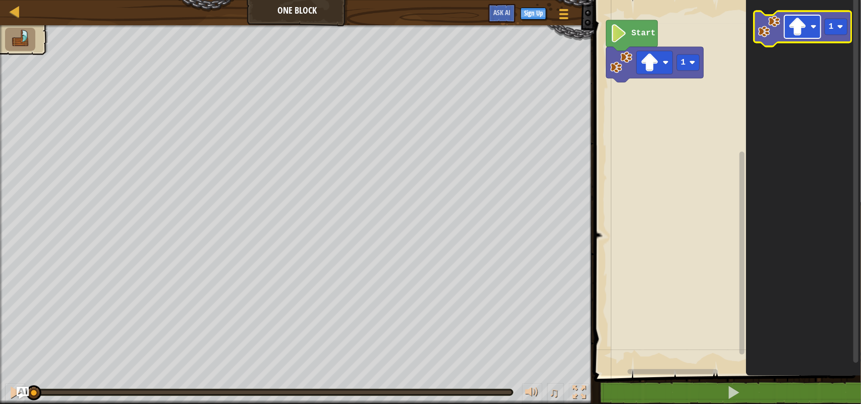
click at [807, 31] on rect "Blockly Workspace" at bounding box center [802, 26] width 36 height 23
click at [803, 36] on rect "Blockly Workspace" at bounding box center [802, 26] width 36 height 23
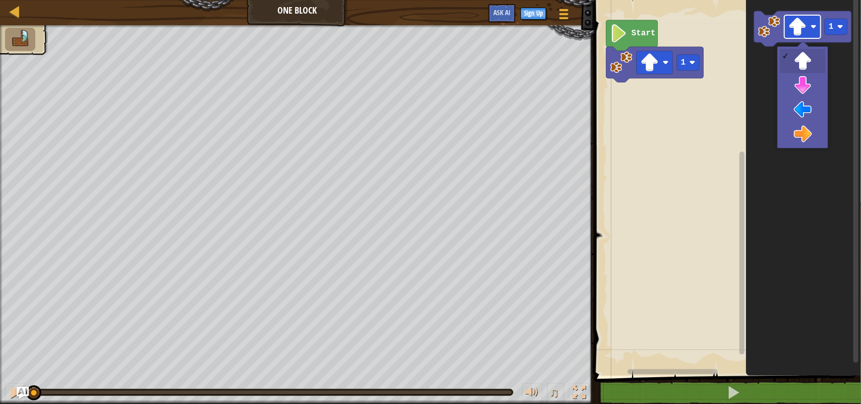
click at [803, 36] on rect "Blockly Workspace" at bounding box center [802, 26] width 36 height 23
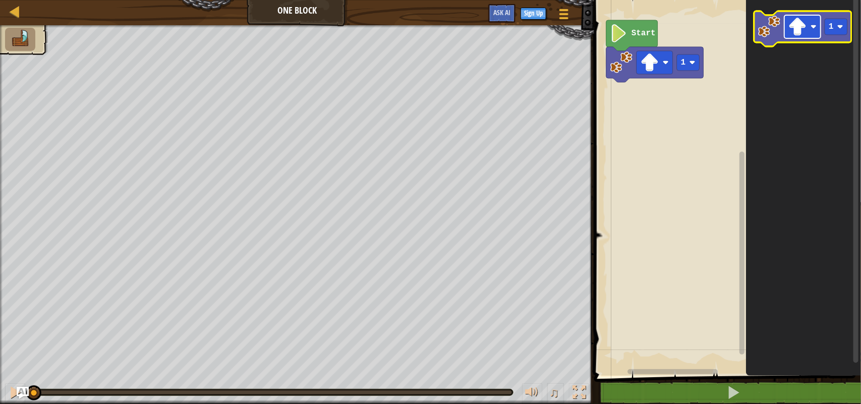
click at [807, 23] on rect "Blockly Workspace" at bounding box center [802, 26] width 36 height 23
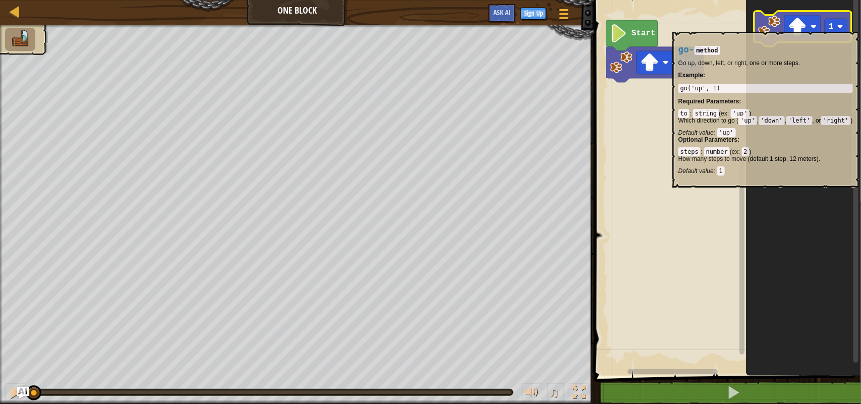
click at [769, 26] on image "Blockly Workspace" at bounding box center [769, 27] width 22 height 22
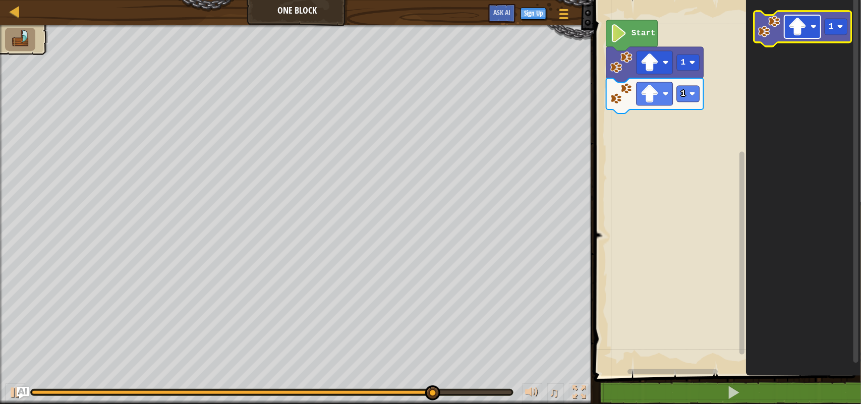
click at [803, 26] on image "Blockly Workspace" at bounding box center [797, 27] width 18 height 18
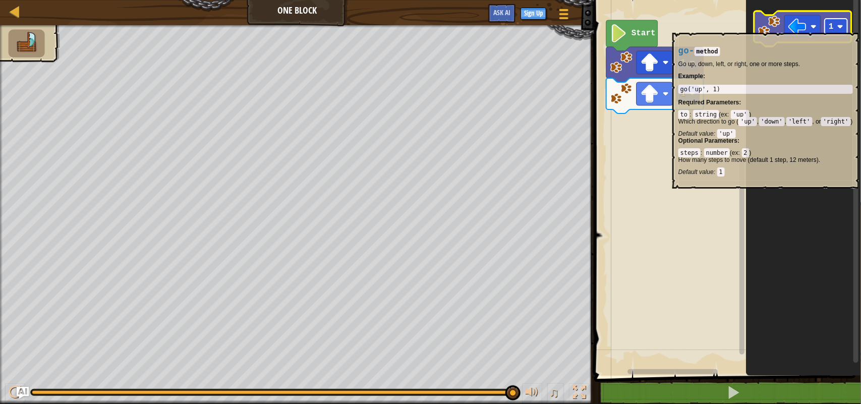
click at [827, 28] on rect "Blockly Workspace" at bounding box center [835, 27] width 23 height 16
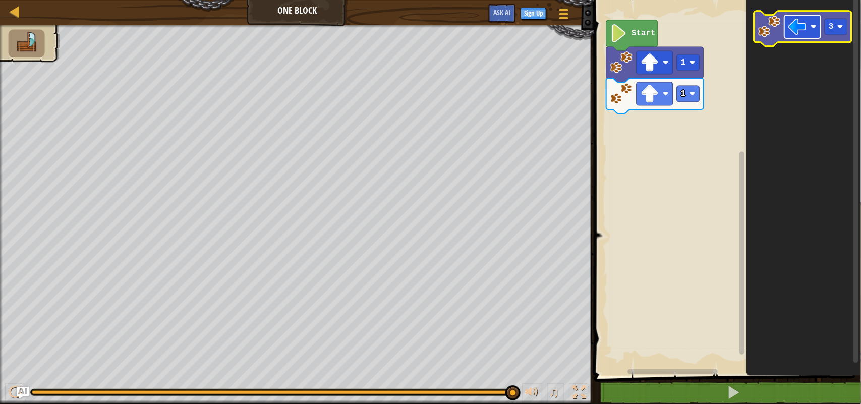
click at [810, 34] on rect "Blockly Workspace" at bounding box center [802, 26] width 36 height 23
click at [769, 28] on image "Blockly Workspace" at bounding box center [769, 27] width 22 height 22
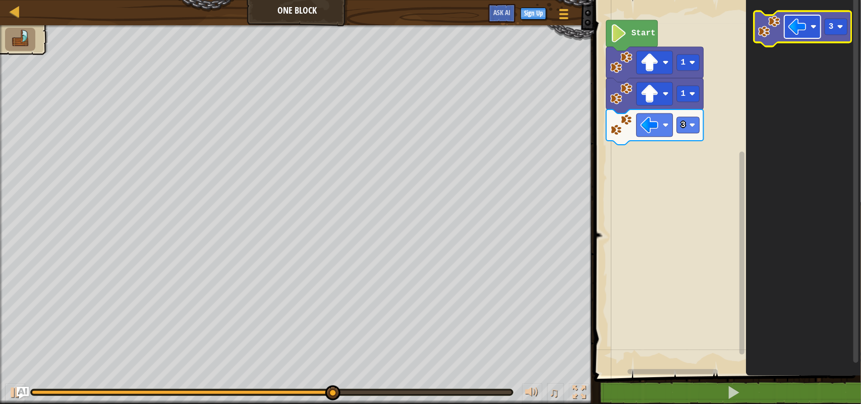
click at [801, 38] on rect "Blockly Workspace" at bounding box center [802, 26] width 36 height 23
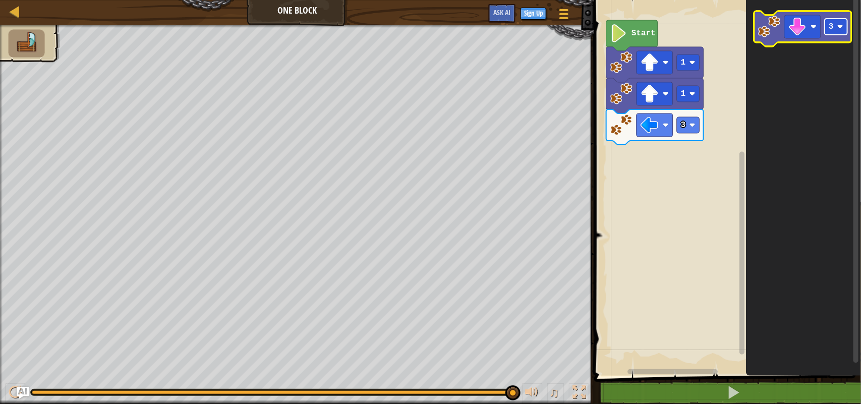
click at [838, 26] on image "Blockly Workspace" at bounding box center [840, 27] width 6 height 6
click at [798, 18] on image "Blockly Workspace" at bounding box center [797, 27] width 18 height 18
click at [759, 31] on image "Blockly Workspace" at bounding box center [769, 27] width 22 height 22
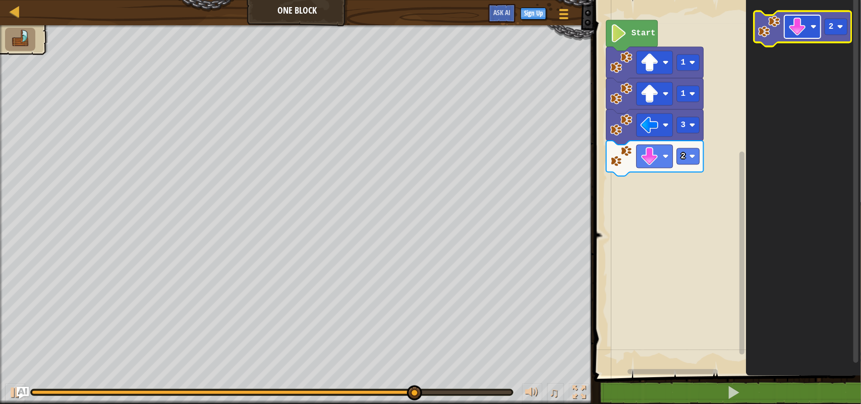
click at [790, 30] on image "Blockly Workspace" at bounding box center [797, 27] width 18 height 18
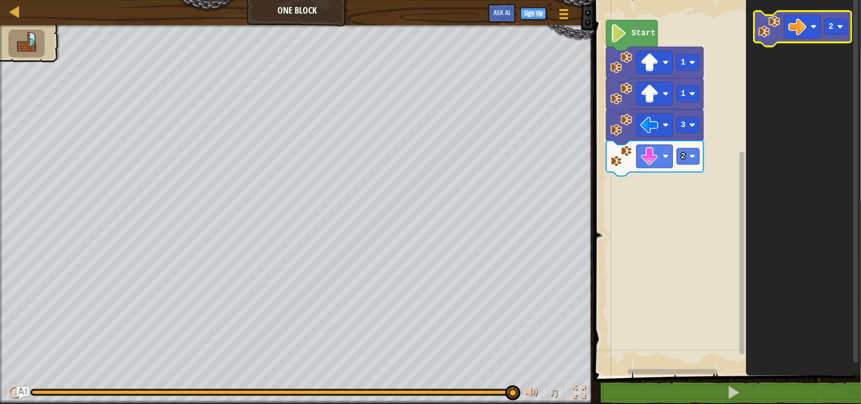
click at [838, 43] on rect "Blockly Workspace" at bounding box center [802, 28] width 97 height 35
click at [834, 23] on rect "Blockly Workspace" at bounding box center [835, 27] width 23 height 16
click at [805, 24] on image "Blockly Workspace" at bounding box center [797, 27] width 18 height 18
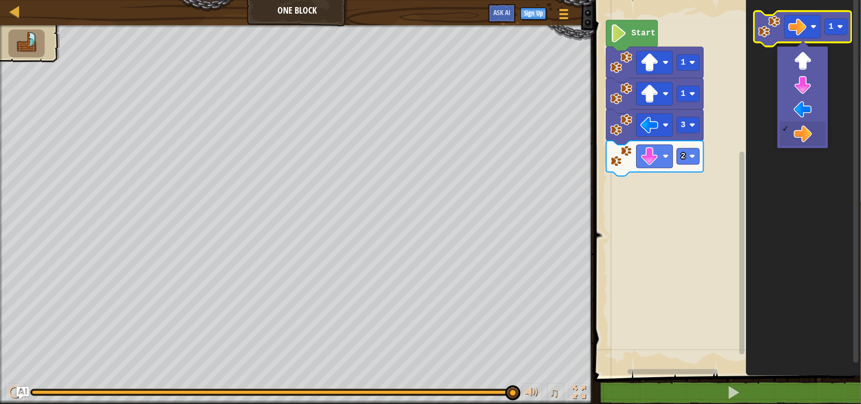
click at [772, 28] on image "Blockly Workspace" at bounding box center [769, 27] width 22 height 22
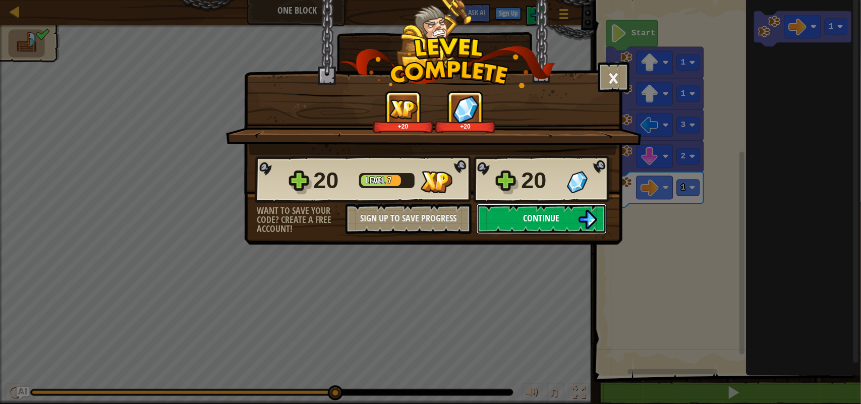
click at [531, 234] on button "Continue" at bounding box center [541, 219] width 130 height 30
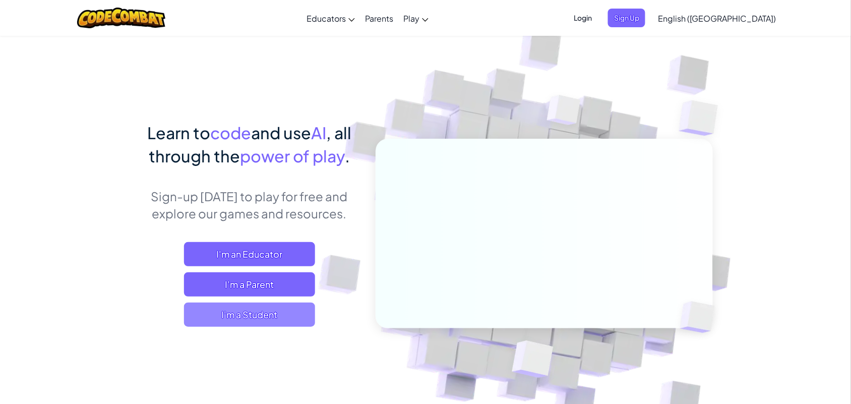
click at [242, 305] on span "I'm a Student" at bounding box center [249, 314] width 131 height 24
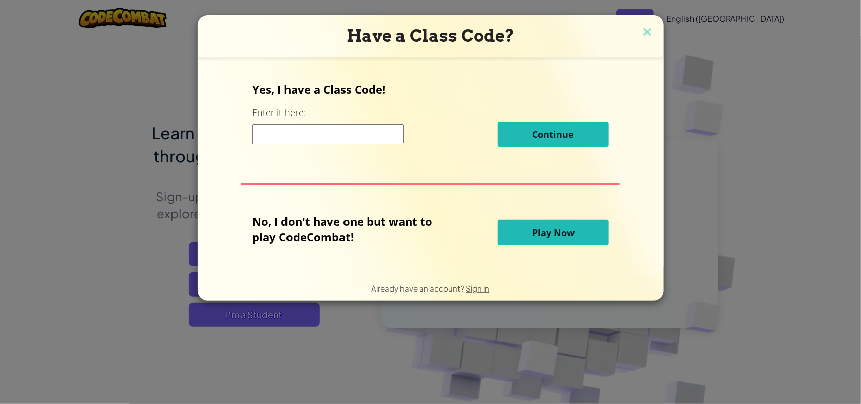
click at [516, 210] on div "Yes, I have a Class Code! Enter it here: Continue No, I don't have one but want…" at bounding box center [431, 167] width 446 height 198
click at [528, 217] on div "No, I don't have one but want to play CodeCombat! Play Now" at bounding box center [430, 232] width 356 height 37
click at [532, 230] on span "Play Now" at bounding box center [553, 232] width 42 height 12
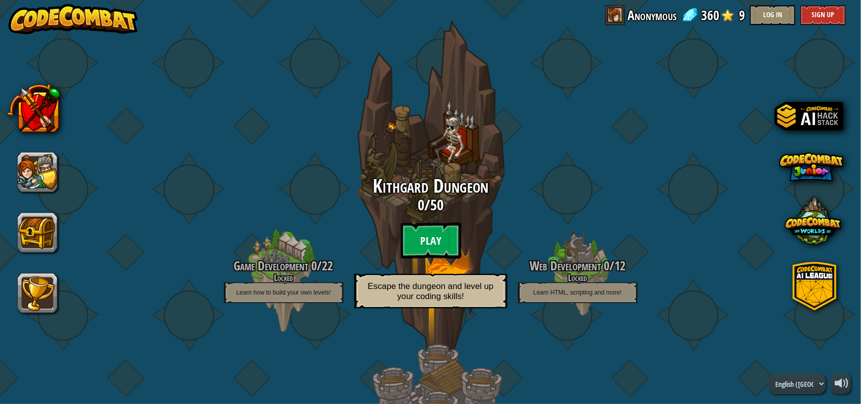
click at [425, 232] on btn "Play" at bounding box center [430, 240] width 60 height 36
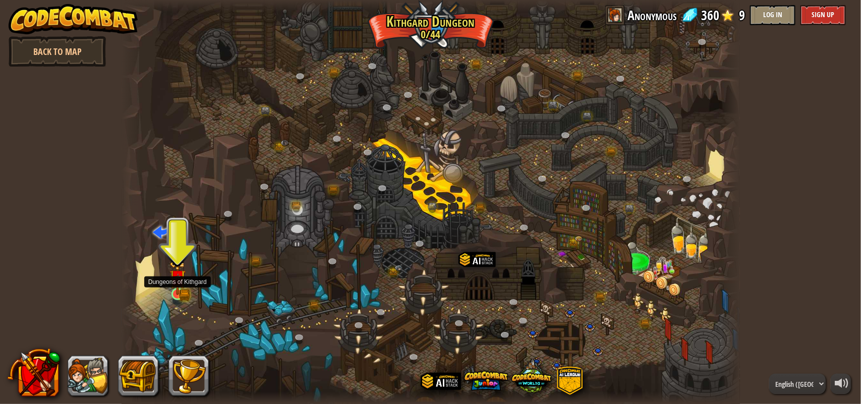
click at [184, 294] on img at bounding box center [177, 277] width 16 height 35
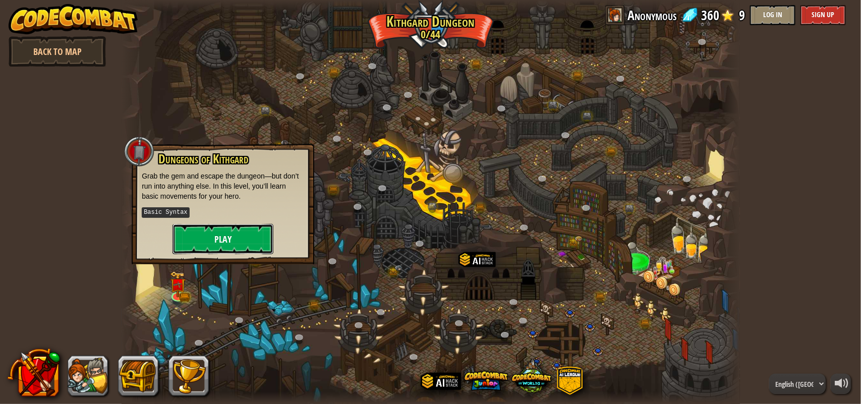
click at [251, 227] on button "Play" at bounding box center [222, 239] width 101 height 30
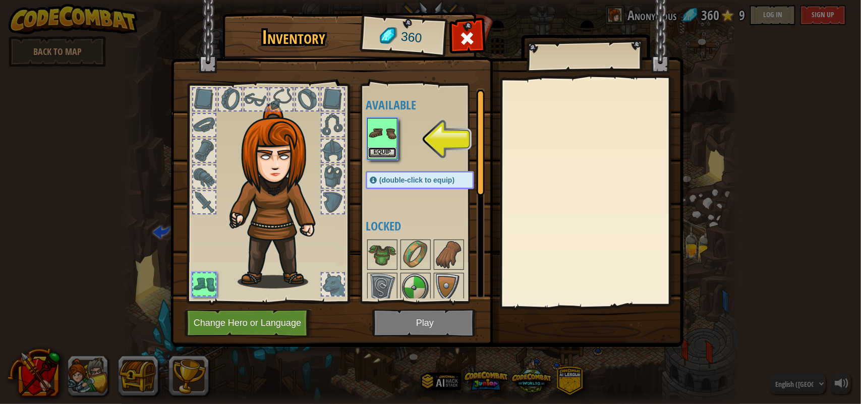
click at [376, 154] on button "Equip" at bounding box center [382, 152] width 28 height 11
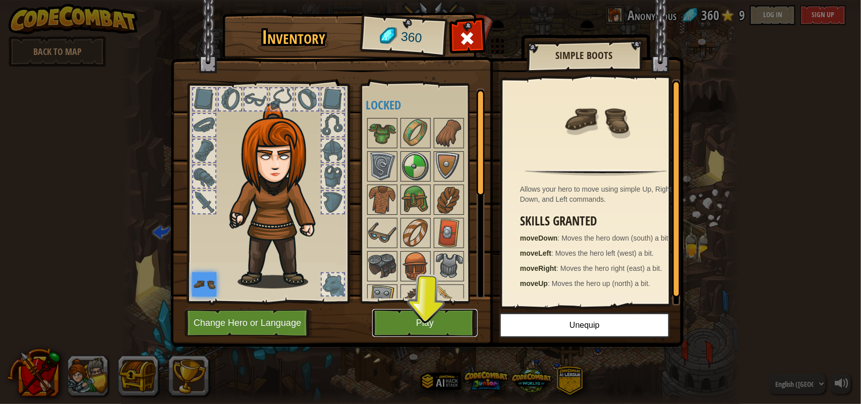
click at [427, 329] on button "Play" at bounding box center [424, 323] width 105 height 28
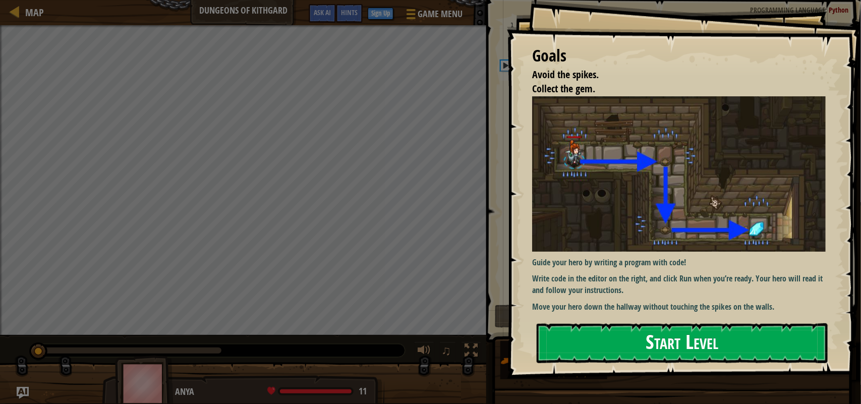
click at [573, 333] on button "Start Level" at bounding box center [681, 343] width 291 height 40
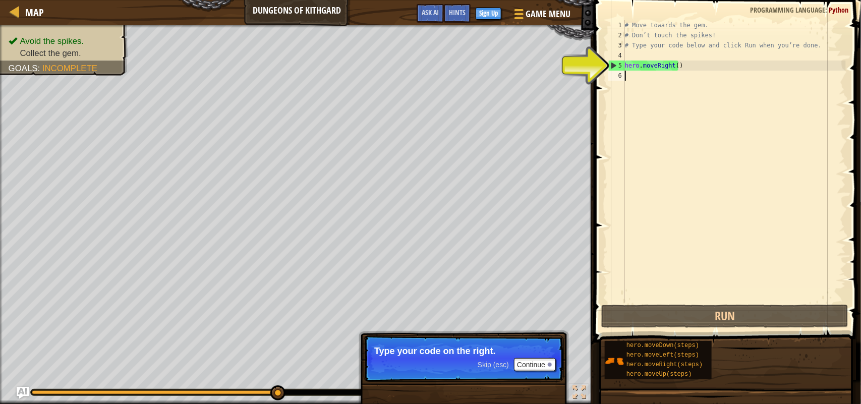
click at [630, 76] on div "# Move towards the gem. # Don’t touch the spikes! # Type your code below and cl…" at bounding box center [734, 171] width 223 height 302
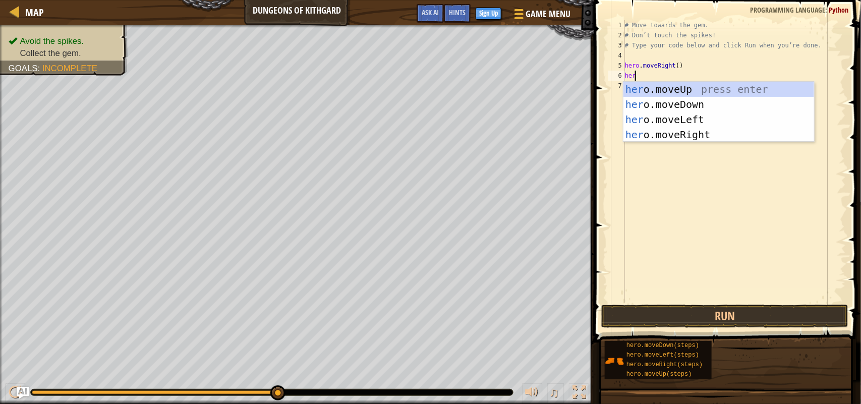
type textarea "hero"
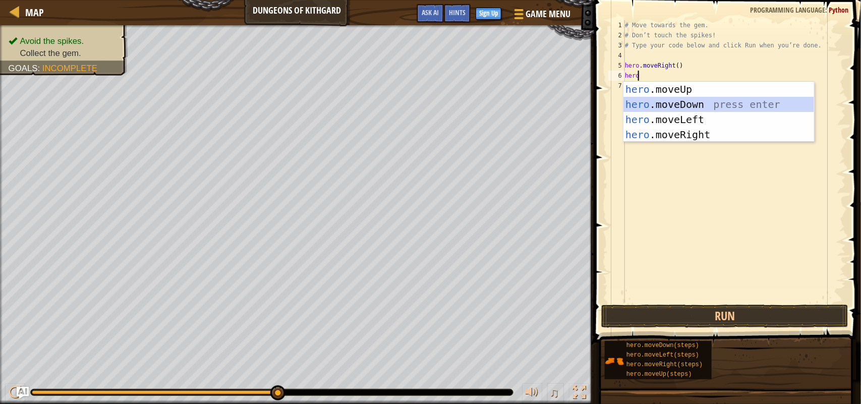
click at [669, 108] on div "hero .moveUp press enter hero .moveDown press enter hero .moveLeft press enter …" at bounding box center [718, 127] width 191 height 91
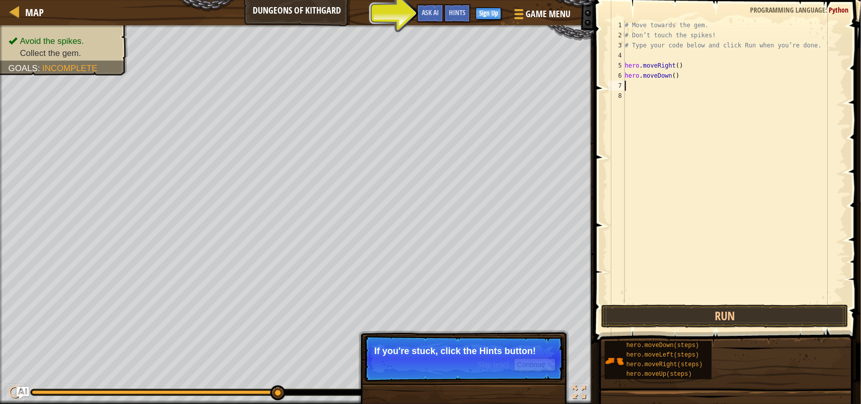
click at [648, 75] on div "# Move towards the gem. # Don’t touch the spikes! # Type your code below and cl…" at bounding box center [734, 171] width 223 height 302
click at [648, 73] on div "# Move towards the gem. # Don’t touch the spikes! # Type your code below and cl…" at bounding box center [734, 171] width 223 height 302
click at [648, 69] on div "# Move towards the gem. # Don’t touch the spikes! # Type your code below and cl…" at bounding box center [734, 171] width 223 height 302
click at [648, 69] on div "# Move towards the gem. # Don’t touch the spikes! # Type your code below and cl…" at bounding box center [734, 161] width 223 height 282
click at [648, 72] on div "# Move towards the gem. # Don’t touch the spikes! # Type your code below and cl…" at bounding box center [734, 171] width 223 height 302
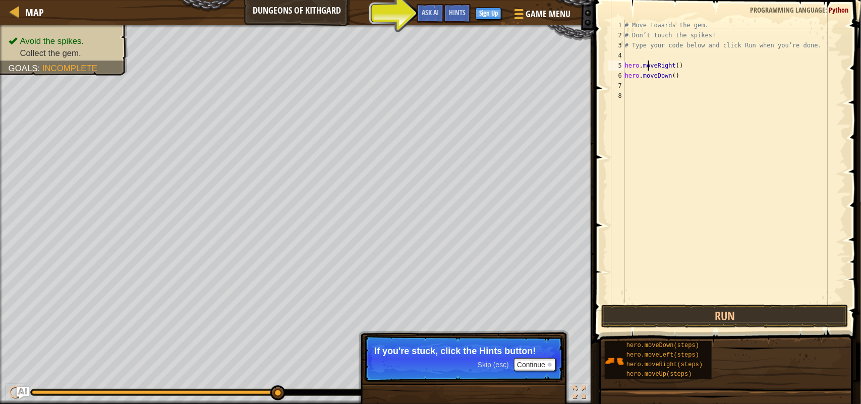
click at [648, 72] on div "# Move towards the gem. # Don’t touch the spikes! # Type your code below and cl…" at bounding box center [734, 171] width 223 height 302
type textarea "hero.moveDown()"
click at [686, 76] on div "# Move towards the gem. # Don’t touch the spikes! # Type your code below and cl…" at bounding box center [734, 171] width 223 height 302
click at [667, 310] on button "Run" at bounding box center [724, 315] width 247 height 23
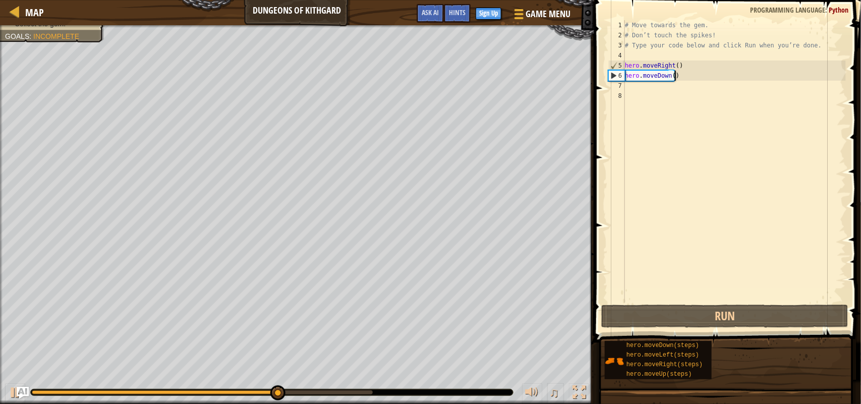
click at [637, 84] on div "# Move towards the gem. # Don’t touch the spikes! # Type your code below and cl…" at bounding box center [734, 171] width 223 height 302
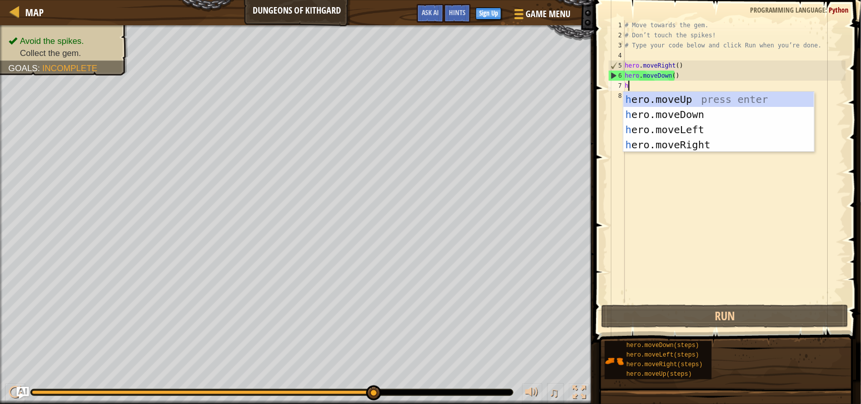
click at [635, 84] on div "# Move towards the gem. # Don’t touch the spikes! # Type your code below and cl…" at bounding box center [734, 171] width 223 height 302
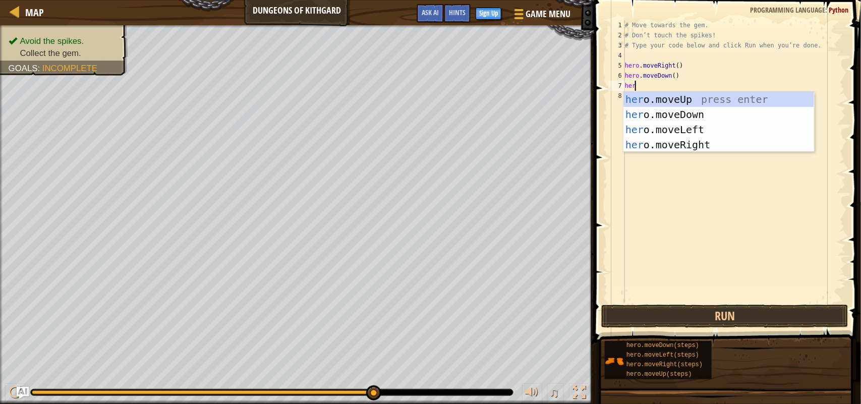
type textarea "hero"
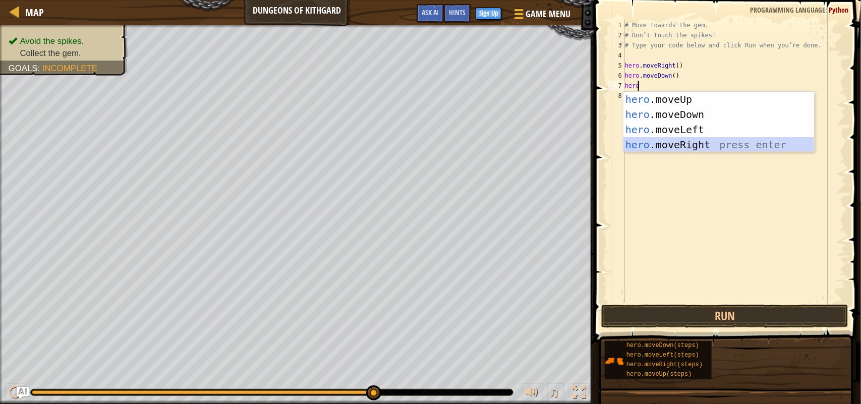
click at [685, 144] on div "hero .moveUp press enter hero .moveDown press enter hero .moveLeft press enter …" at bounding box center [718, 137] width 191 height 91
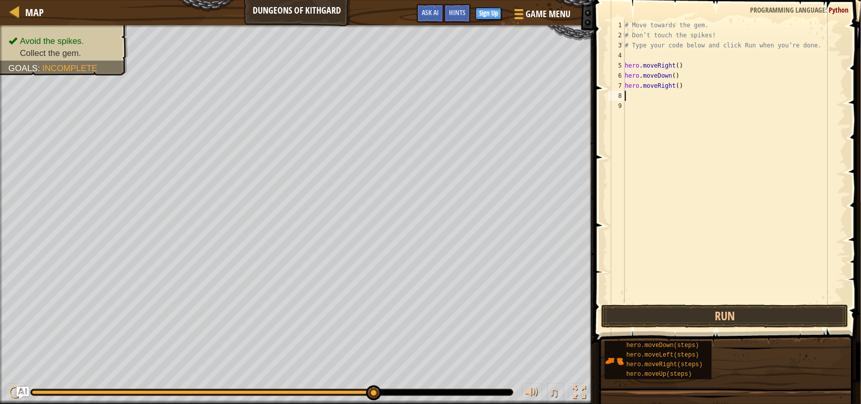
click at [676, 82] on div "# Move towards the gem. # Don’t touch the spikes! # Type your code below and cl…" at bounding box center [734, 171] width 223 height 302
click at [677, 82] on div "# Move towards the gem. # Don’t touch the spikes! # Type your code below and cl…" at bounding box center [734, 171] width 223 height 302
type textarea "hero.moveRight()"
click at [628, 318] on button "Run" at bounding box center [724, 315] width 247 height 23
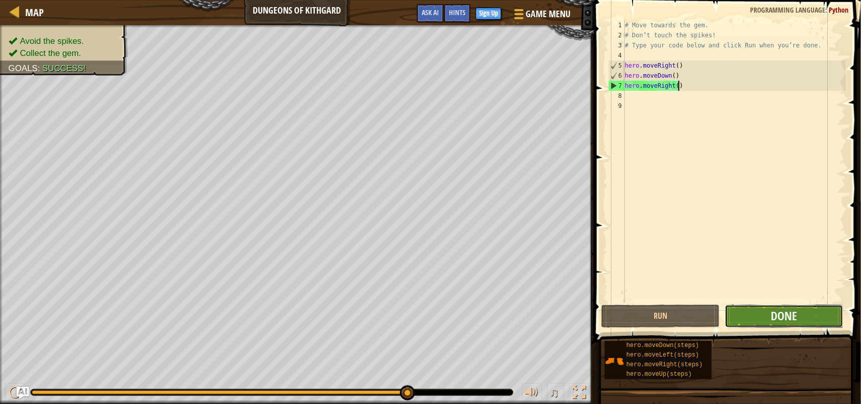
click at [767, 310] on button "Done" at bounding box center [783, 315] width 118 height 23
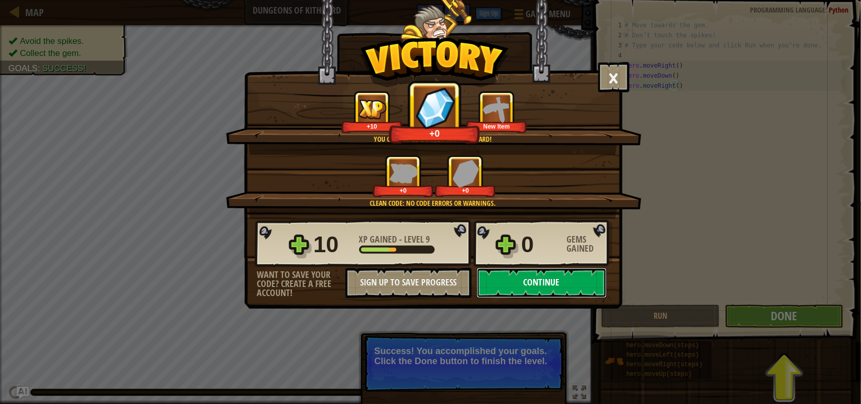
click at [547, 298] on button "Continue" at bounding box center [541, 283] width 130 height 30
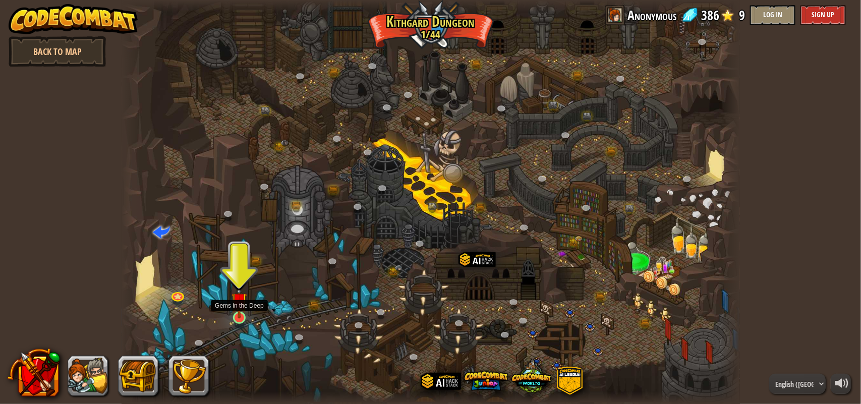
click at [233, 313] on img at bounding box center [239, 300] width 16 height 36
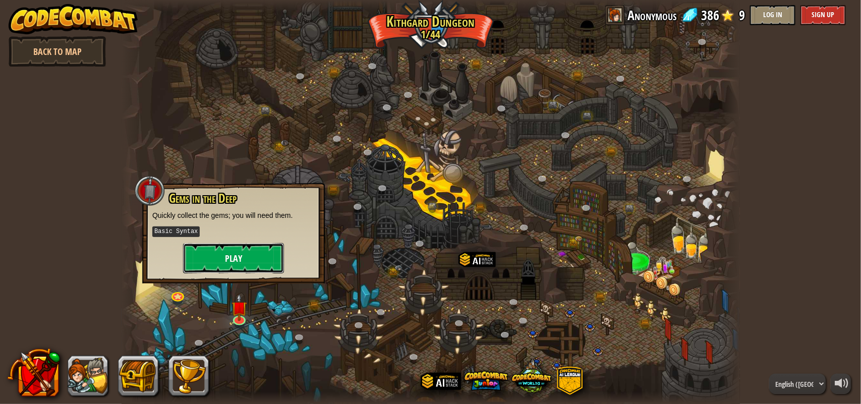
click at [236, 262] on button "Play" at bounding box center [233, 258] width 101 height 30
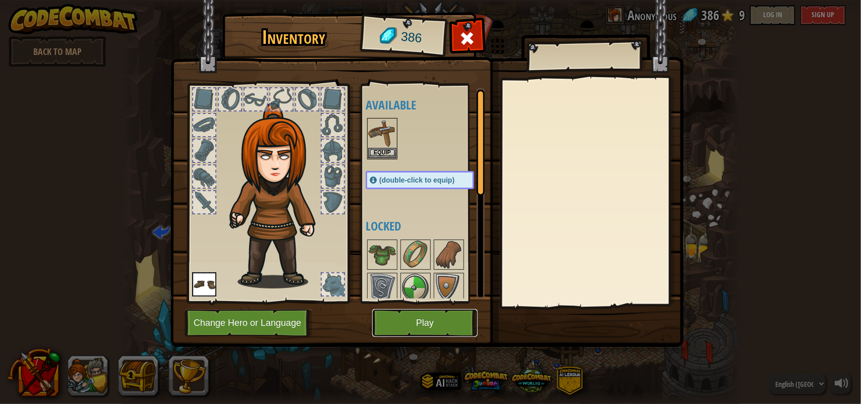
click at [410, 324] on button "Play" at bounding box center [424, 323] width 105 height 28
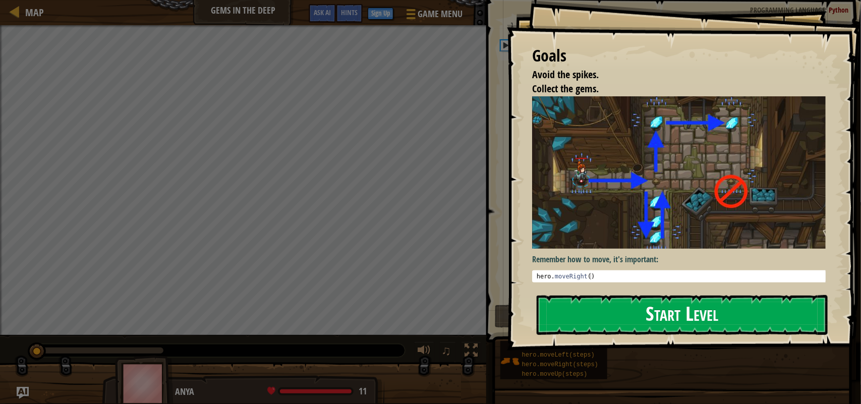
click at [570, 310] on button "Start Level" at bounding box center [681, 315] width 291 height 40
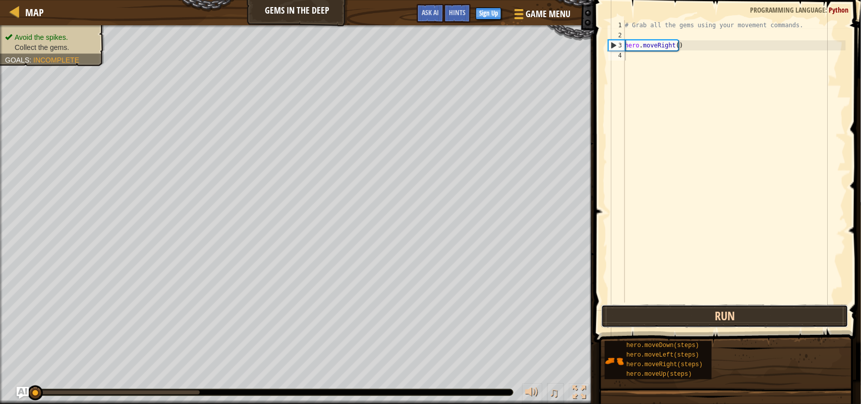
click at [666, 306] on button "Run" at bounding box center [724, 315] width 247 height 23
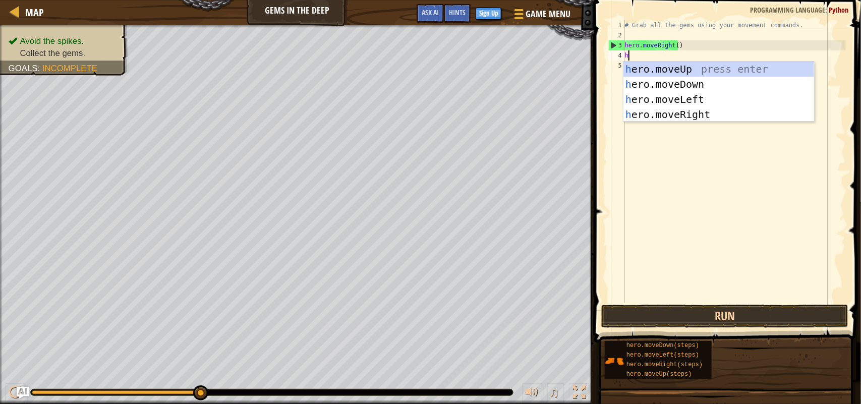
scroll to position [4, 0]
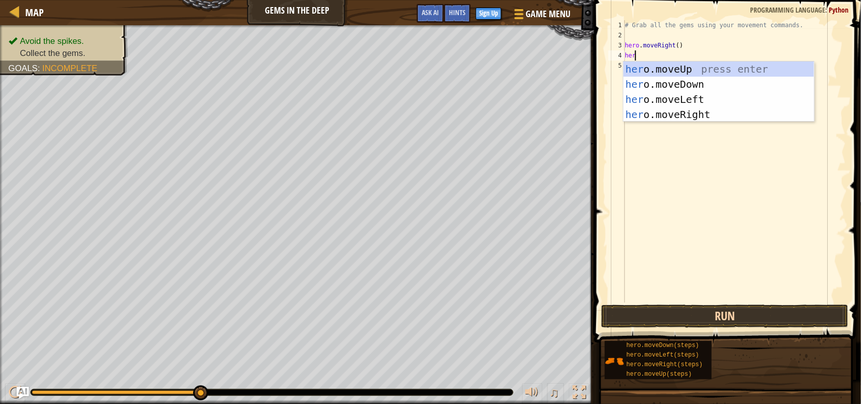
type textarea "hero"
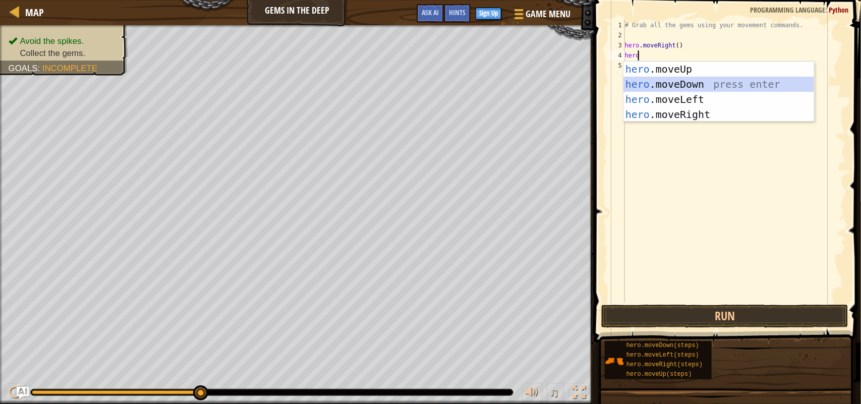
click at [684, 87] on div "hero .moveUp press enter hero .moveDown press enter hero .moveLeft press enter …" at bounding box center [718, 107] width 191 height 91
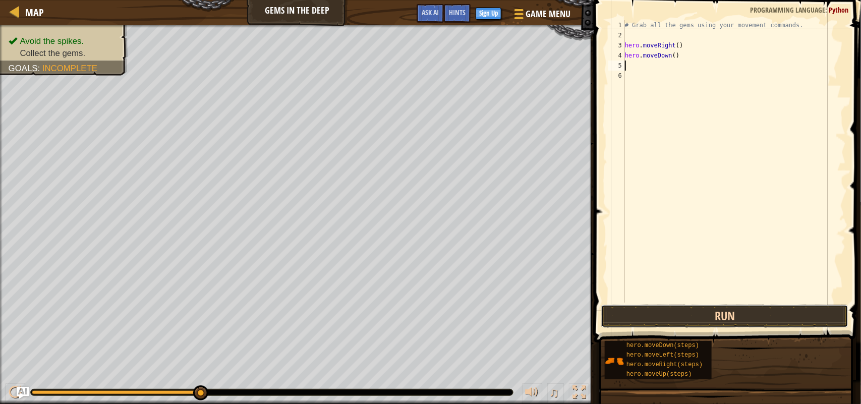
click at [666, 312] on button "Run" at bounding box center [724, 315] width 247 height 23
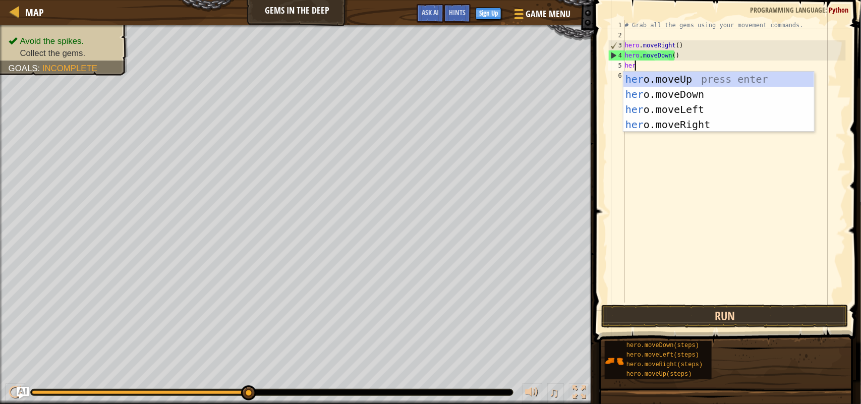
type textarea "hero"
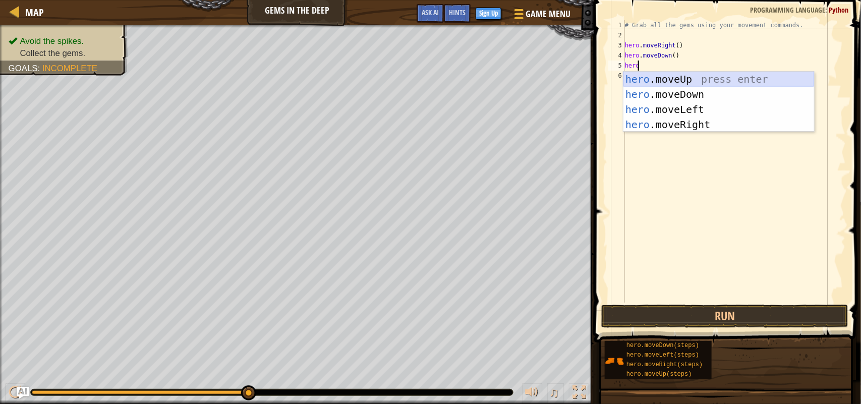
click at [696, 78] on div "hero .moveUp press enter hero .moveDown press enter hero .moveLeft press enter …" at bounding box center [718, 117] width 191 height 91
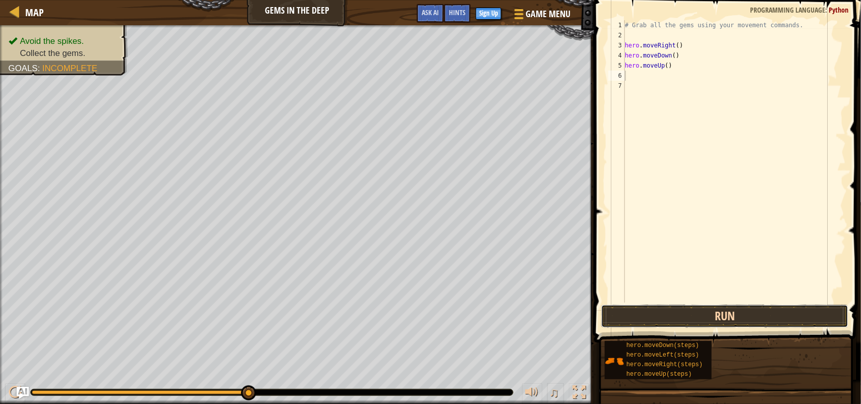
click at [648, 314] on button "Run" at bounding box center [724, 315] width 247 height 23
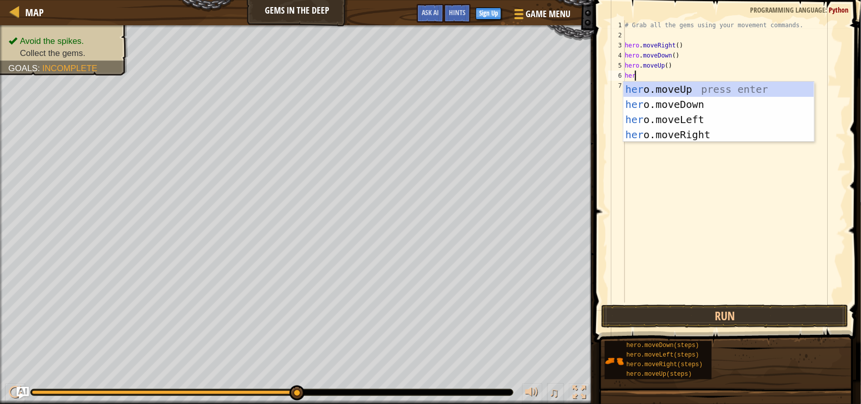
type textarea "hero"
click at [691, 89] on div "hero .moveUp press enter hero .moveDown press enter hero .moveLeft press enter …" at bounding box center [718, 127] width 191 height 91
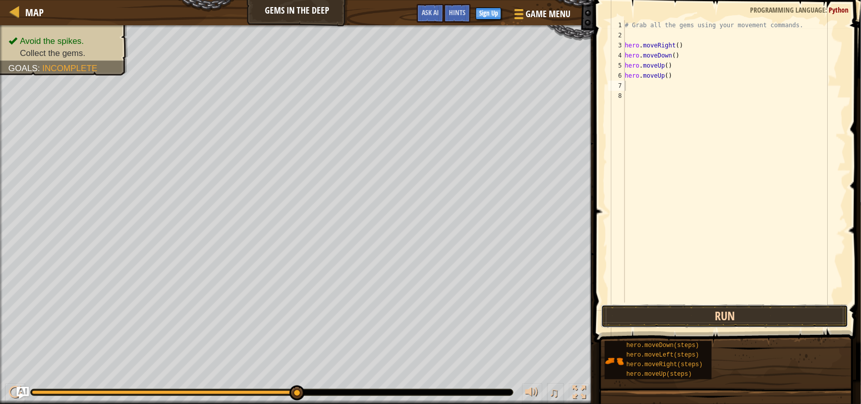
click at [634, 311] on button "Run" at bounding box center [724, 315] width 247 height 23
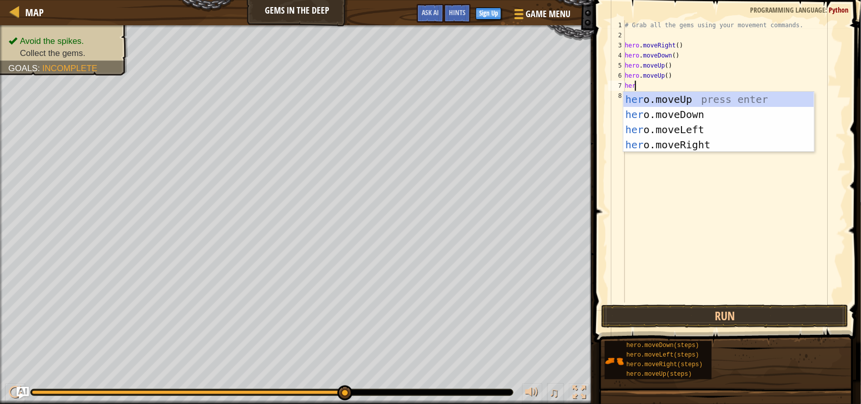
type textarea "hero"
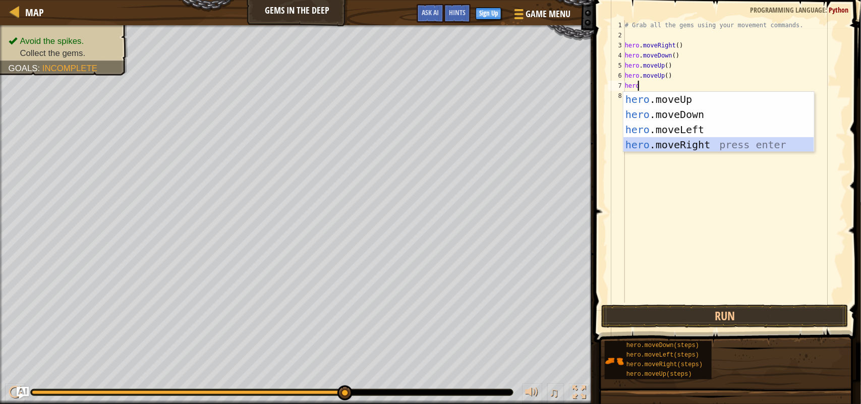
click at [697, 150] on div "hero .moveUp press enter hero .moveDown press enter hero .moveLeft press enter …" at bounding box center [718, 137] width 191 height 91
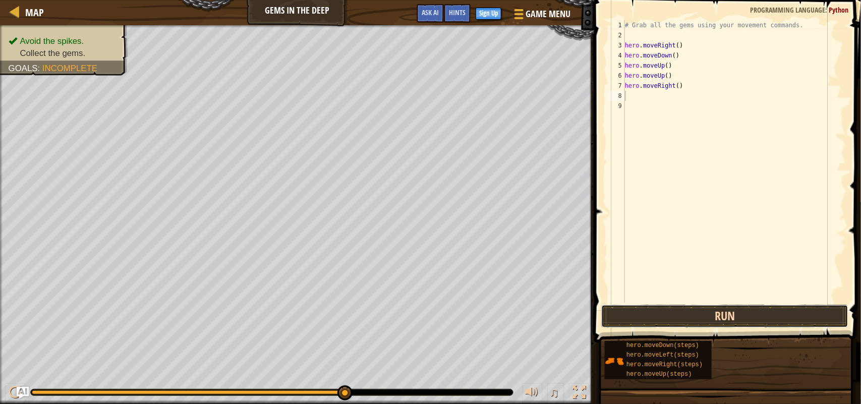
click at [717, 317] on button "Run" at bounding box center [724, 315] width 247 height 23
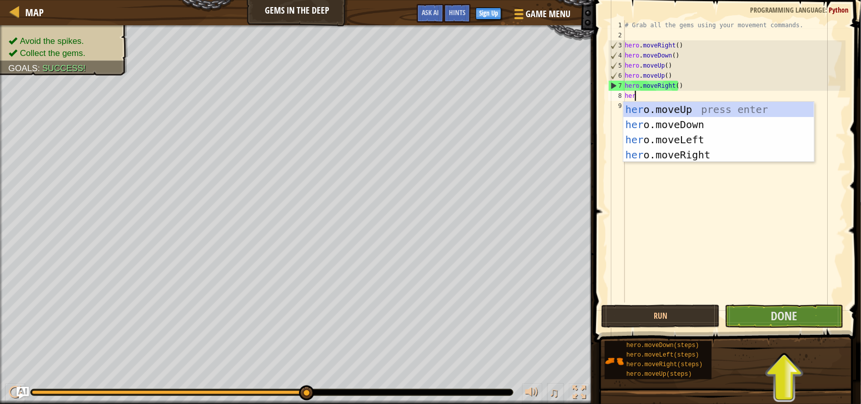
type textarea "hero"
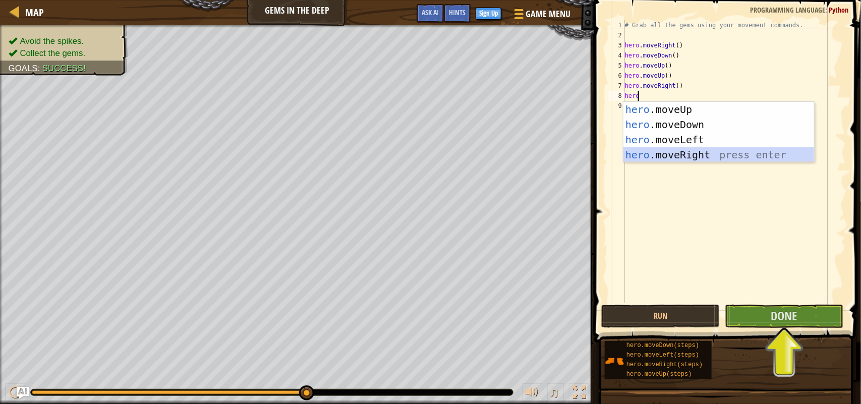
click at [681, 152] on div "hero .moveUp press enter hero .moveDown press enter hero .moveLeft press enter …" at bounding box center [718, 147] width 191 height 91
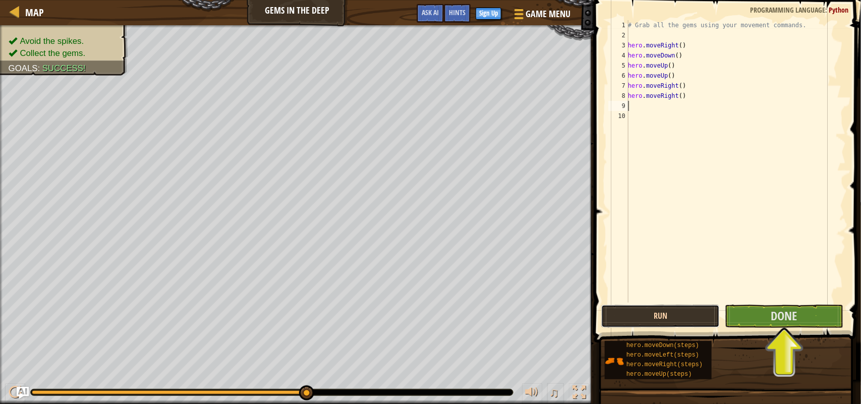
click at [638, 309] on button "Run" at bounding box center [660, 315] width 118 height 23
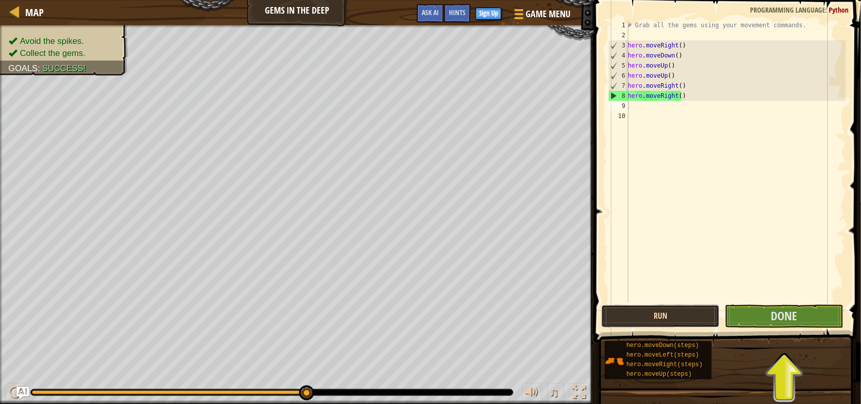
click at [648, 320] on button "Run" at bounding box center [660, 315] width 118 height 23
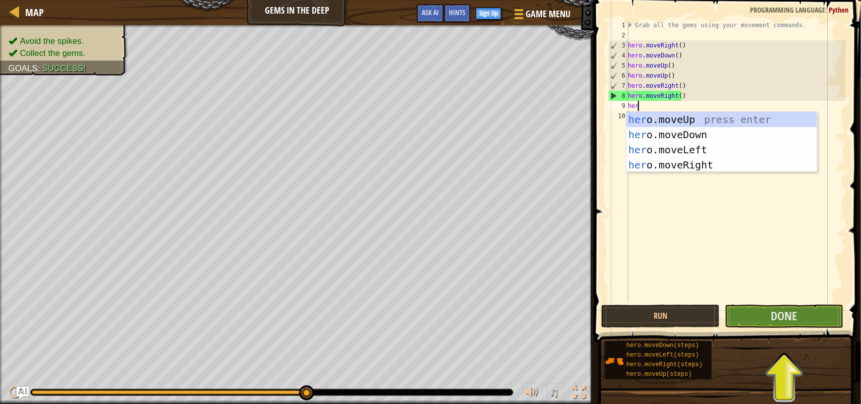
type textarea "hero"
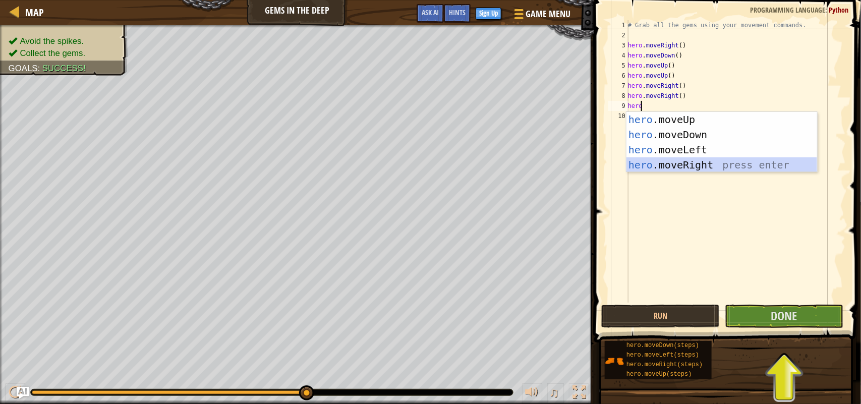
click at [673, 162] on div "hero .moveUp press enter hero .moveDown press enter hero .moveLeft press enter …" at bounding box center [721, 157] width 191 height 91
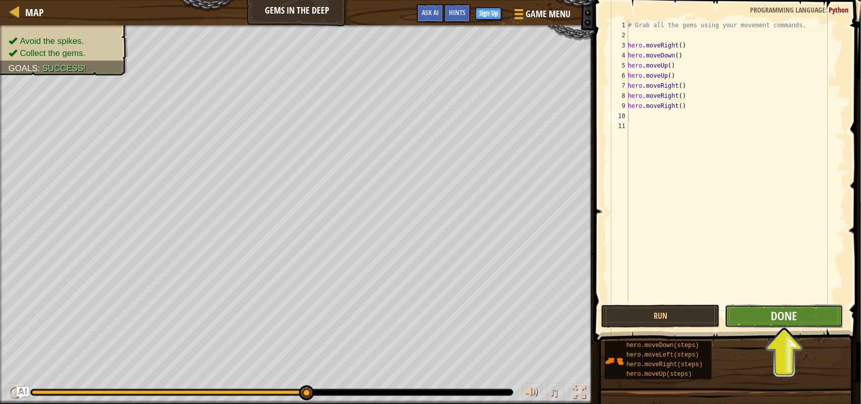
click at [765, 324] on button "Done" at bounding box center [783, 315] width 118 height 23
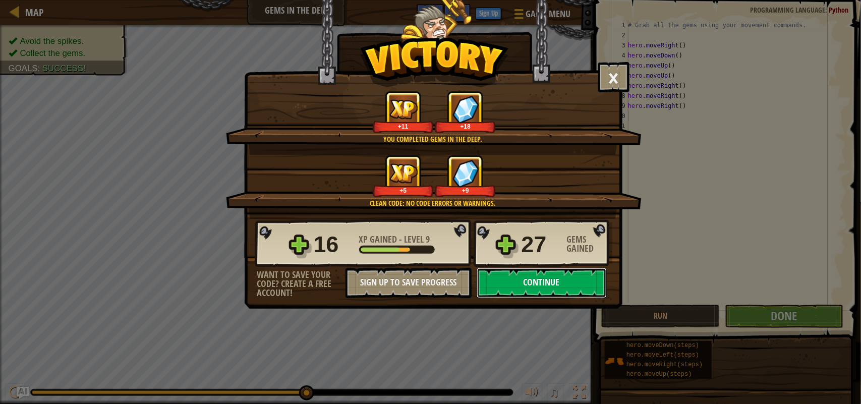
click at [580, 298] on button "Continue" at bounding box center [541, 283] width 130 height 30
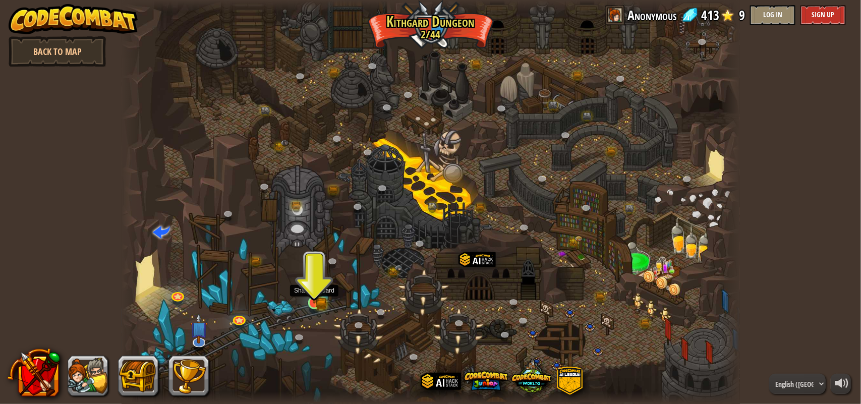
click at [319, 298] on img at bounding box center [314, 286] width 16 height 35
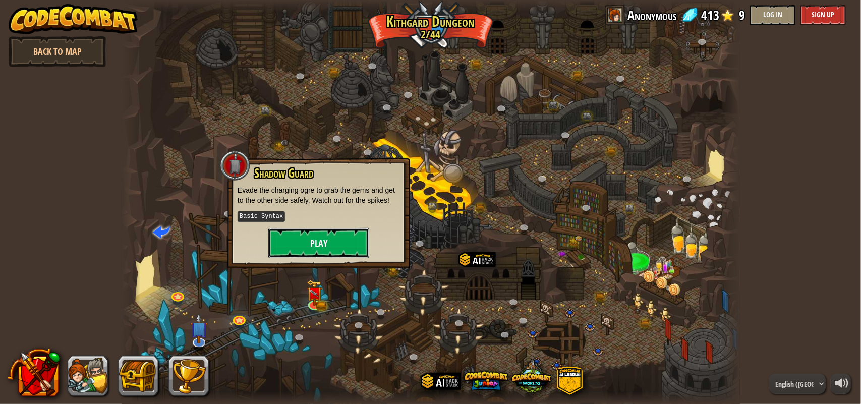
click at [321, 242] on button "Play" at bounding box center [318, 243] width 101 height 30
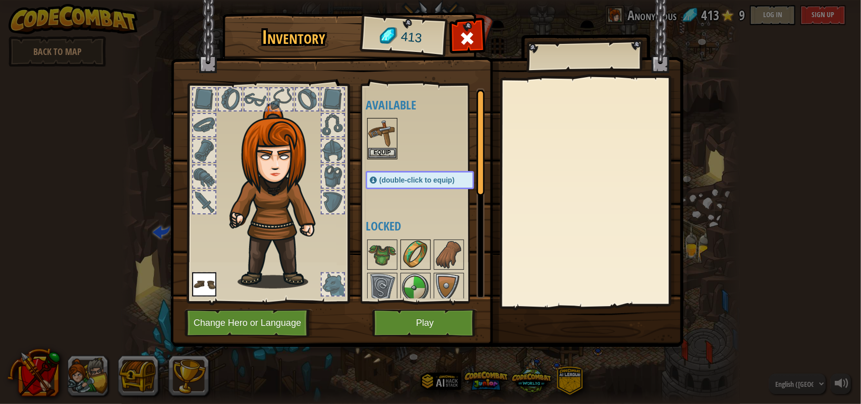
click at [421, 255] on img at bounding box center [415, 254] width 28 height 28
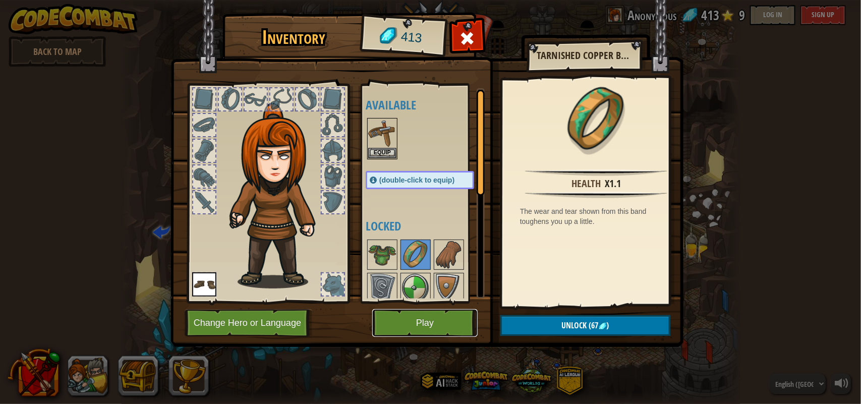
click at [445, 316] on button "Play" at bounding box center [424, 323] width 105 height 28
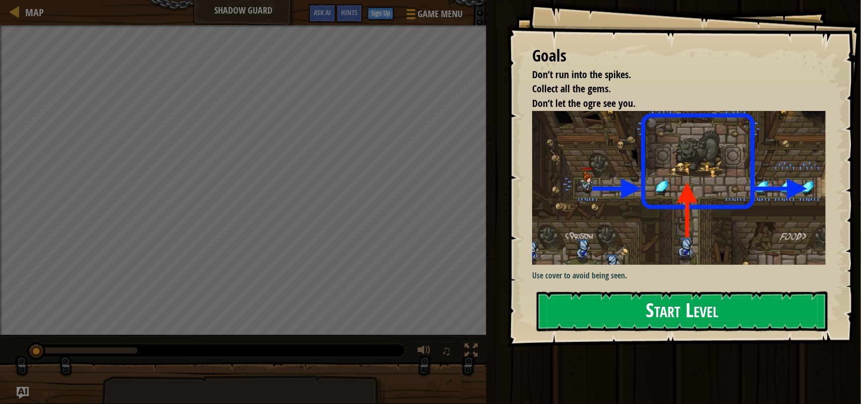
click at [606, 311] on button "Start Level" at bounding box center [681, 311] width 291 height 40
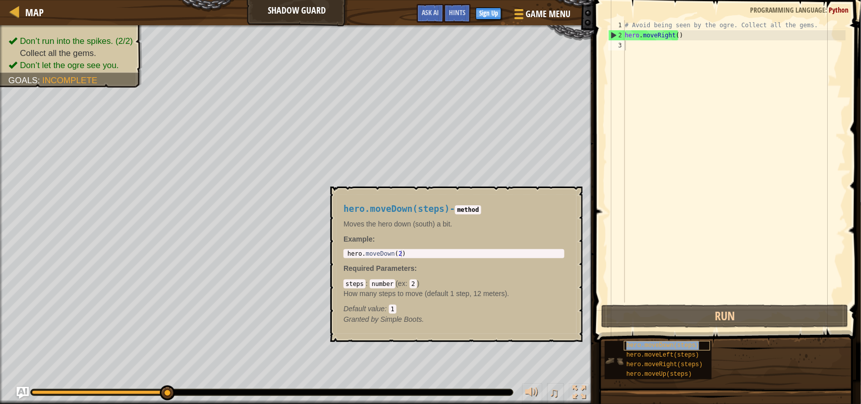
click at [668, 346] on span "hero.moveDown(steps)" at bounding box center [662, 345] width 73 height 7
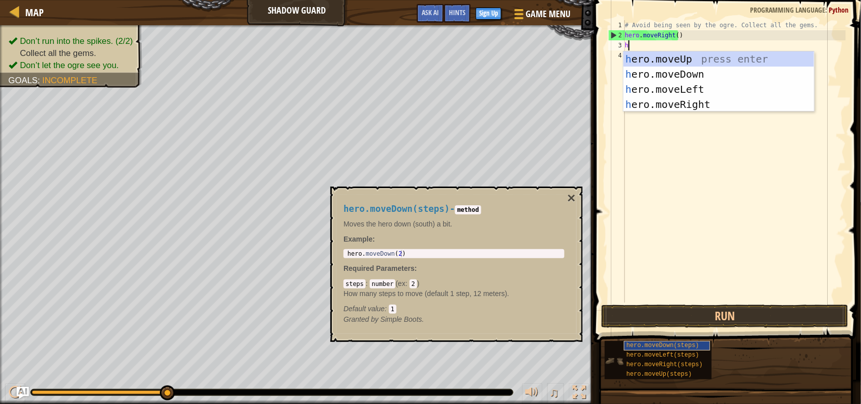
scroll to position [4, 0]
type textarea "hero"
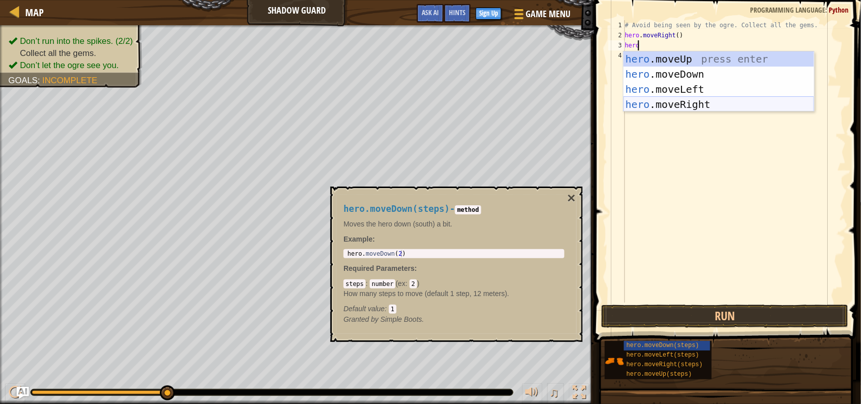
click at [677, 103] on div "hero .moveUp press enter hero .moveDown press enter hero .moveLeft press enter …" at bounding box center [718, 96] width 191 height 91
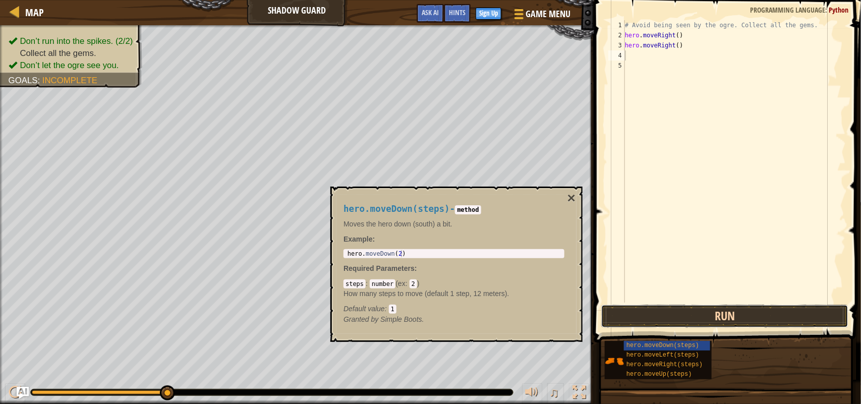
click at [671, 313] on button "Run" at bounding box center [724, 315] width 247 height 23
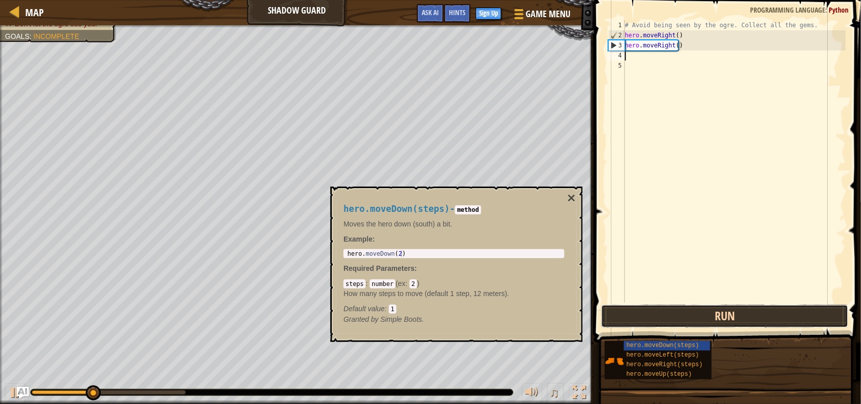
click at [671, 313] on button "Run" at bounding box center [724, 315] width 247 height 23
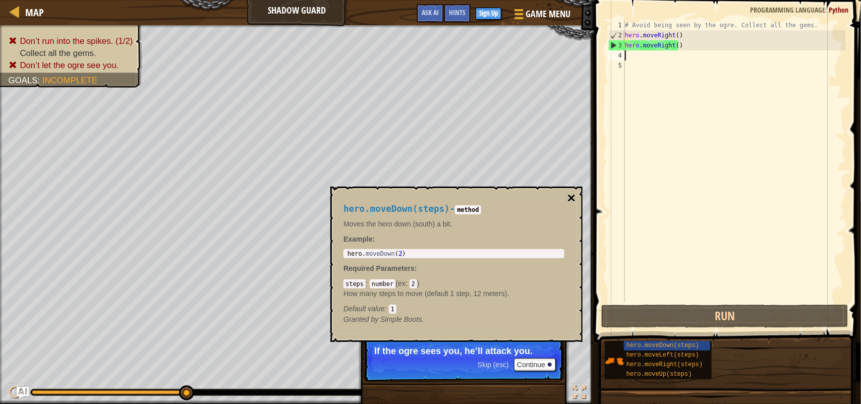
click at [571, 196] on button "×" at bounding box center [571, 198] width 8 height 14
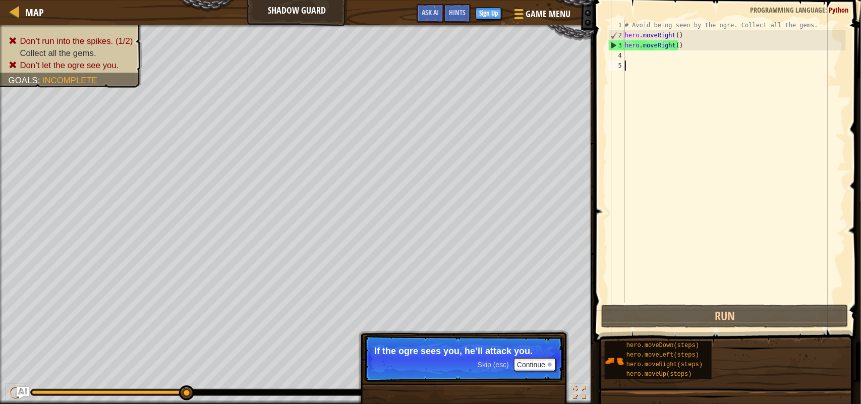
click at [686, 156] on div "# Avoid being seen by the ogre. Collect all the gems. hero . moveRight ( ) hero…" at bounding box center [734, 171] width 223 height 302
drag, startPoint x: 686, startPoint y: 156, endPoint x: 780, endPoint y: 50, distance: 141.8
click at [722, 100] on div "# Avoid being seen by the ogre. Collect all the gems. hero . moveRight ( ) hero…" at bounding box center [734, 171] width 223 height 302
drag, startPoint x: 818, startPoint y: 32, endPoint x: 857, endPoint y: 25, distance: 39.9
click at [850, 25] on div "1 2 3 4 5 # Avoid being seen by the ogre. Collect all the gems. hero . moveRigh…" at bounding box center [726, 191] width 270 height 372
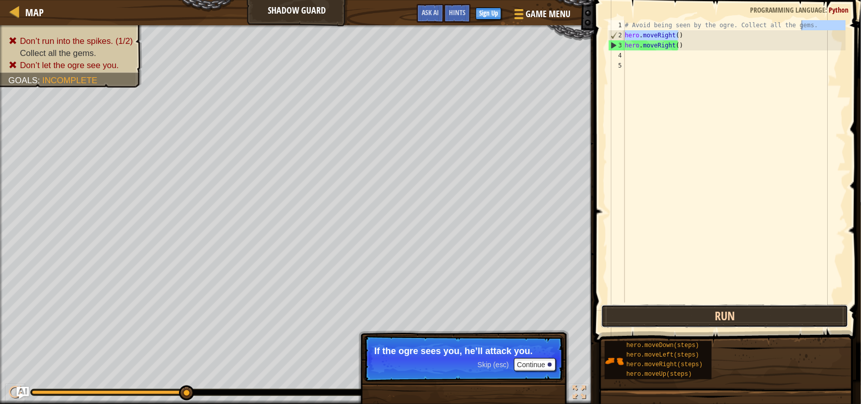
click at [739, 323] on button "Run" at bounding box center [724, 315] width 247 height 23
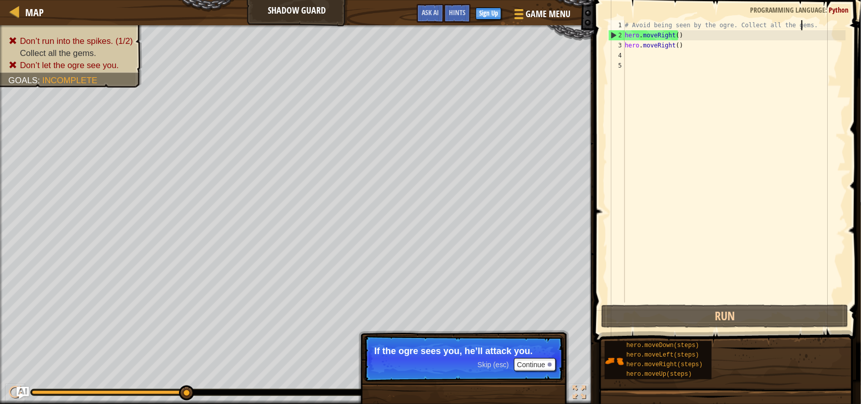
click at [669, 37] on div "# Avoid being seen by the ogre. Collect all the gems. hero . moveRight ( ) hero…" at bounding box center [734, 171] width 223 height 302
click at [664, 45] on div "# Avoid being seen by the ogre. Collect all the gems. hero . moveRight ( ) hero…" at bounding box center [734, 171] width 223 height 302
click at [664, 46] on div "# Avoid being seen by the ogre. Collect all the gems. hero . moveRight ( ) hero…" at bounding box center [734, 171] width 223 height 302
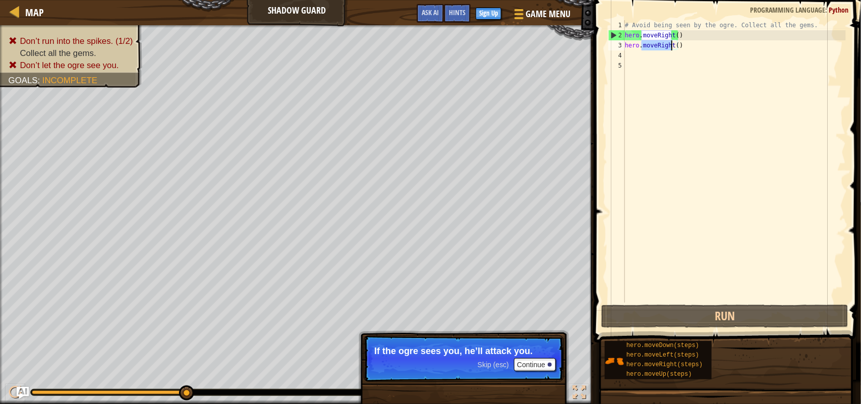
type textarea "hero.moveRight()"
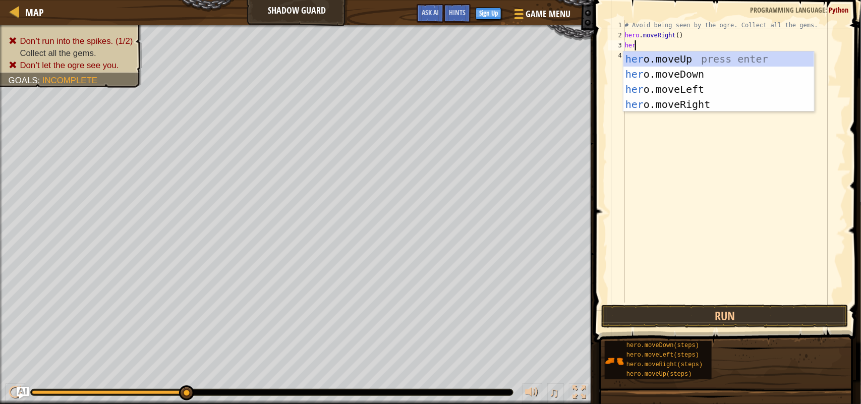
type textarea "hero"
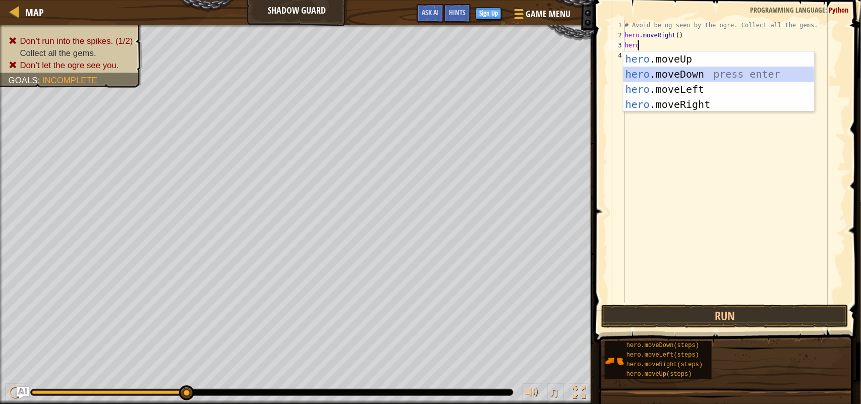
click at [672, 71] on div "hero .moveUp press enter hero .moveDown press enter hero .moveLeft press enter …" at bounding box center [718, 96] width 191 height 91
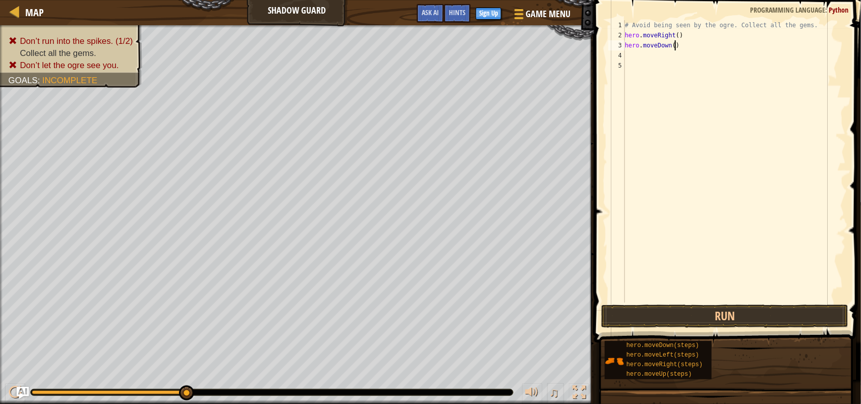
click at [683, 41] on div "# Avoid being seen by the ogre. Collect all the gems. hero . moveRight ( ) hero…" at bounding box center [734, 171] width 223 height 302
click at [684, 308] on button "Run" at bounding box center [724, 315] width 247 height 23
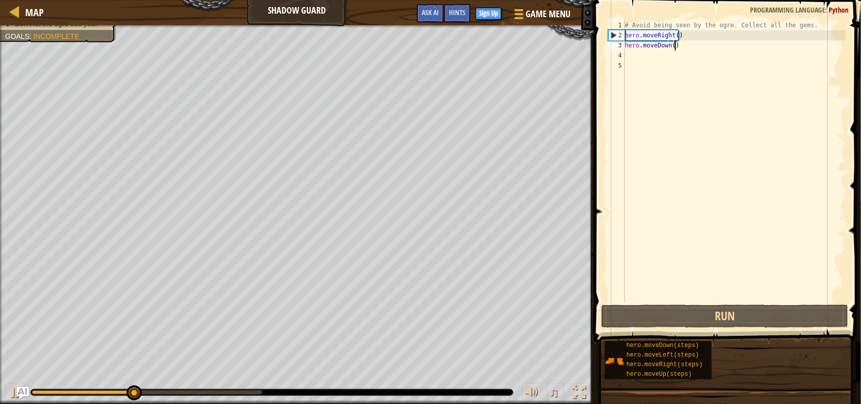
click at [661, 34] on div "# Avoid being seen by the ogre. Collect all the gems. hero . moveRight ( ) hero…" at bounding box center [734, 171] width 223 height 302
click at [666, 40] on div "# Avoid being seen by the ogre. Collect all the gems. hero . moveRight ( ) hero…" at bounding box center [734, 171] width 223 height 302
click at [669, 43] on div "# Avoid being seen by the ogre. Collect all the gems. hero . moveRight ( ) hero…" at bounding box center [734, 171] width 223 height 302
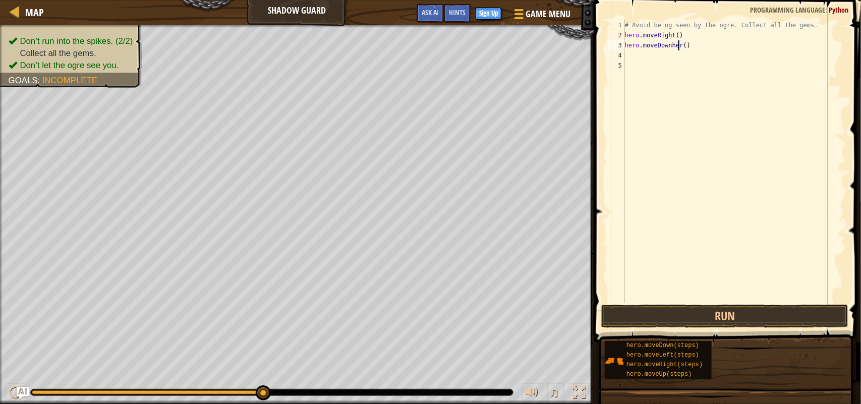
scroll to position [4, 4]
type textarea "hero.moveDownherohero()"
